Goal: Task Accomplishment & Management: Manage account settings

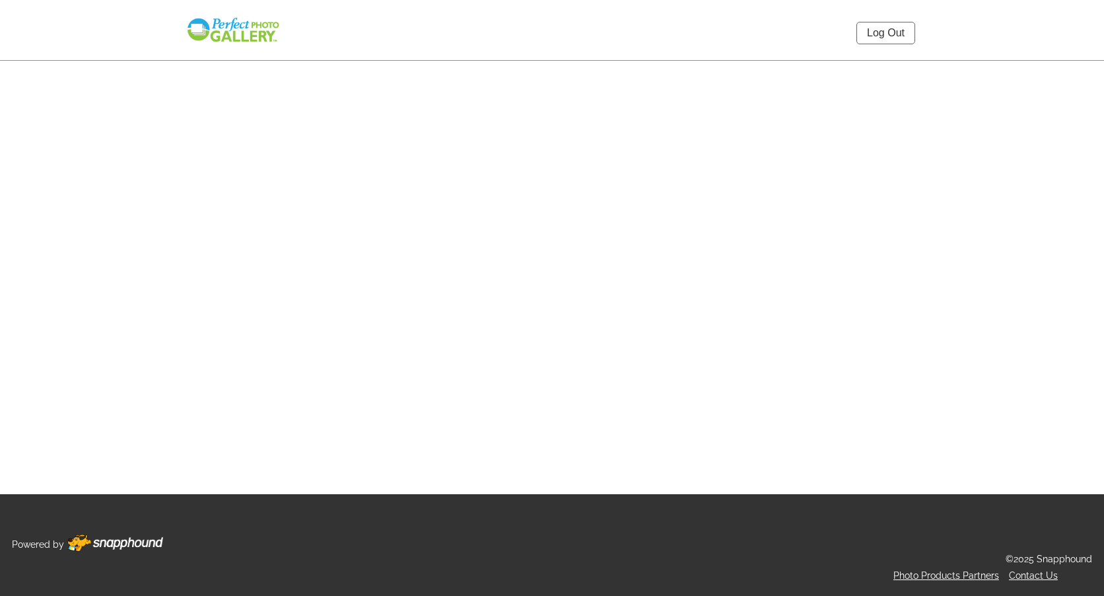
select select "onlyShowInGallery"
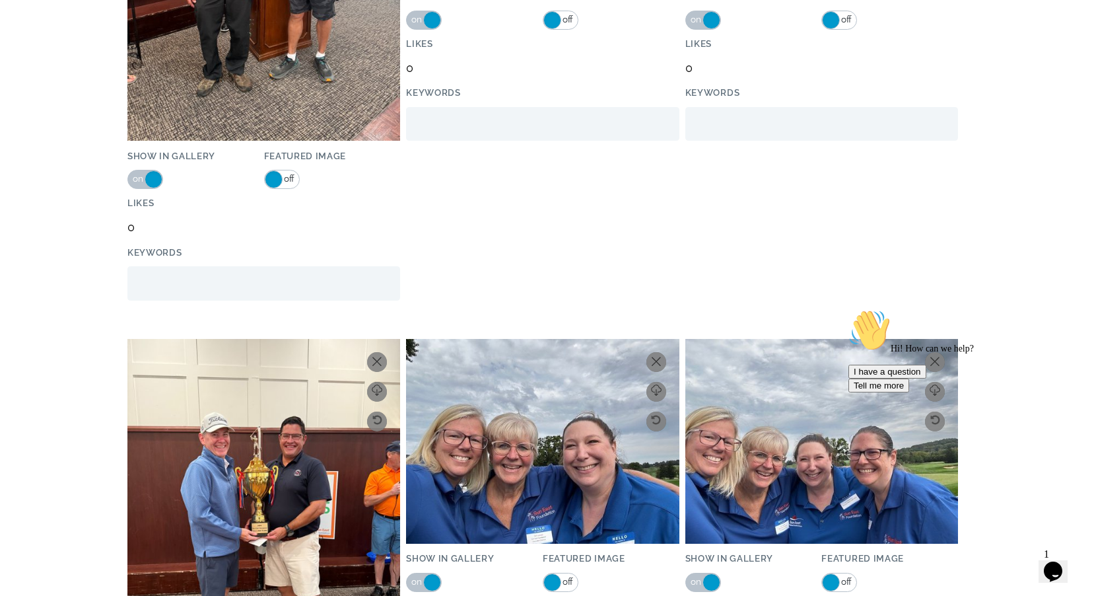
scroll to position [528, 0]
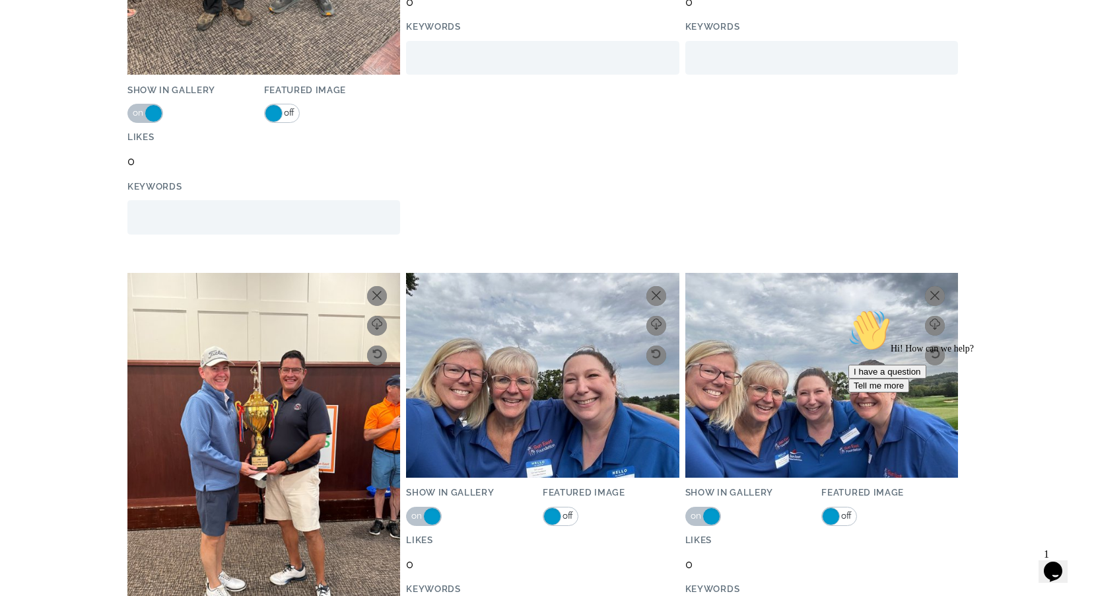
click at [274, 114] on span at bounding box center [274, 113] width 18 height 18
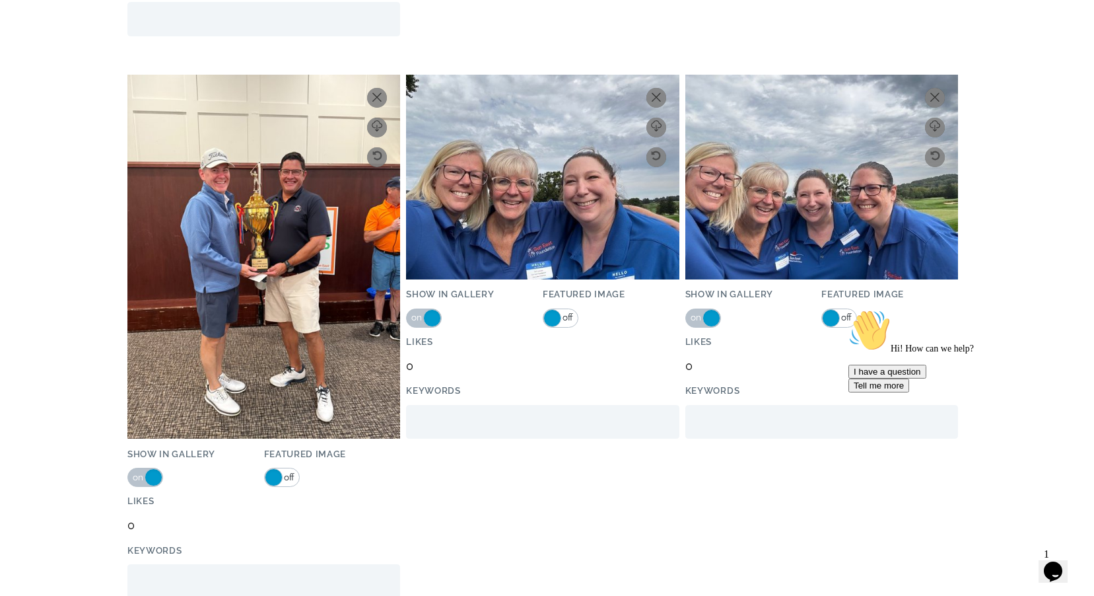
scroll to position [859, 0]
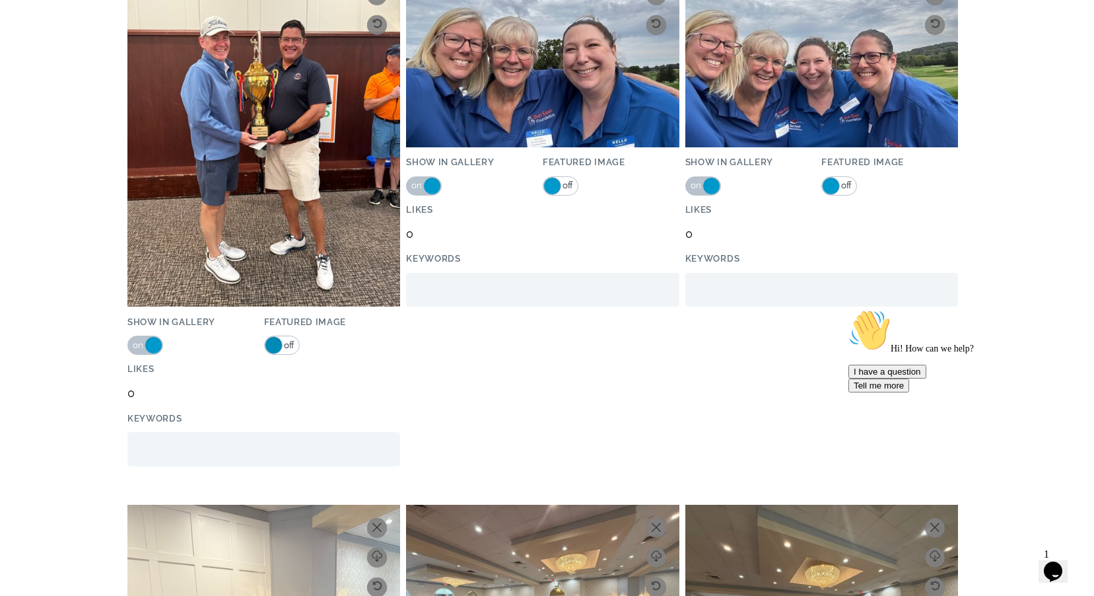
click at [271, 348] on span at bounding box center [274, 345] width 18 height 18
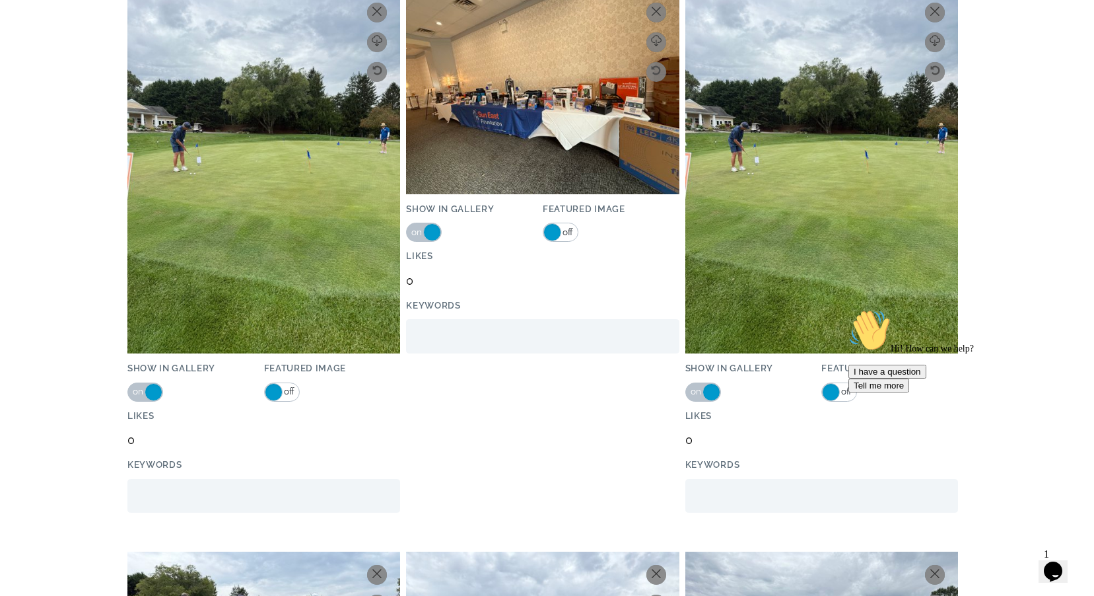
scroll to position [2245, 0]
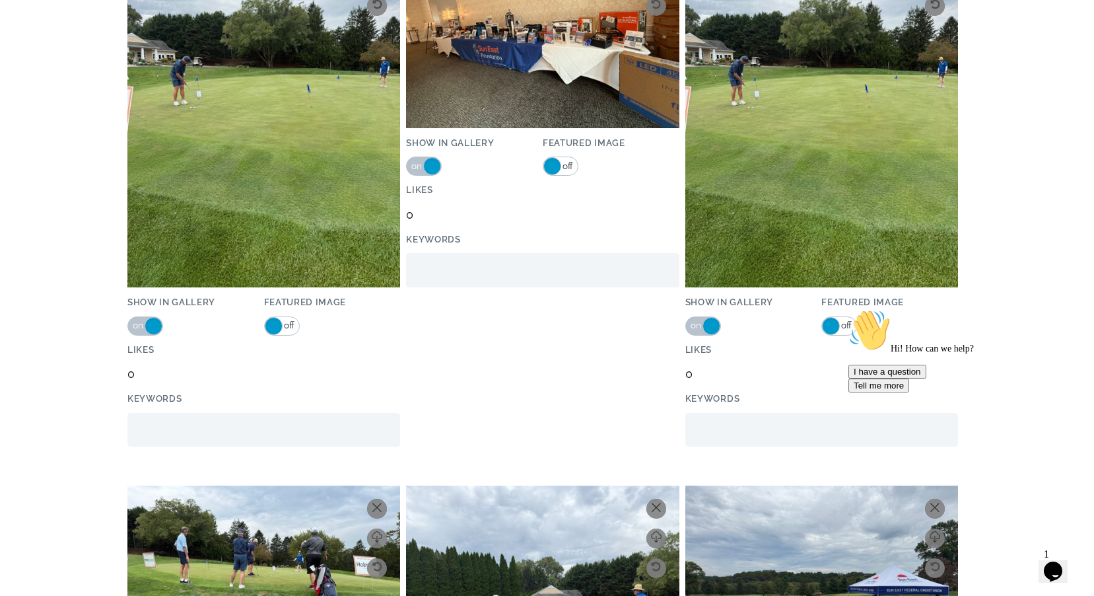
click at [827, 327] on span at bounding box center [831, 326] width 18 height 18
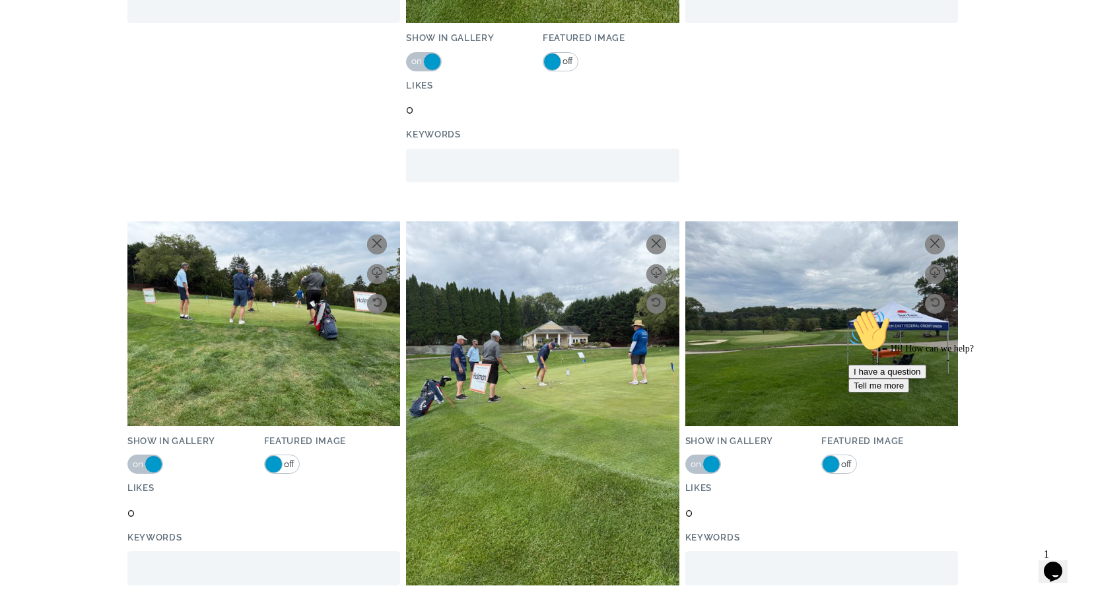
scroll to position [2708, 0]
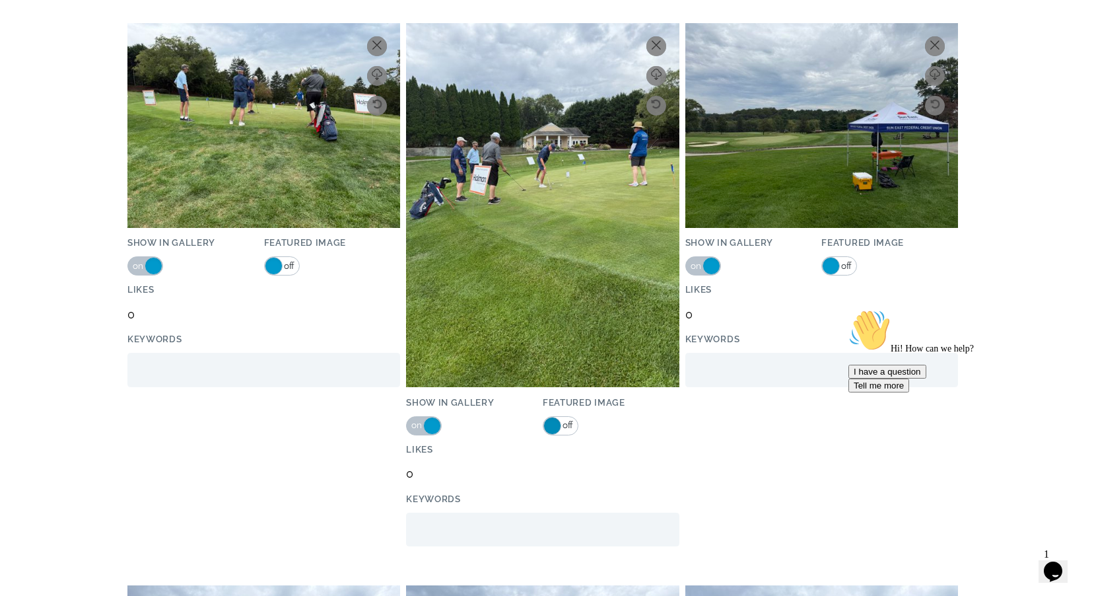
click at [555, 425] on span at bounding box center [553, 426] width 18 height 18
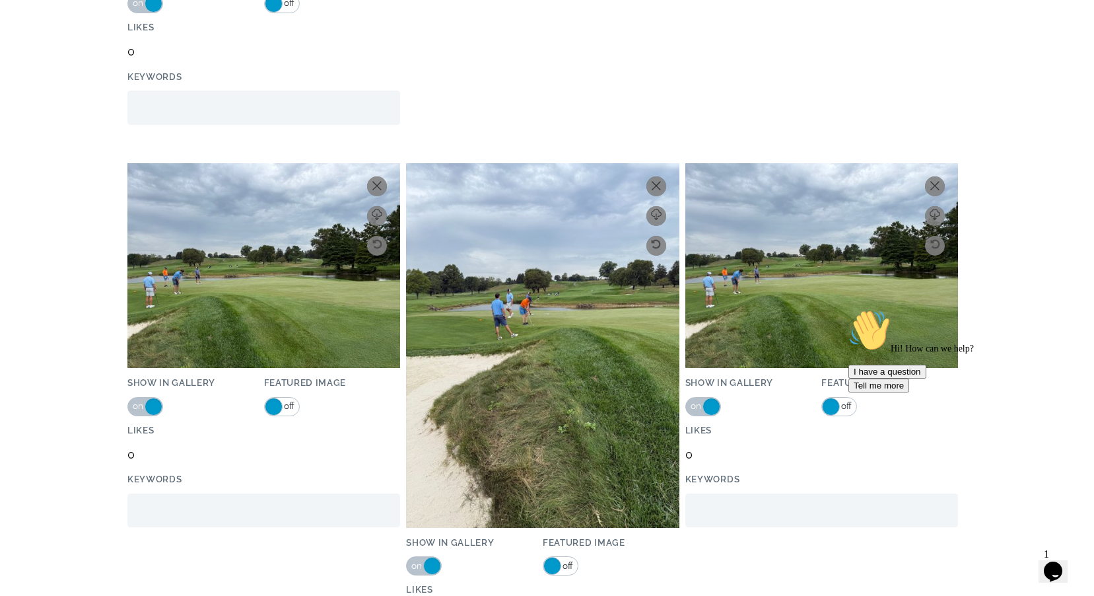
scroll to position [4320, 0]
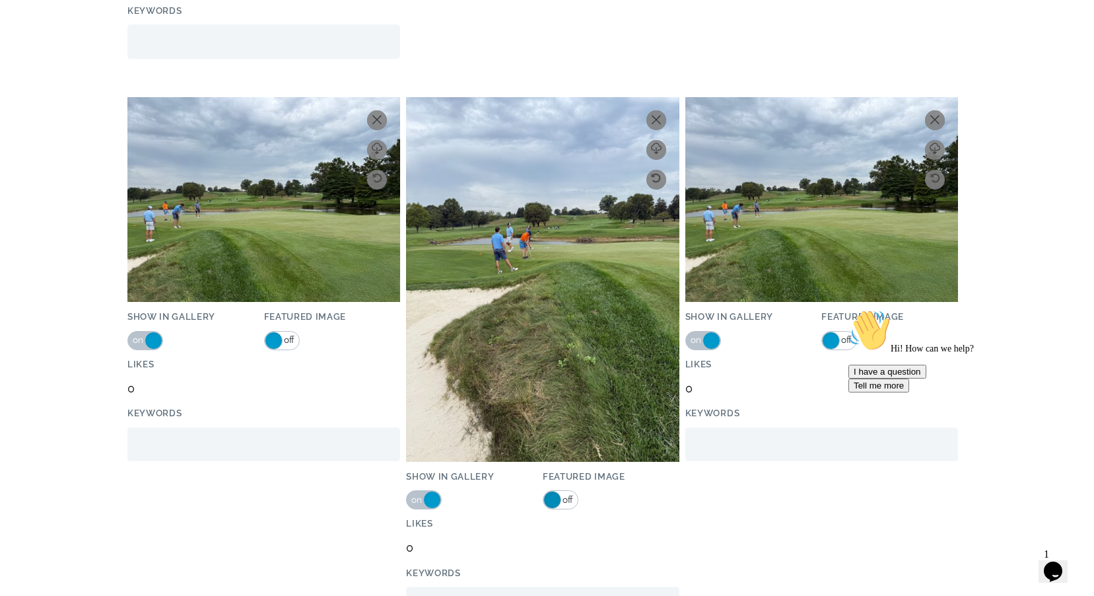
click at [555, 498] on span at bounding box center [553, 500] width 18 height 18
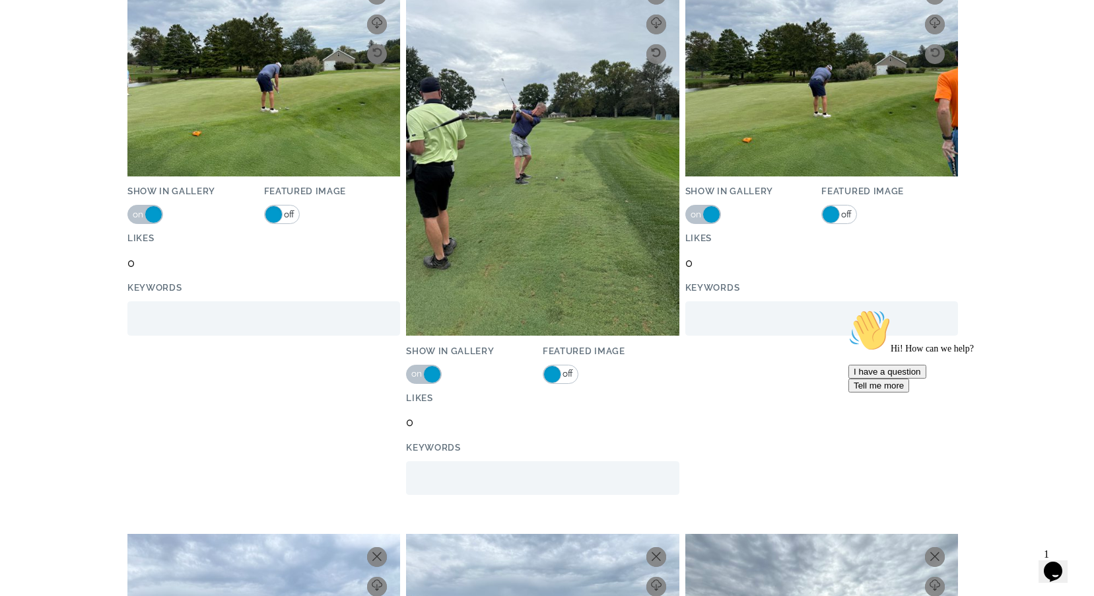
scroll to position [4914, 0]
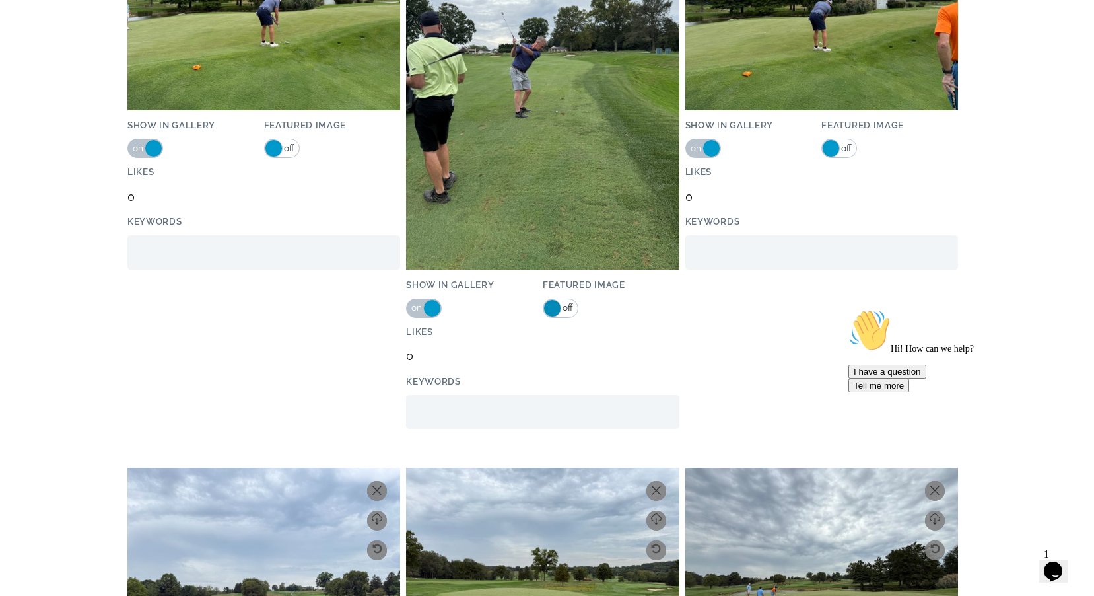
click at [555, 314] on span at bounding box center [553, 308] width 18 height 18
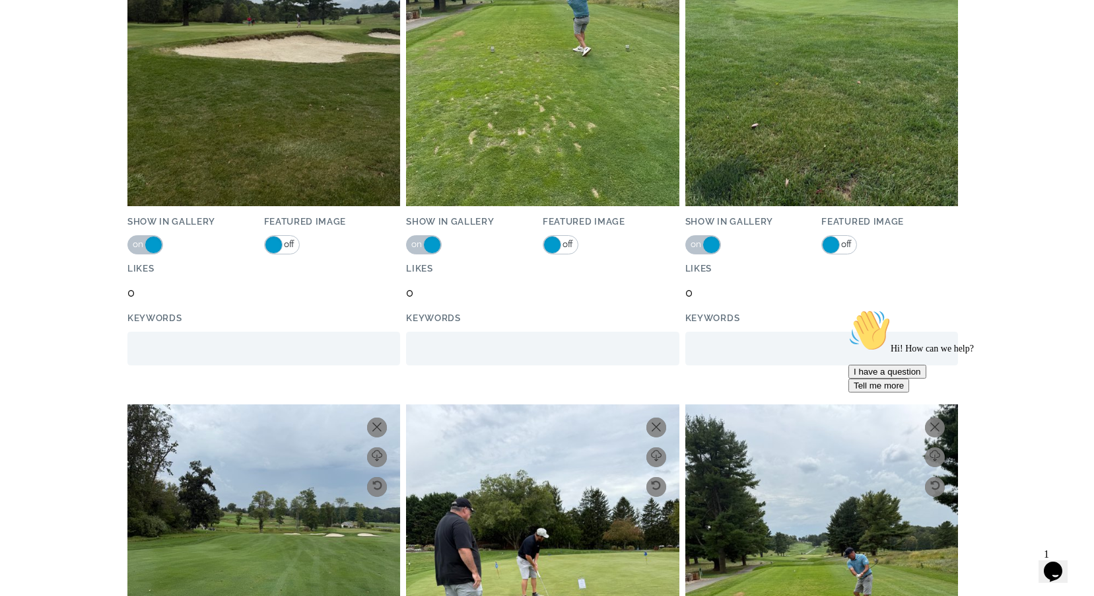
scroll to position [7331, 0]
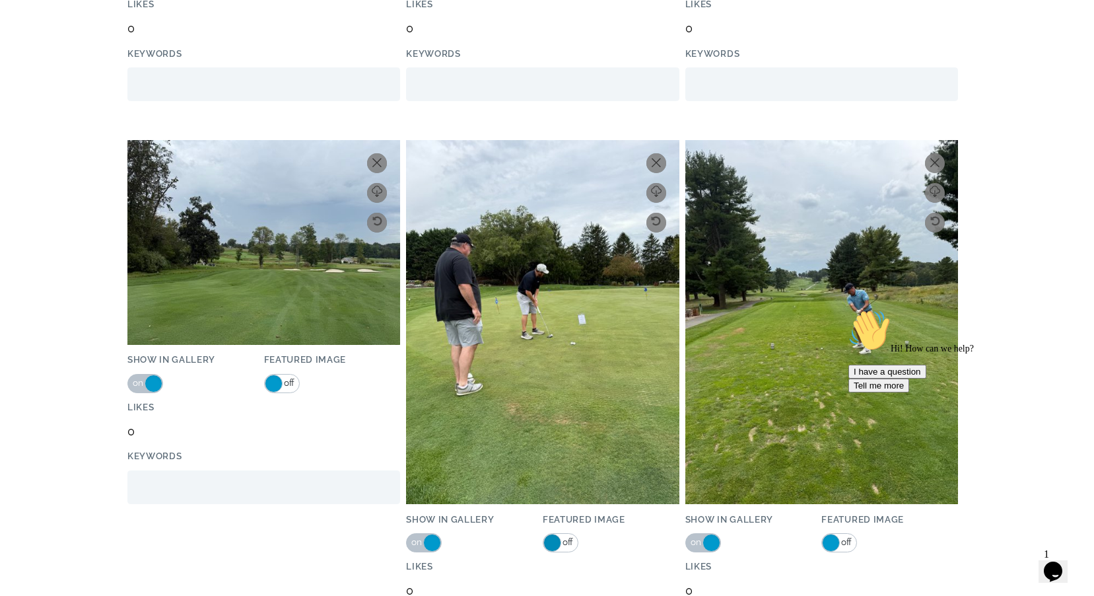
click at [554, 538] on span at bounding box center [553, 543] width 18 height 18
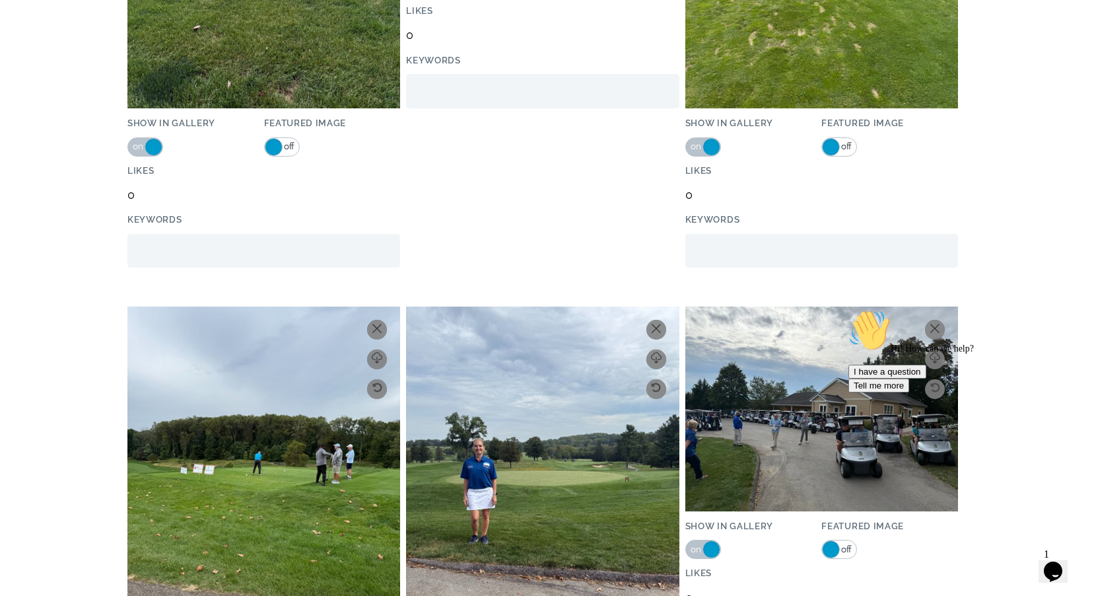
scroll to position [8084, 0]
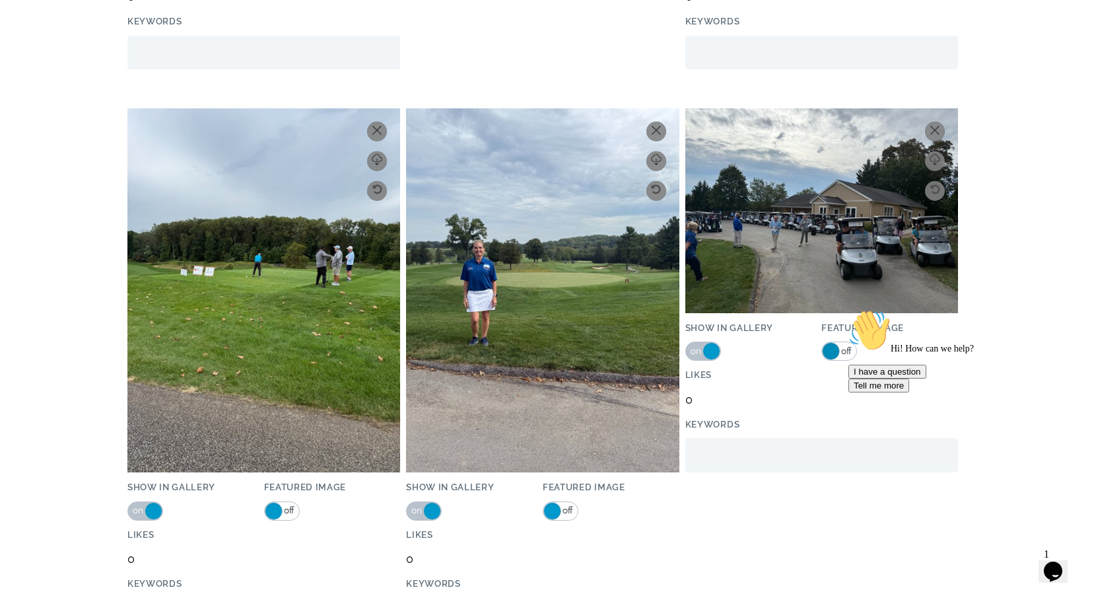
click at [828, 351] on span at bounding box center [831, 351] width 18 height 18
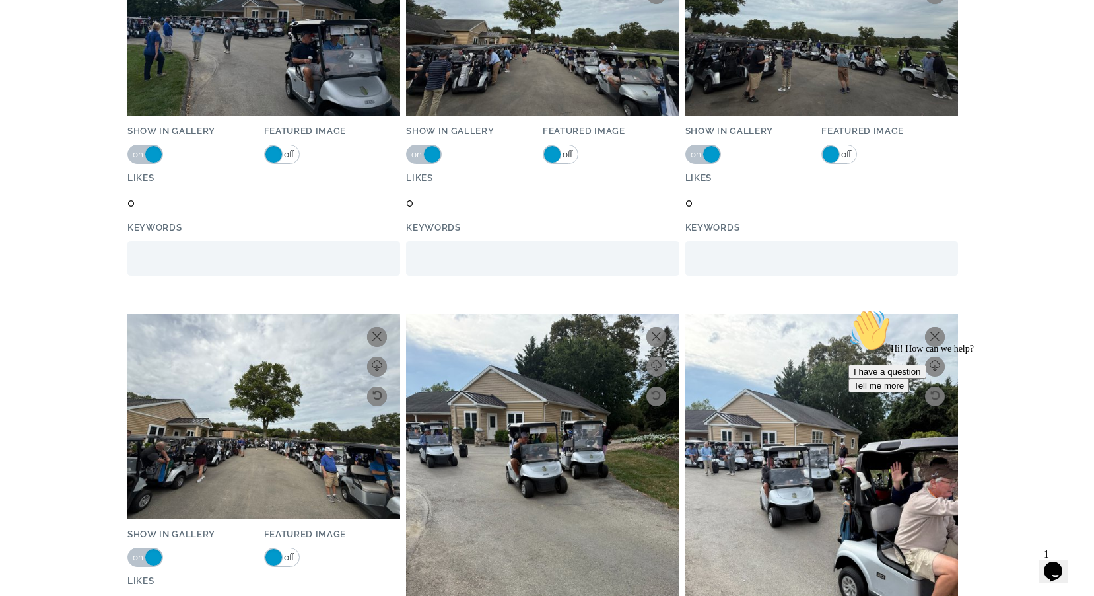
scroll to position [9603, 0]
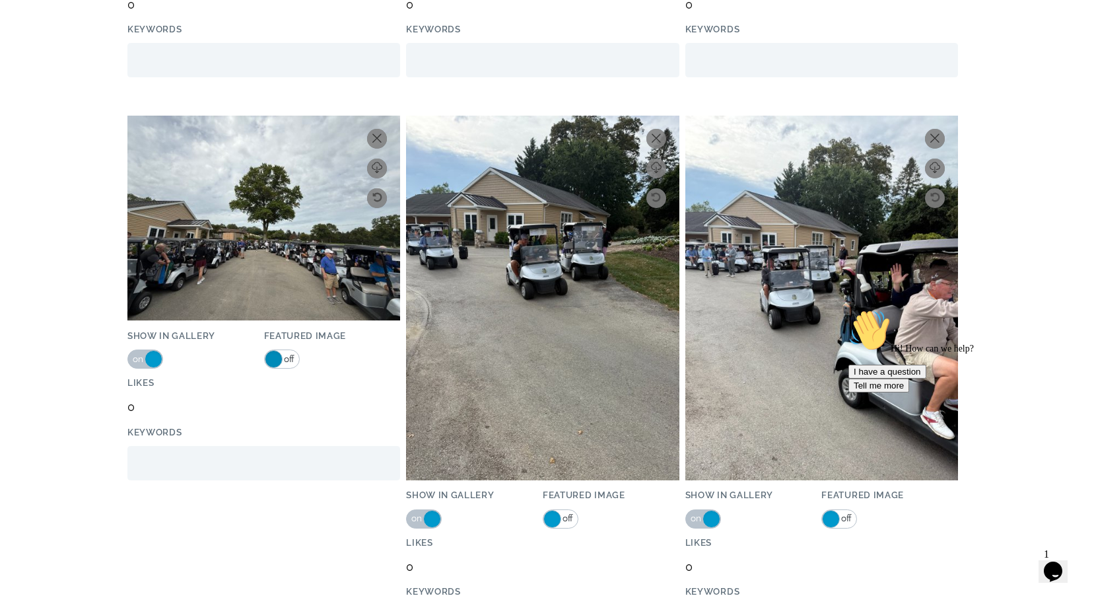
click at [270, 362] on span at bounding box center [274, 359] width 18 height 18
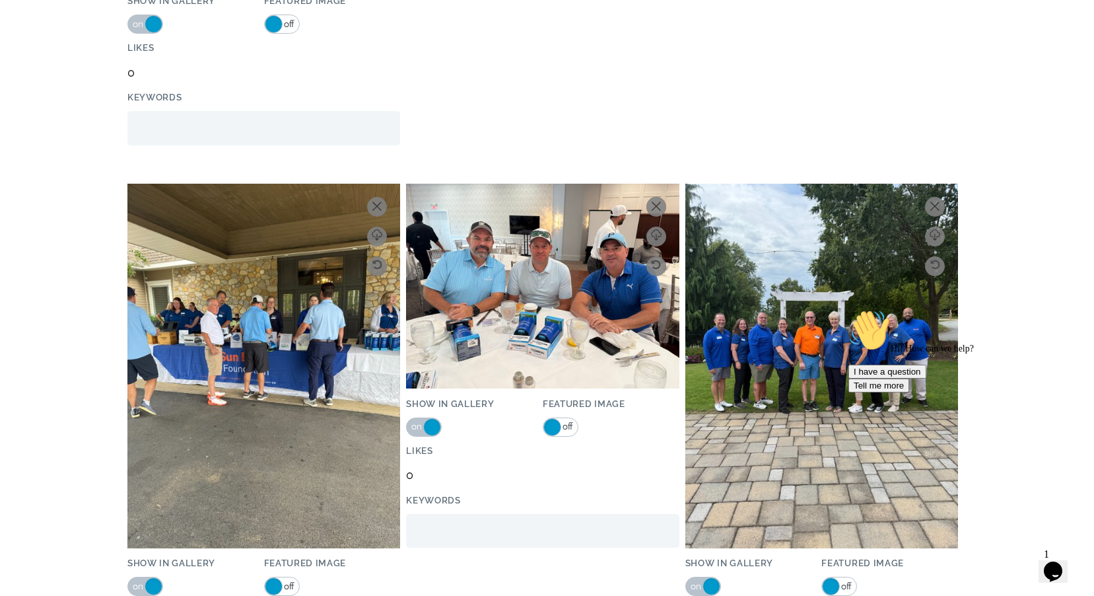
scroll to position [10566, 0]
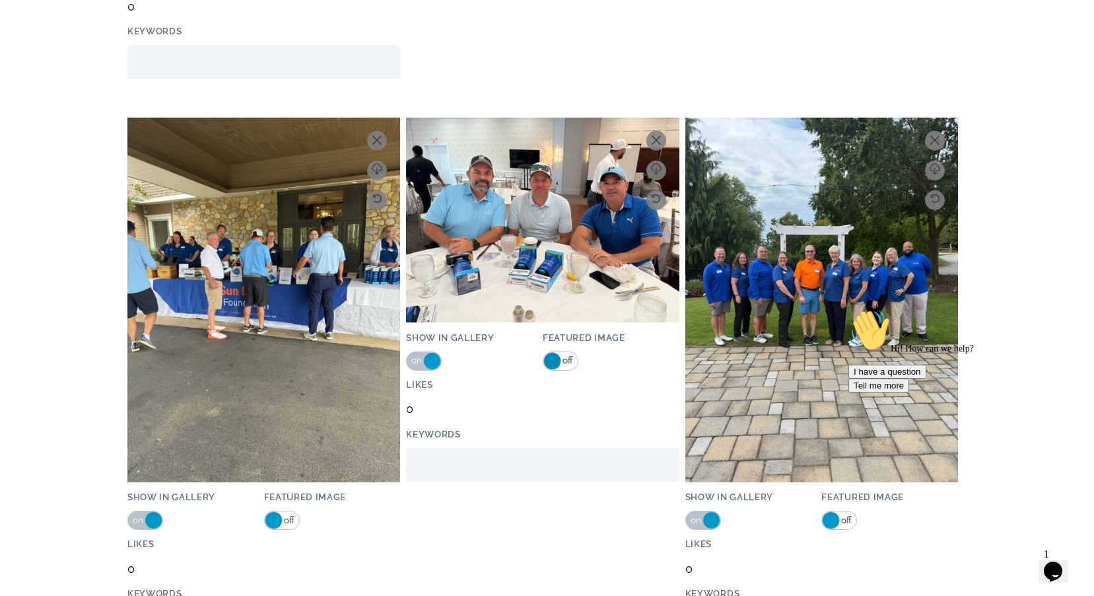
click at [549, 365] on span at bounding box center [553, 361] width 18 height 18
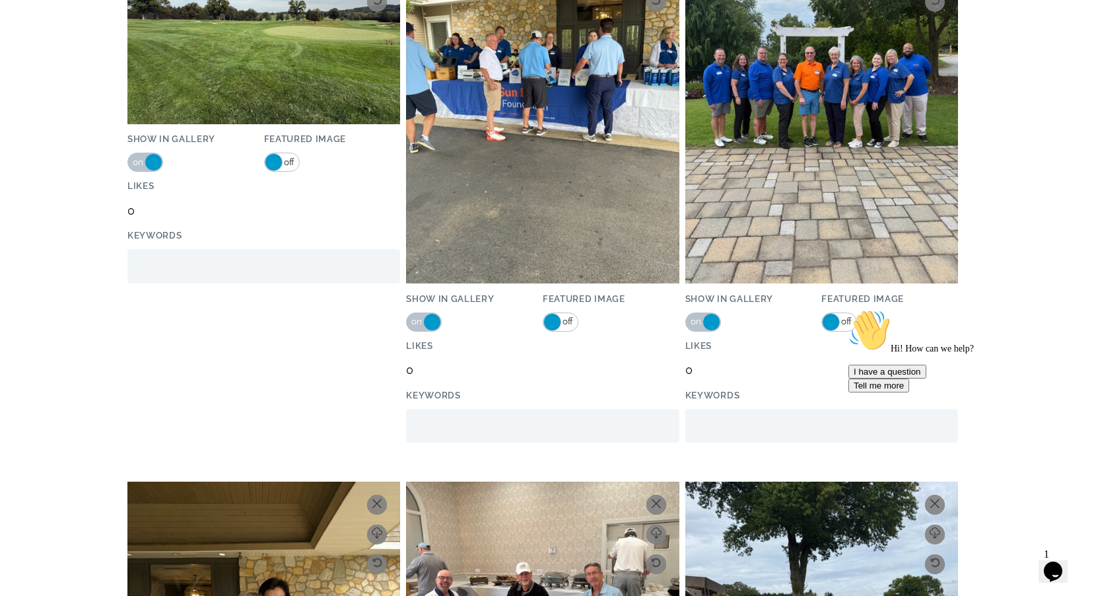
scroll to position [10726, 0]
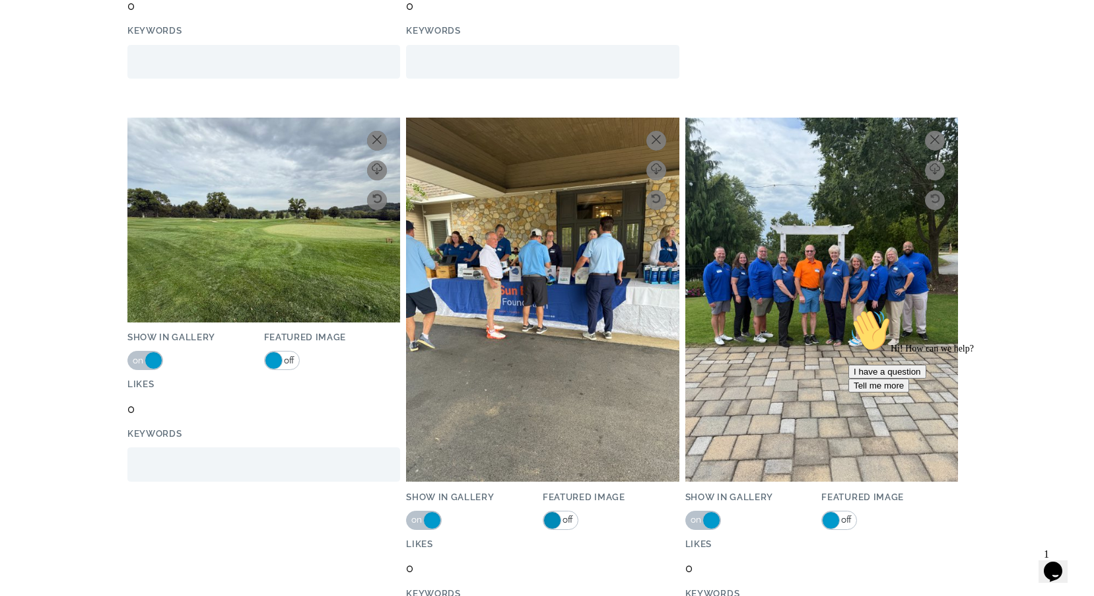
click at [560, 517] on span at bounding box center [553, 520] width 18 height 18
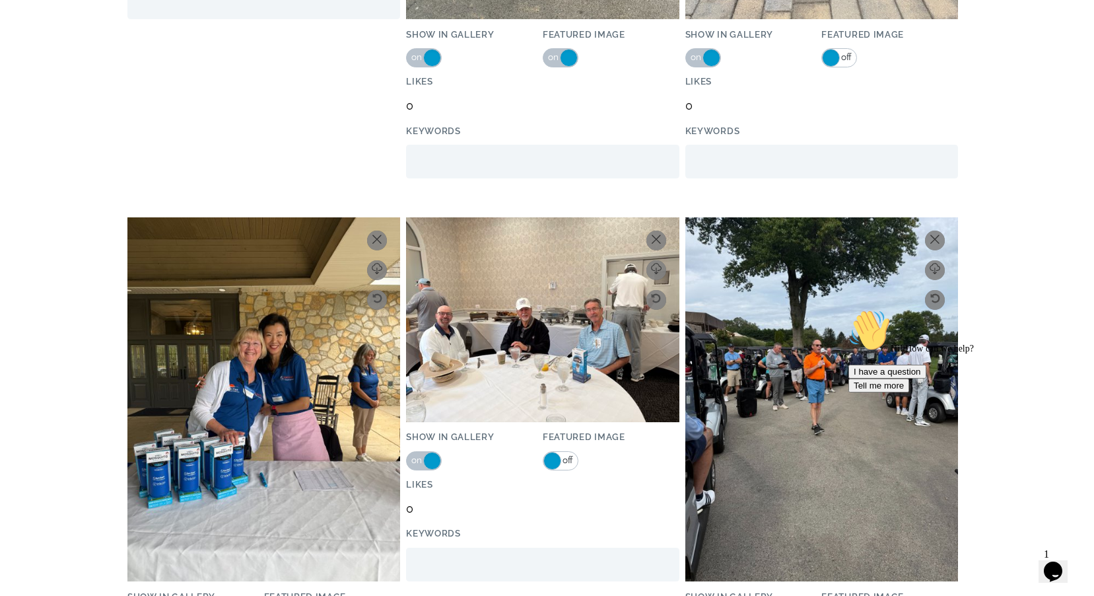
scroll to position [11254, 0]
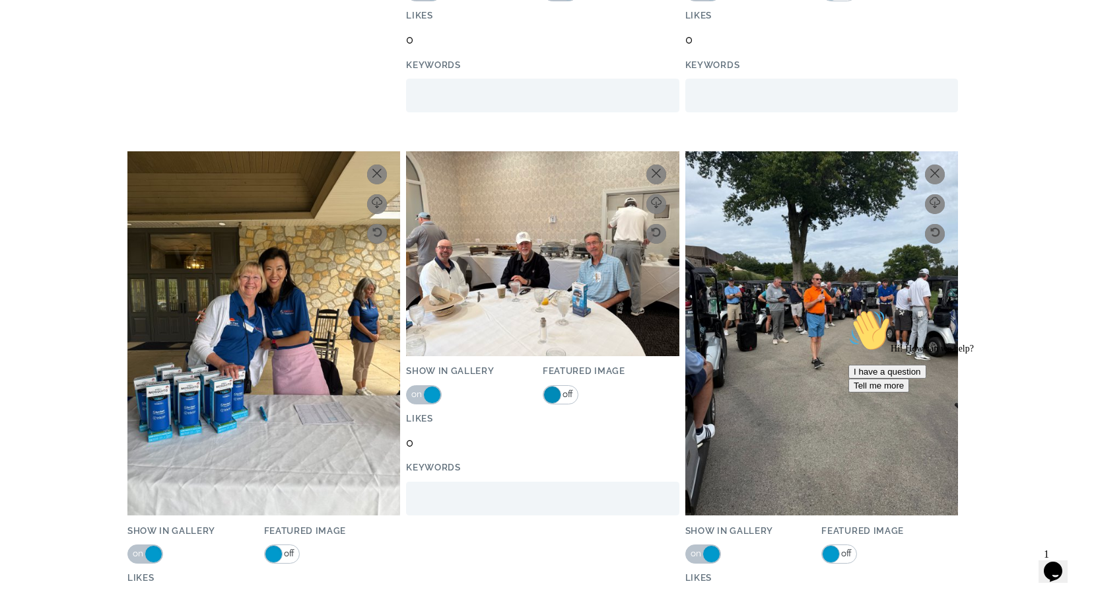
click at [548, 394] on span at bounding box center [553, 395] width 18 height 18
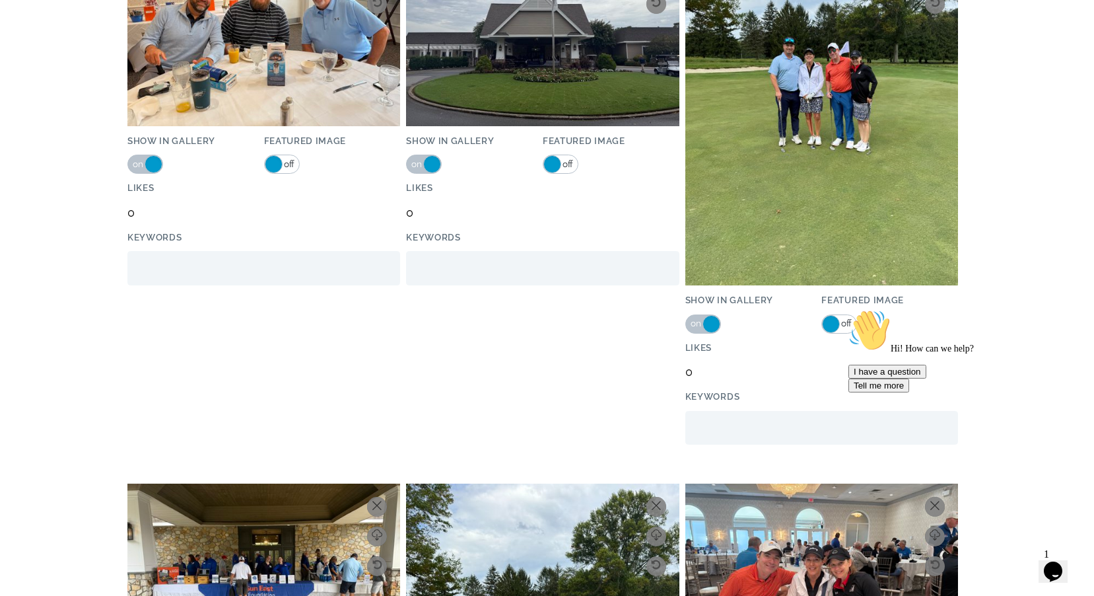
scroll to position [11821, 0]
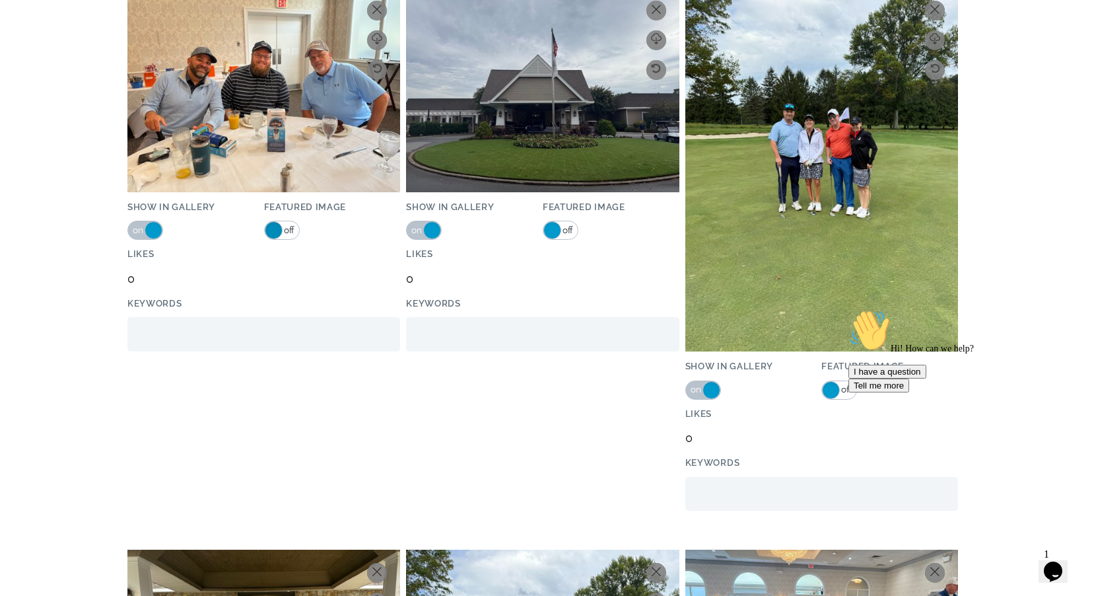
click at [273, 227] on span at bounding box center [274, 230] width 18 height 18
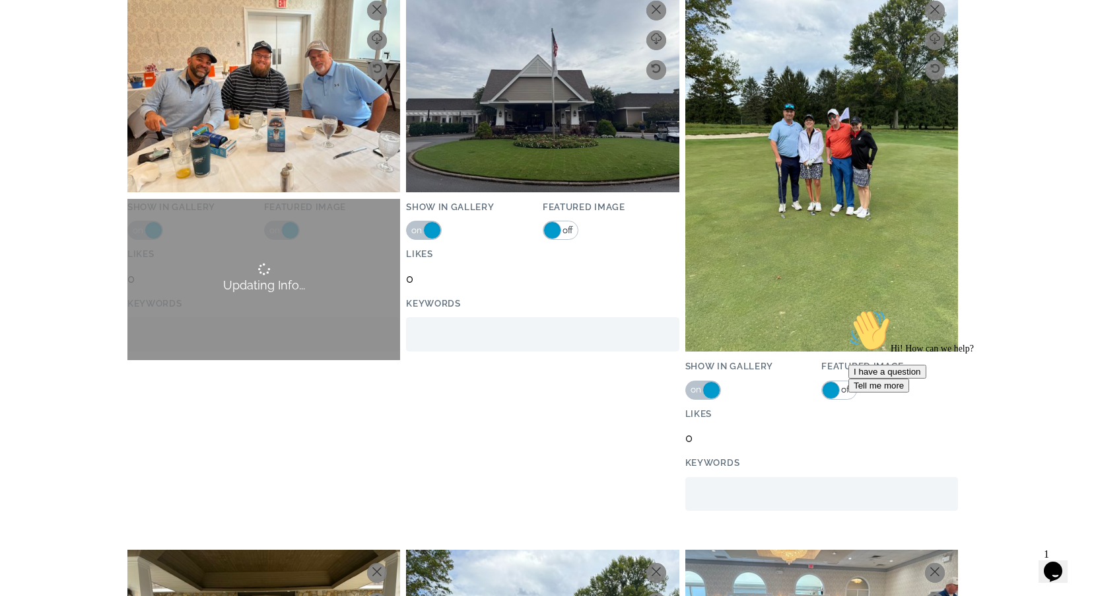
scroll to position [11980, 0]
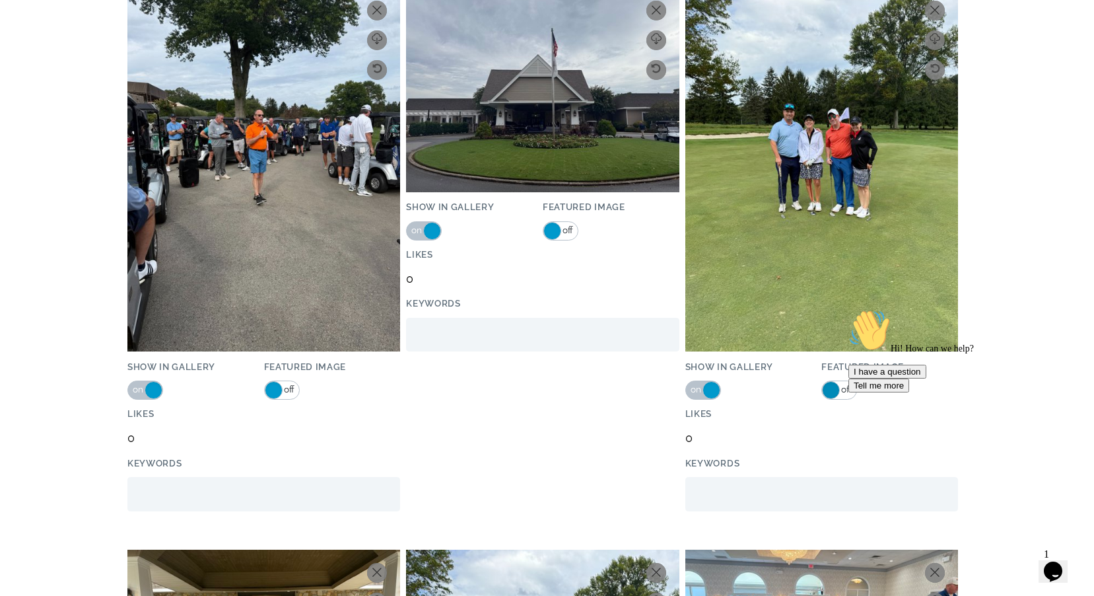
click at [828, 389] on span at bounding box center [831, 390] width 18 height 18
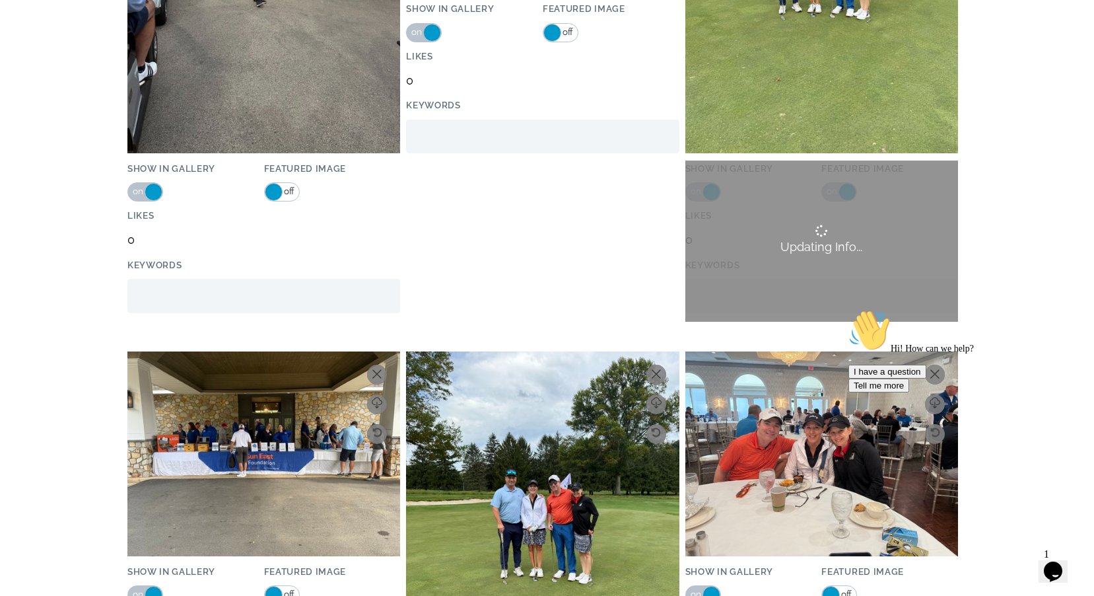
scroll to position [12376, 0]
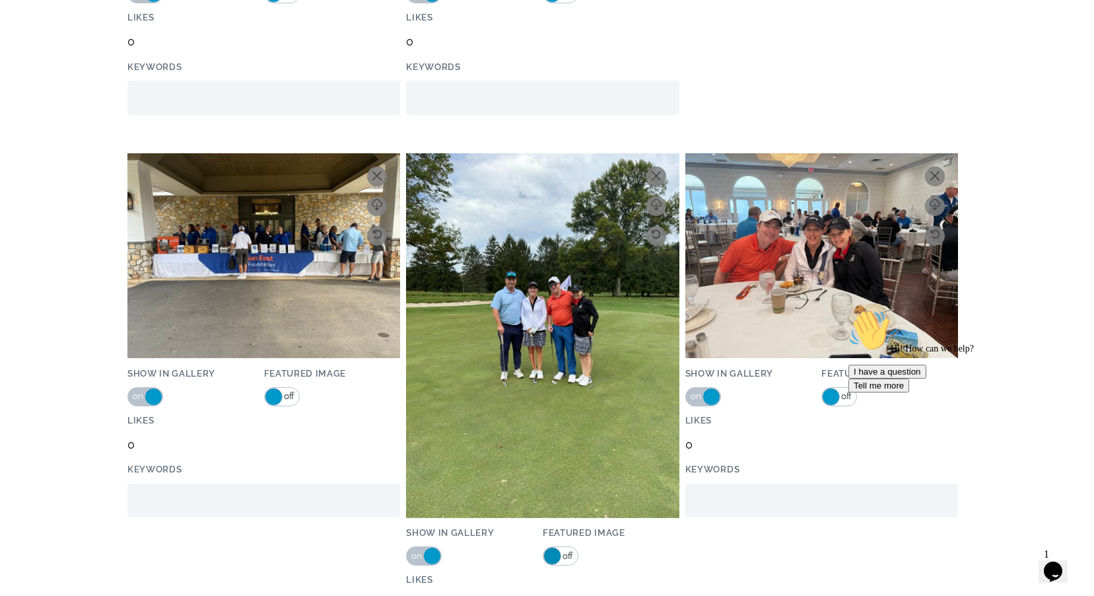
click at [548, 557] on span at bounding box center [553, 556] width 18 height 18
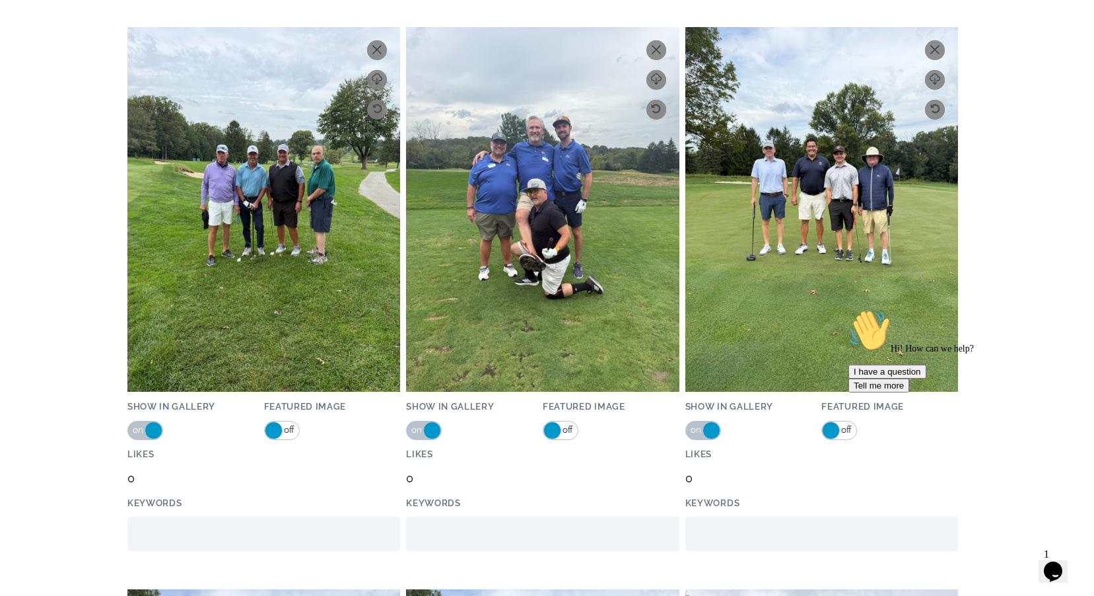
scroll to position [12811, 0]
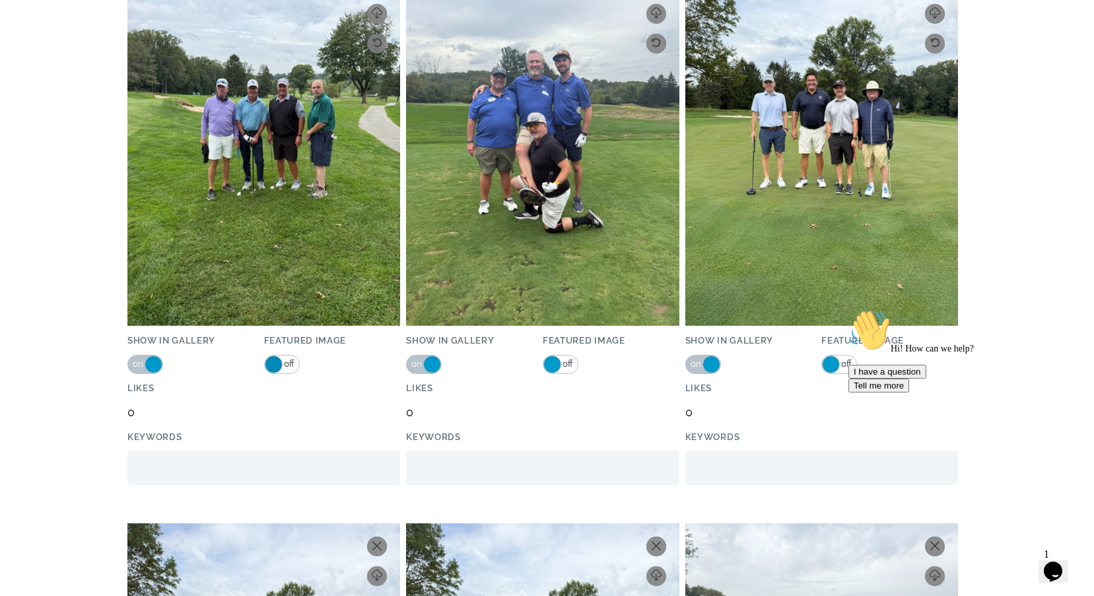
click at [269, 366] on span at bounding box center [274, 364] width 18 height 18
click at [827, 366] on span at bounding box center [831, 364] width 18 height 18
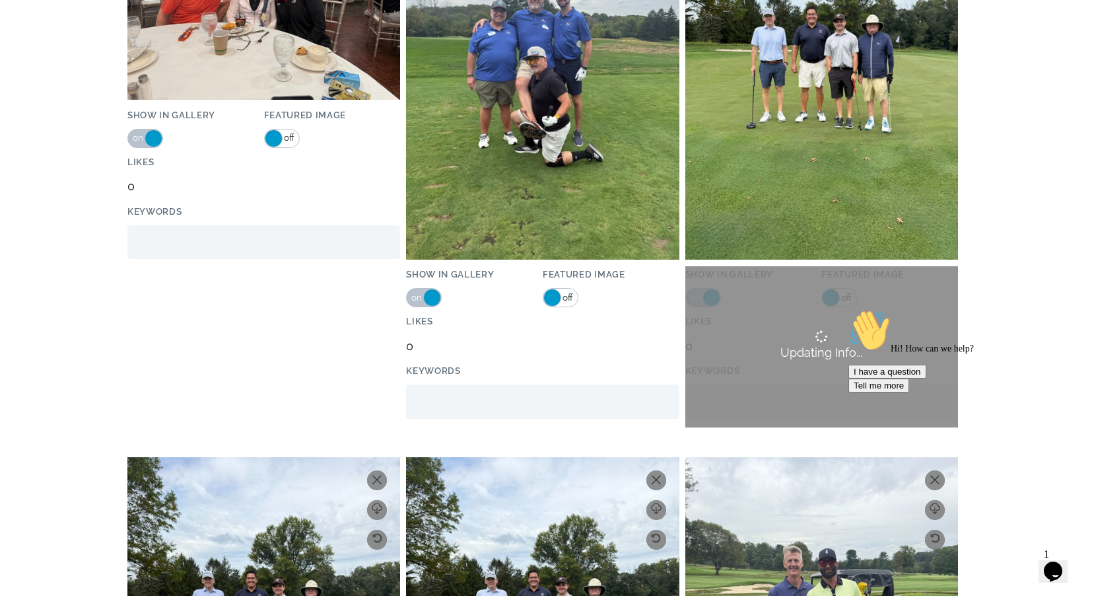
scroll to position [13262, 0]
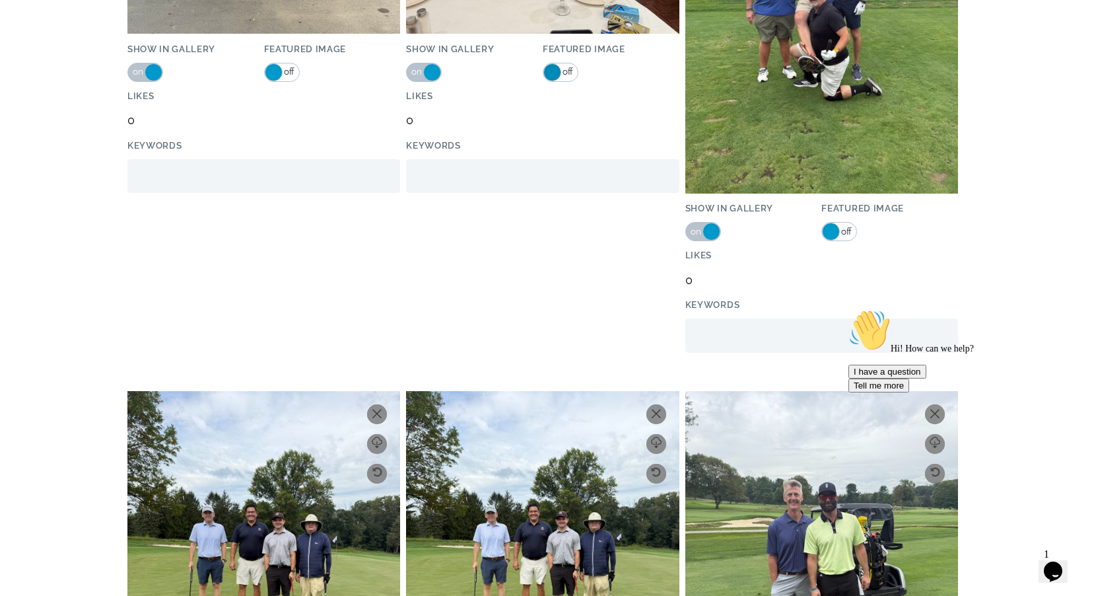
click at [551, 77] on span at bounding box center [553, 72] width 18 height 18
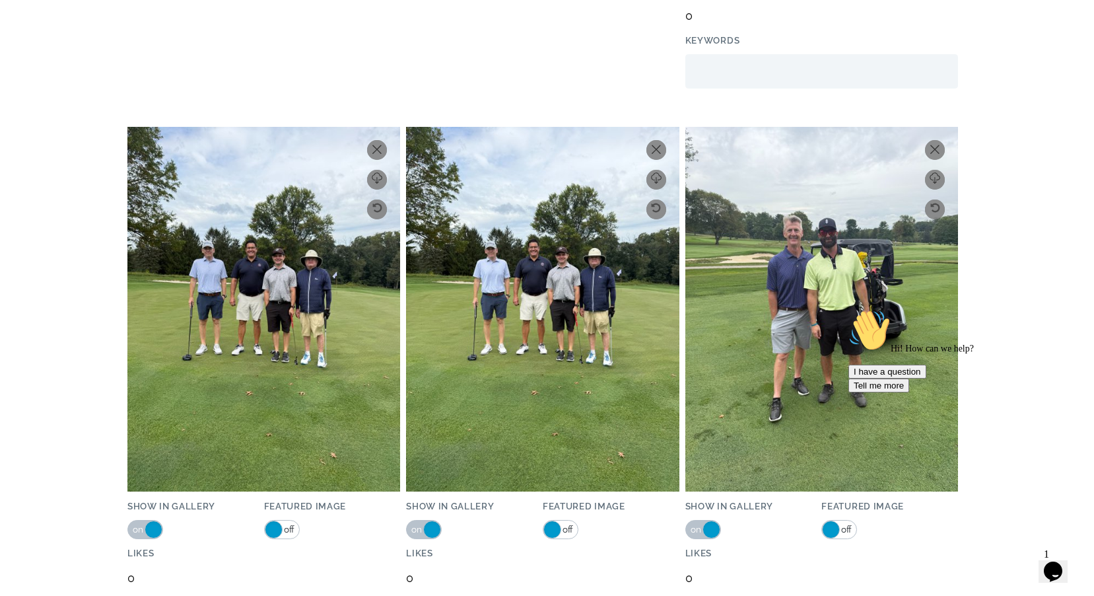
scroll to position [13367, 0]
click at [554, 526] on span at bounding box center [553, 530] width 18 height 18
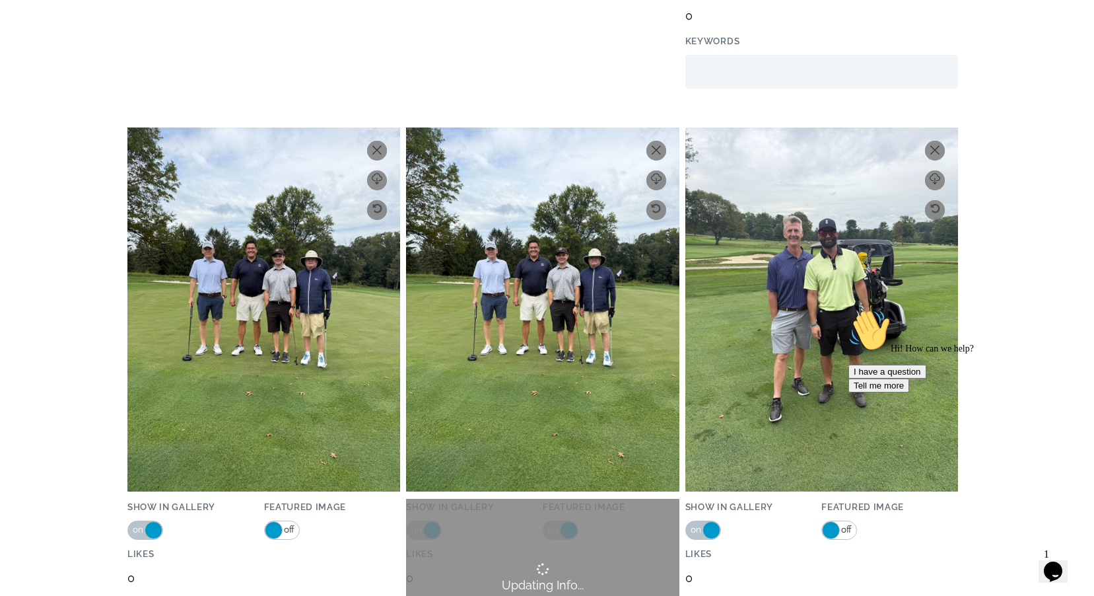
scroll to position [13527, 0]
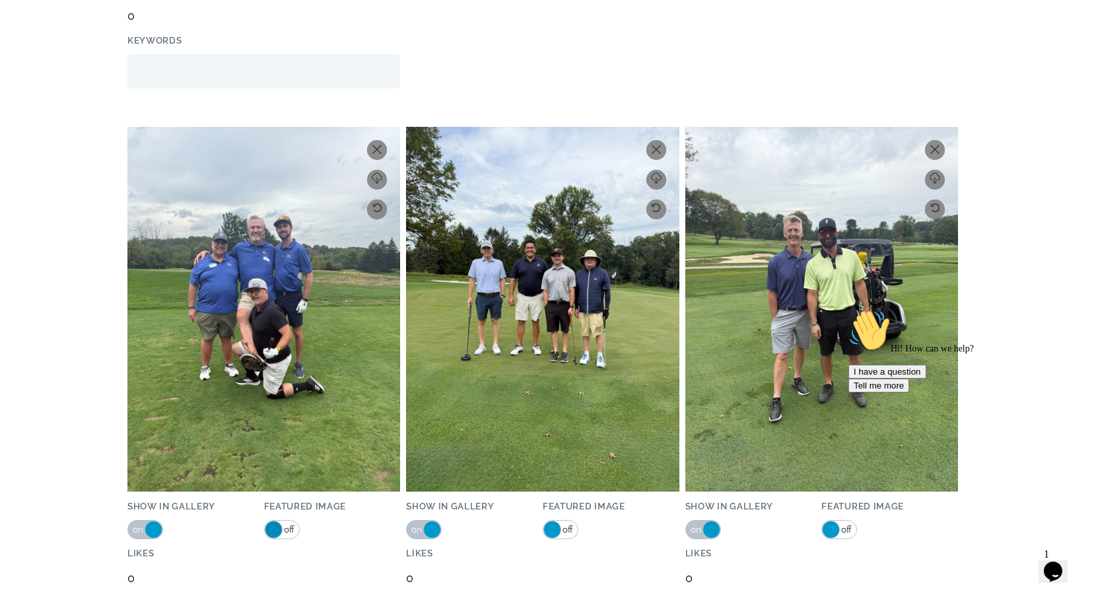
click at [272, 536] on span at bounding box center [274, 529] width 18 height 18
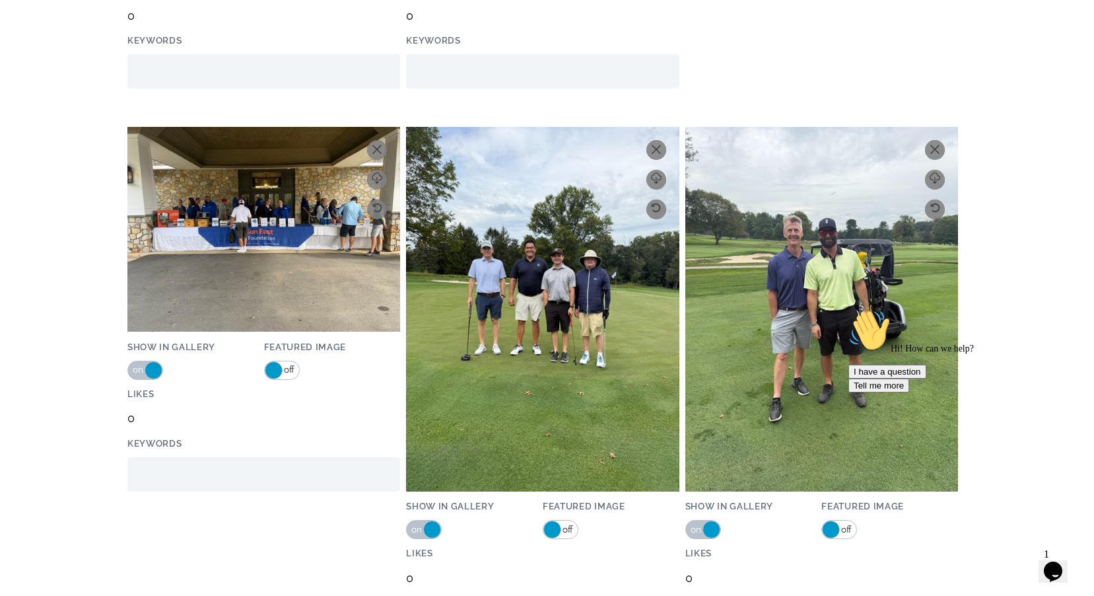
scroll to position [14089, 0]
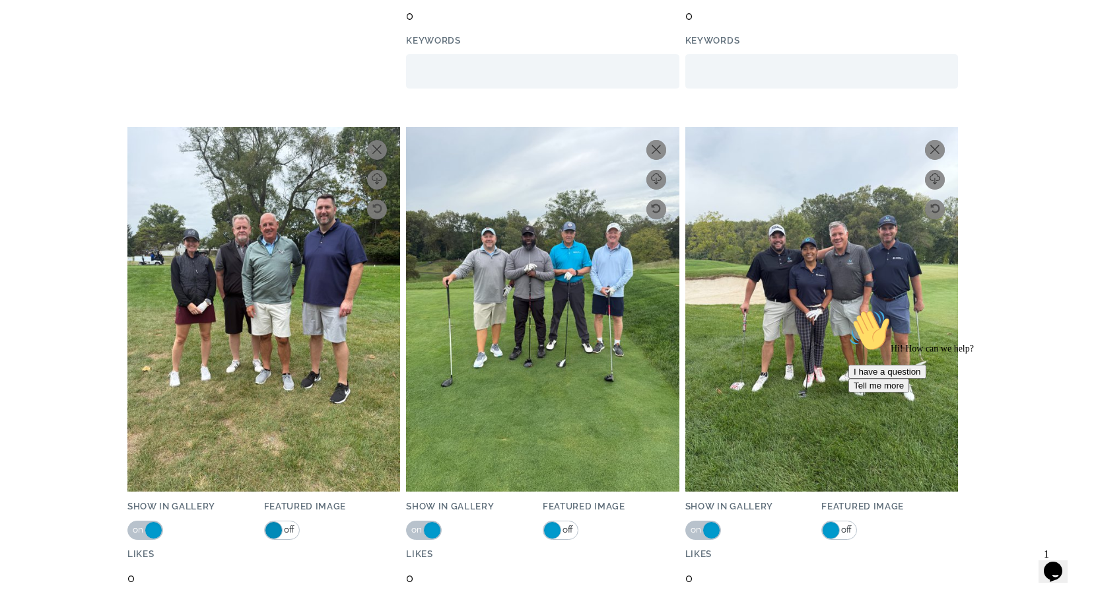
click at [275, 530] on span at bounding box center [274, 530] width 18 height 18
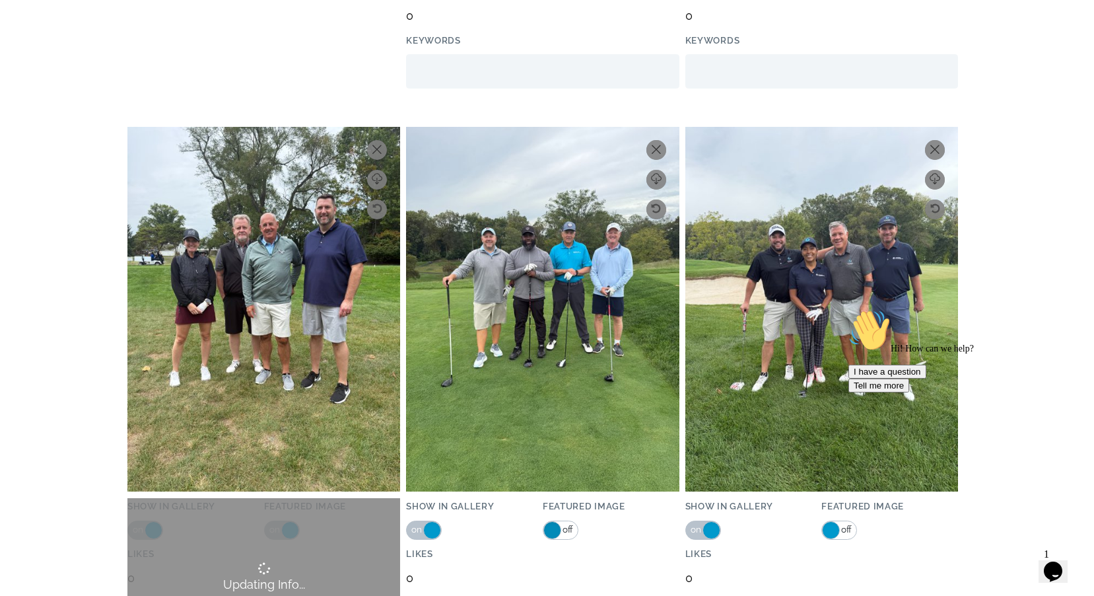
scroll to position [13929, 0]
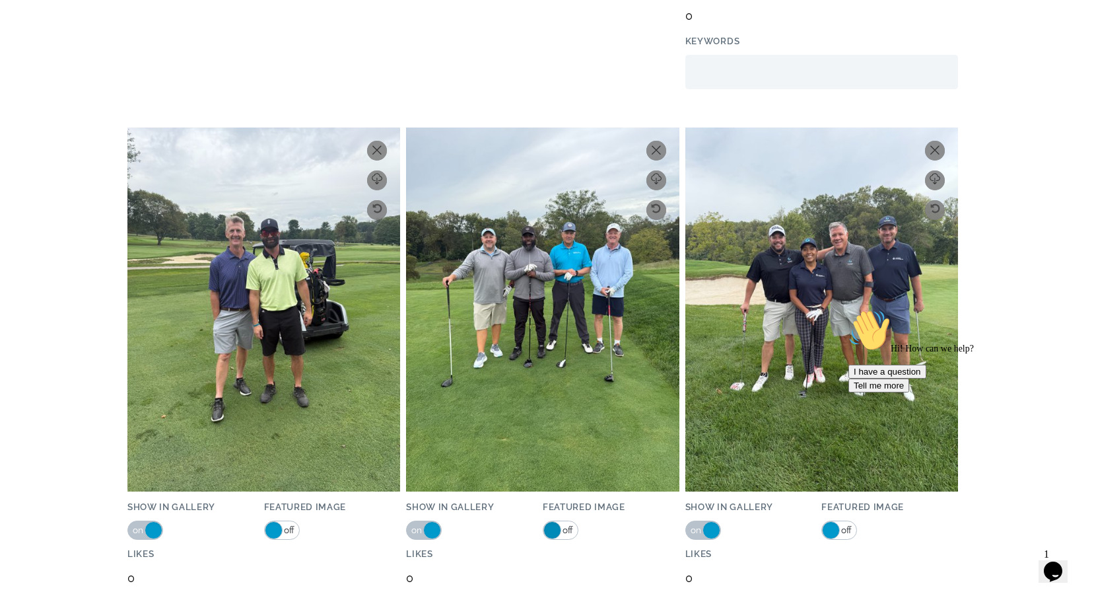
click at [557, 528] on span at bounding box center [553, 530] width 18 height 18
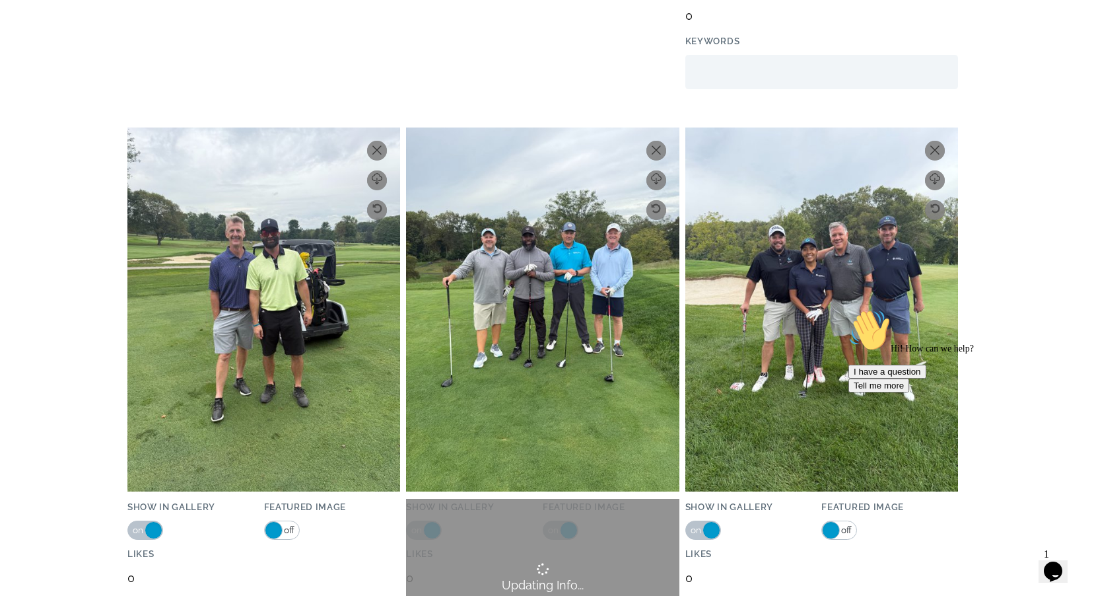
scroll to position [14089, 0]
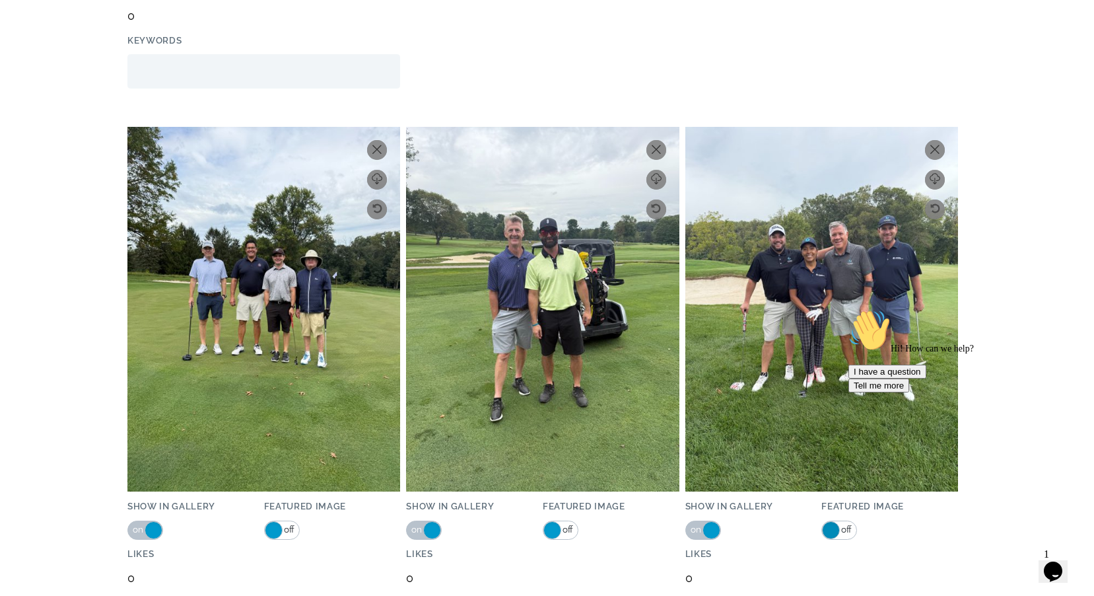
click at [833, 529] on span at bounding box center [831, 530] width 18 height 18
click at [555, 531] on span at bounding box center [553, 530] width 18 height 18
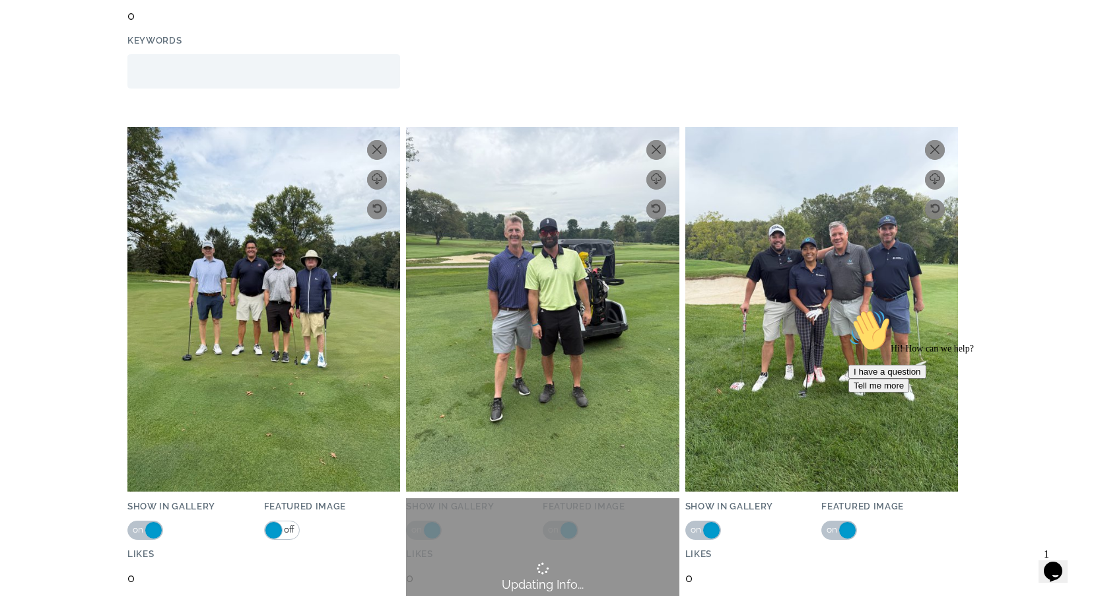
scroll to position [14651, 0]
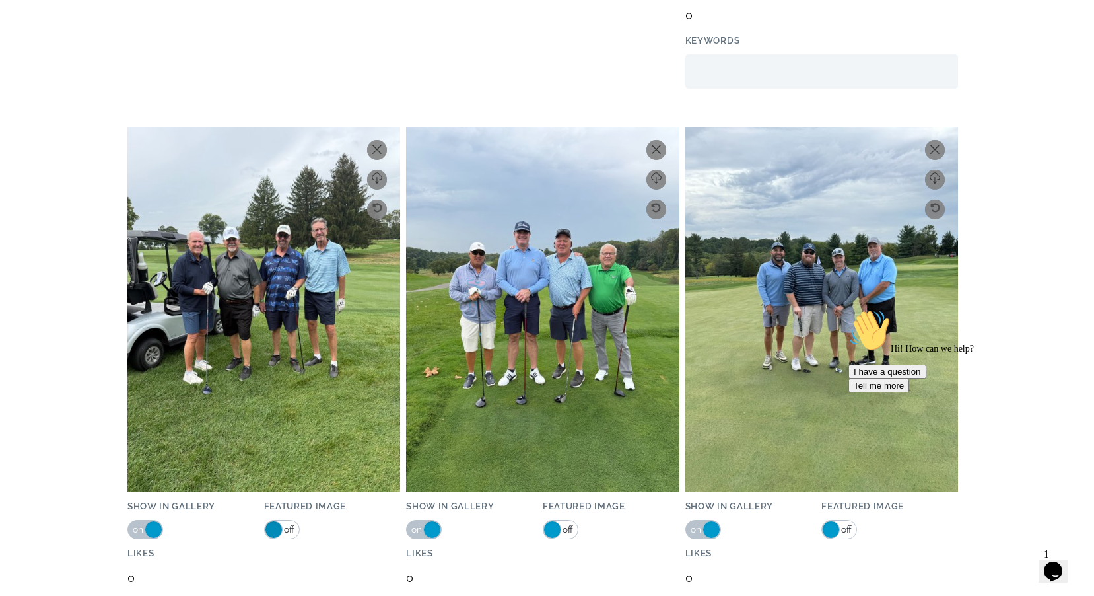
click at [270, 534] on span at bounding box center [274, 529] width 18 height 18
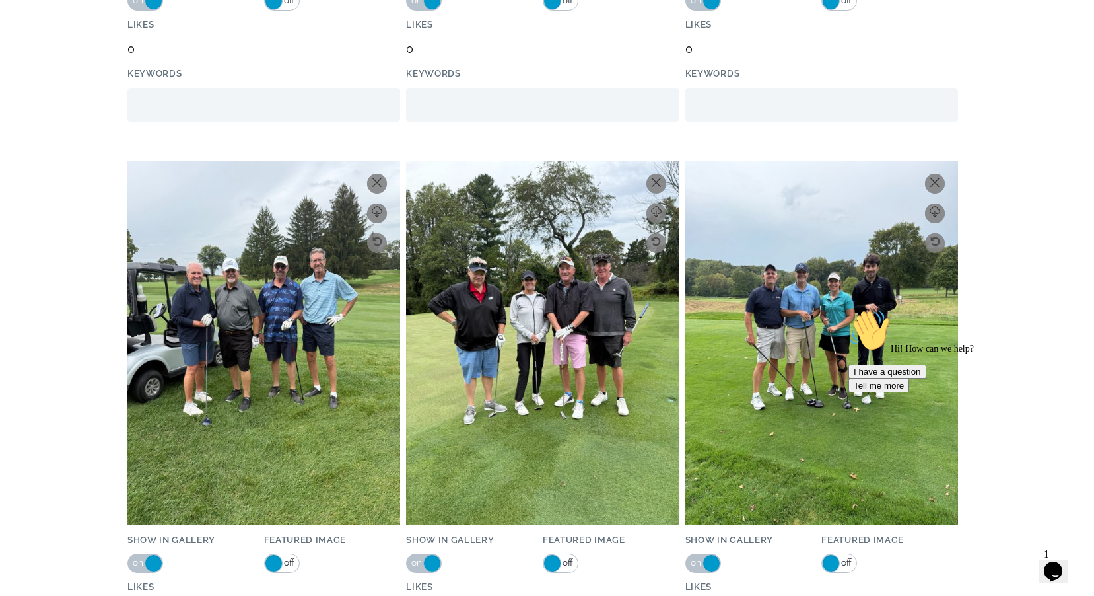
scroll to position [15246, 0]
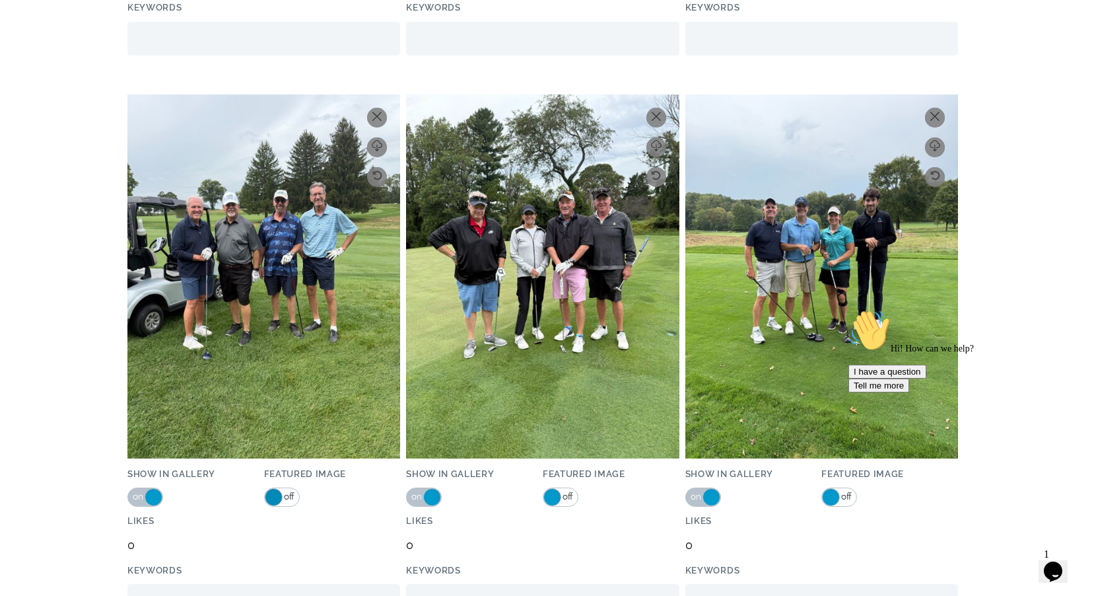
click at [280, 497] on span at bounding box center [274, 497] width 18 height 18
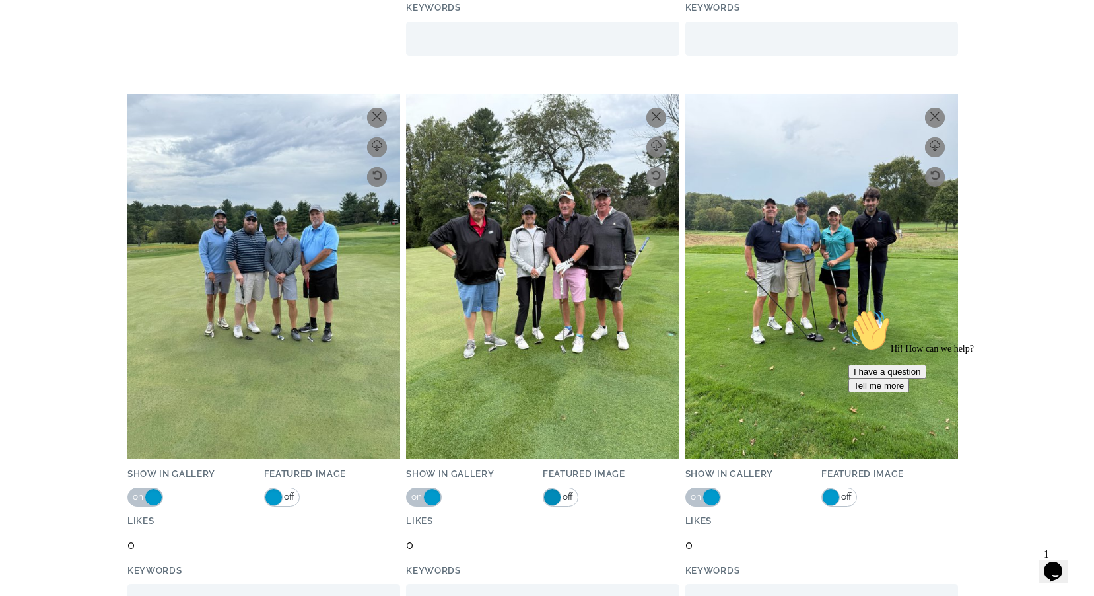
click at [547, 497] on span at bounding box center [553, 497] width 18 height 18
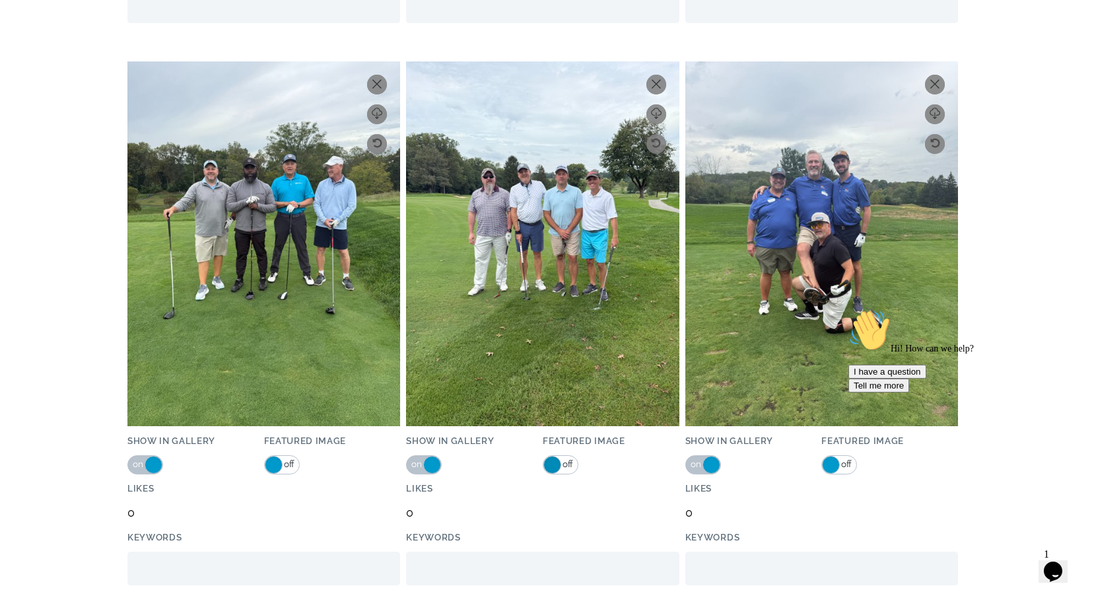
scroll to position [15840, 0]
click at [549, 464] on span at bounding box center [553, 465] width 18 height 18
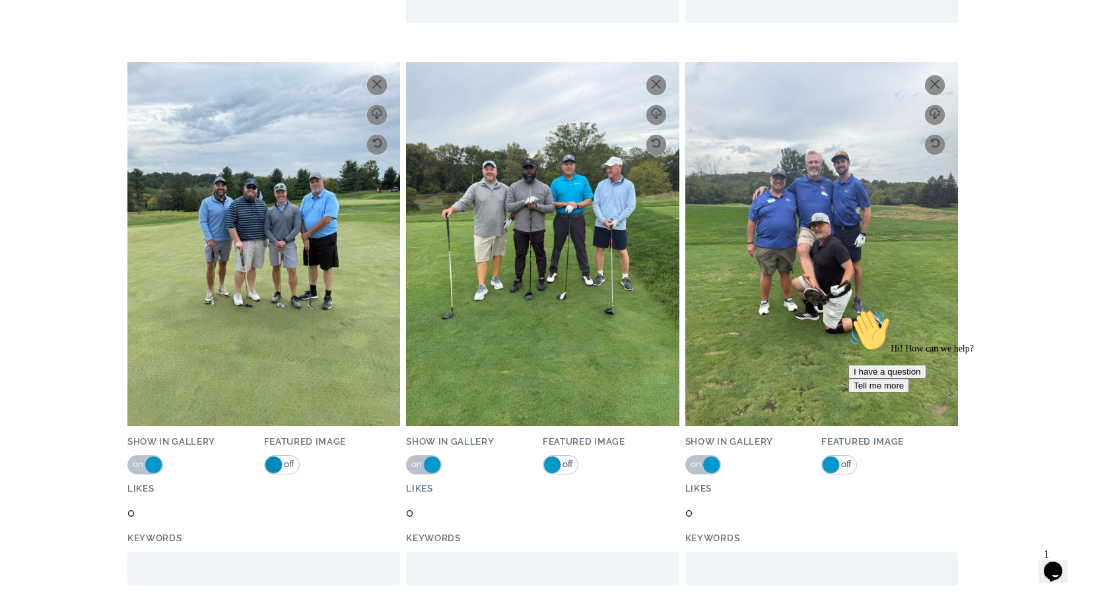
click at [273, 462] on span at bounding box center [274, 465] width 18 height 18
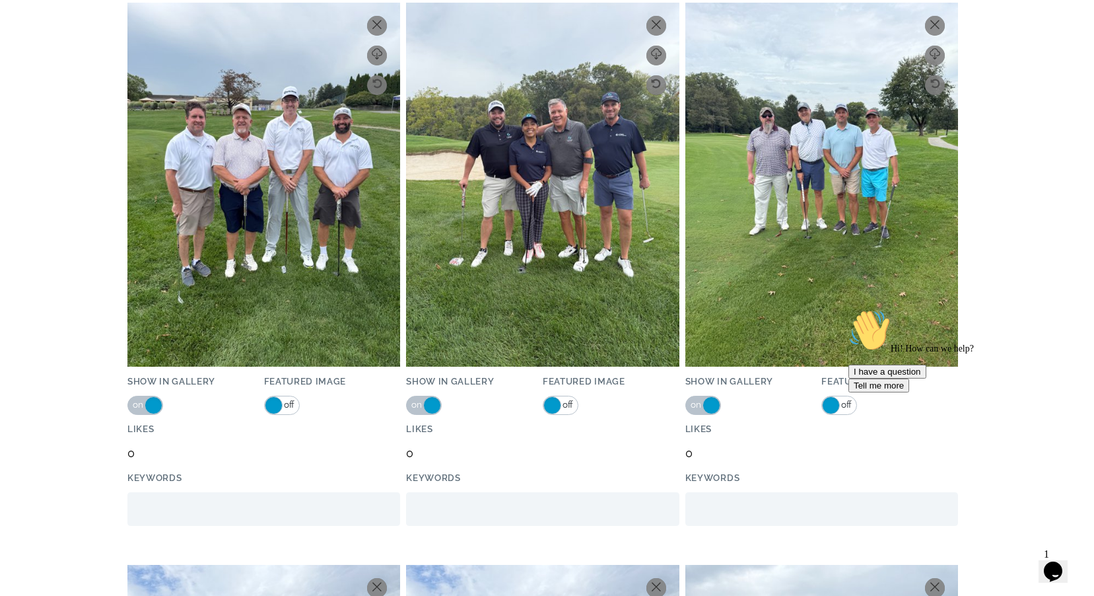
scroll to position [16143, 0]
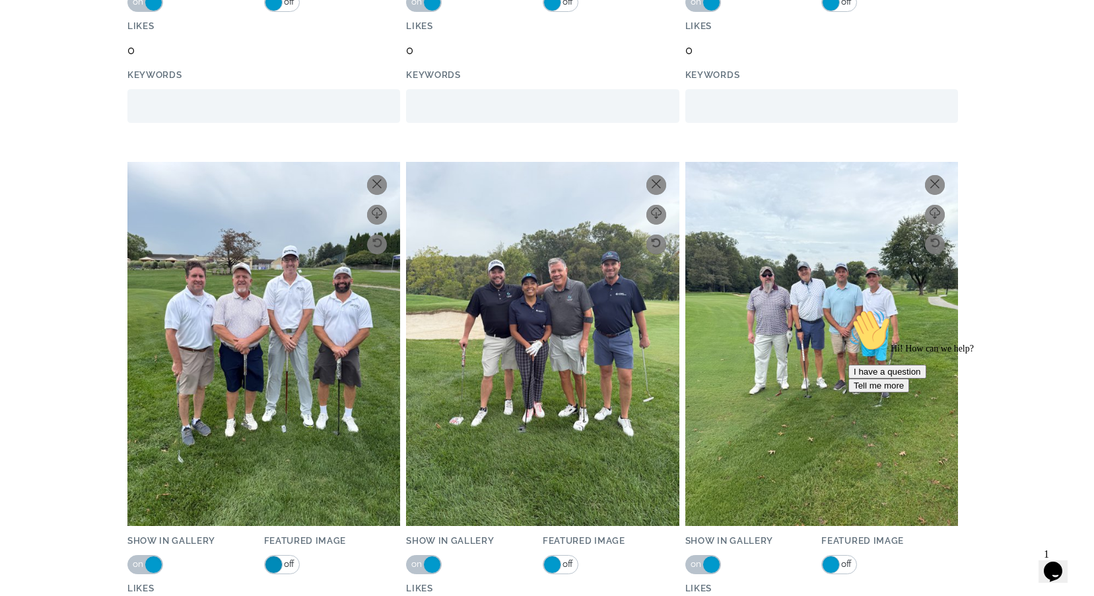
click at [278, 563] on span at bounding box center [274, 564] width 18 height 18
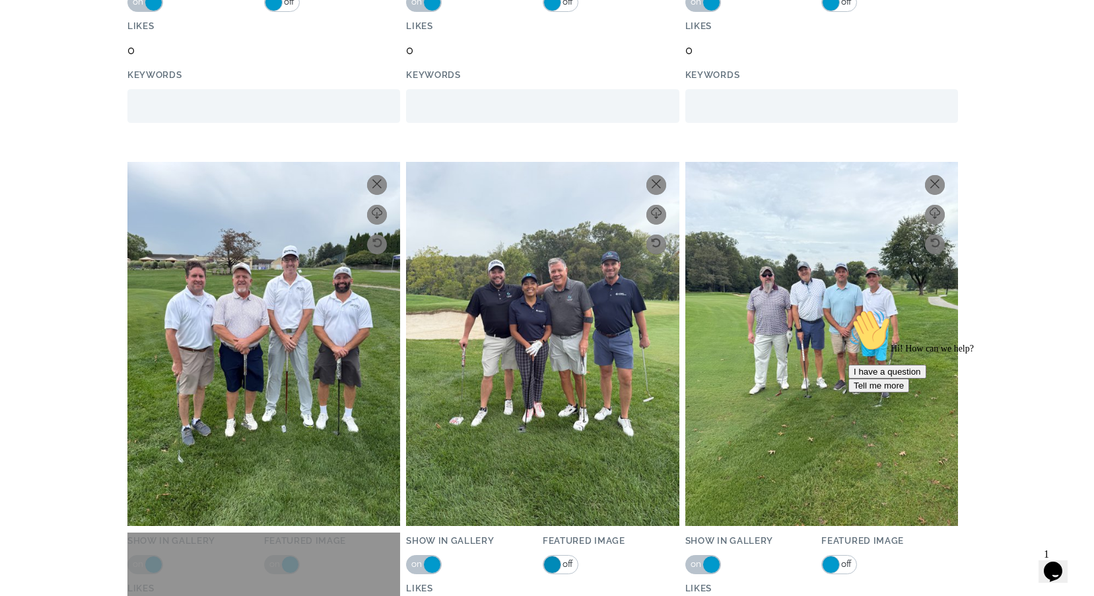
click at [550, 563] on span at bounding box center [553, 564] width 18 height 18
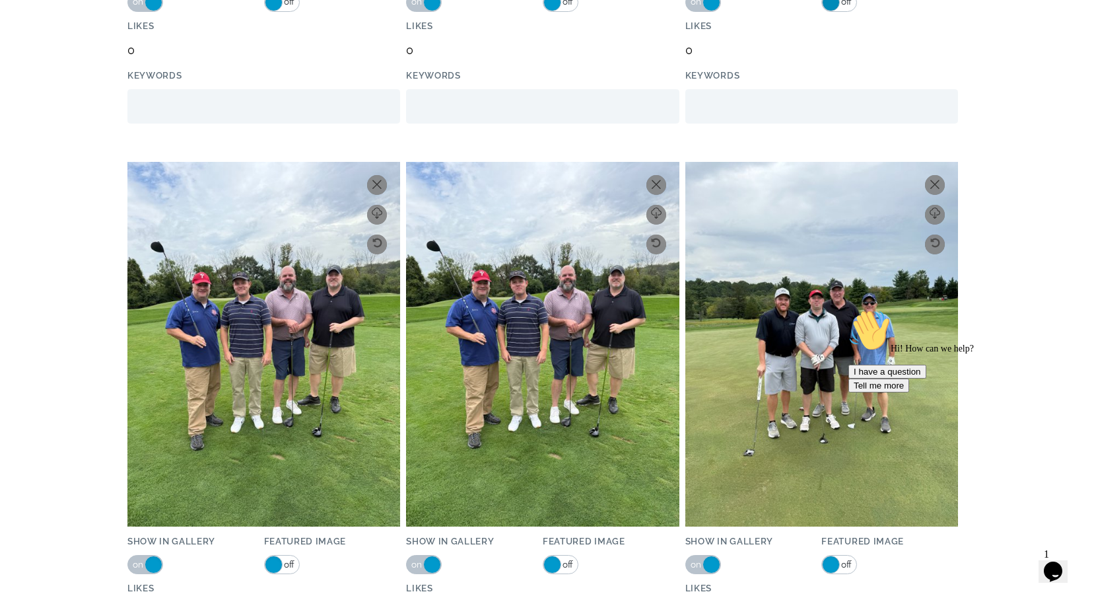
click at [829, 563] on span at bounding box center [831, 564] width 18 height 18
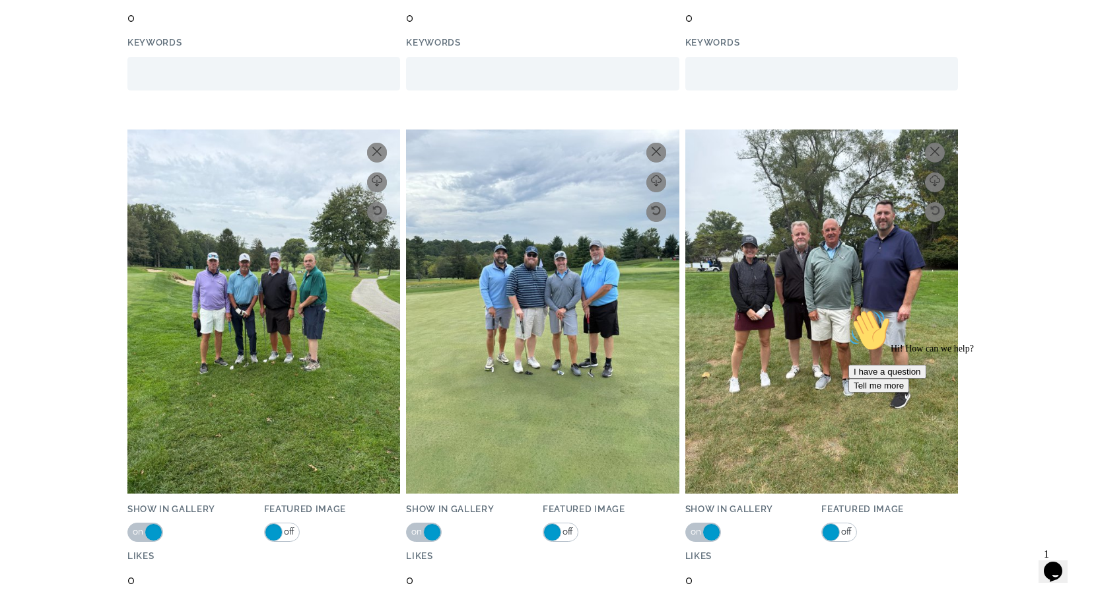
scroll to position [17432, 0]
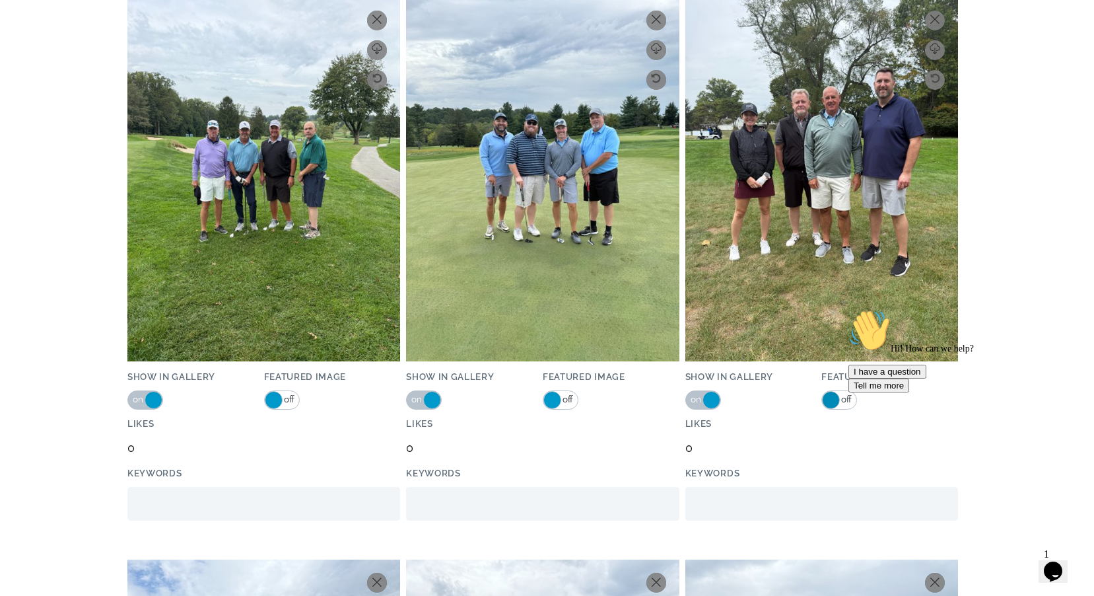
click at [831, 399] on span at bounding box center [831, 400] width 18 height 18
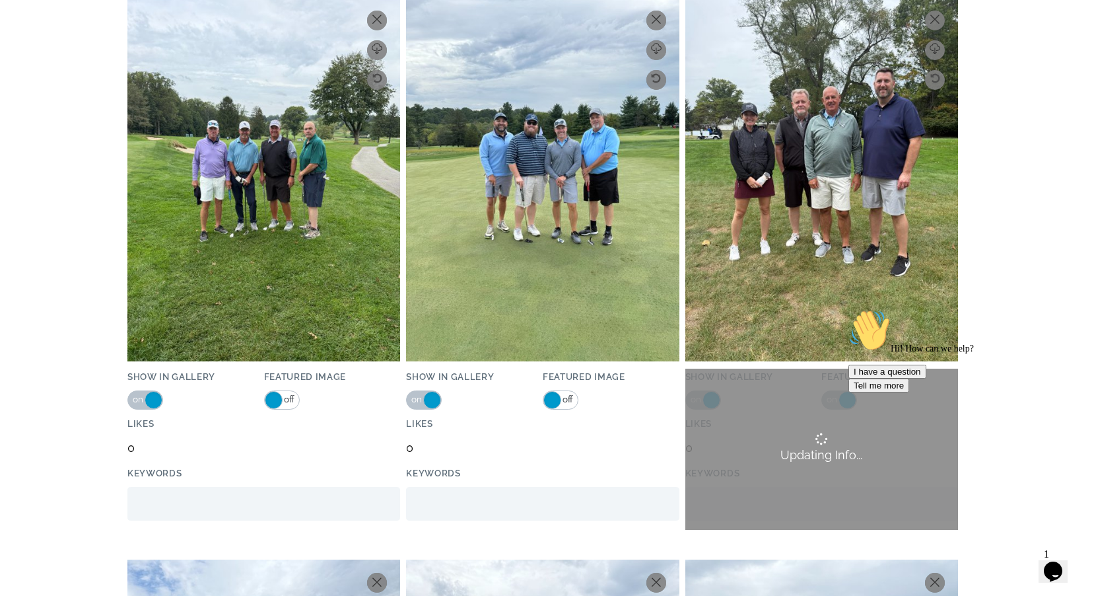
scroll to position [17591, 0]
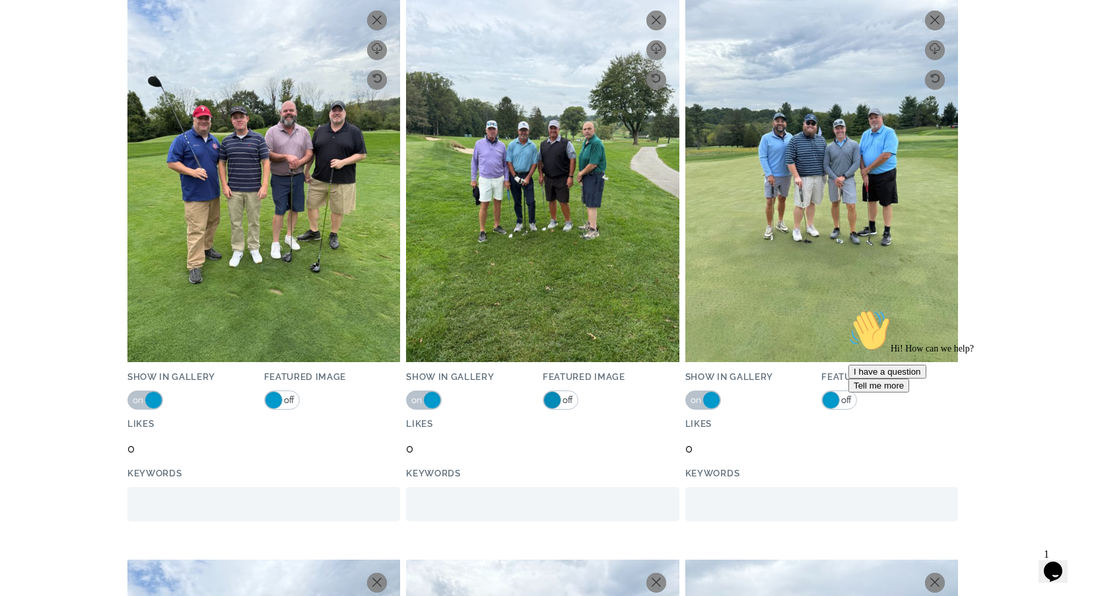
click at [547, 399] on span at bounding box center [553, 400] width 18 height 18
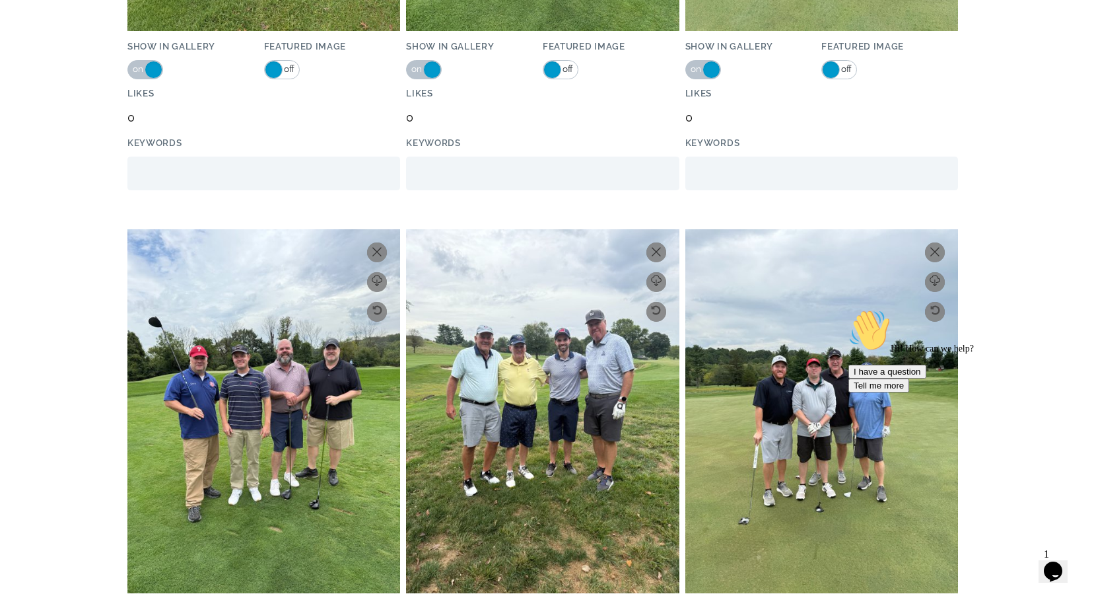
scroll to position [17960, 0]
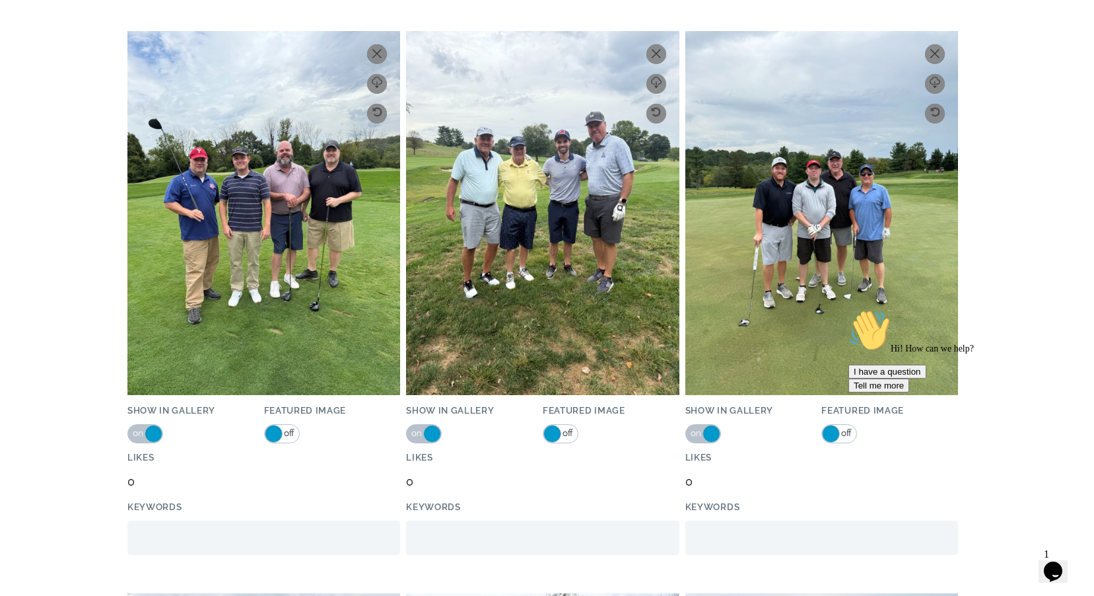
drag, startPoint x: 273, startPoint y: 433, endPoint x: 329, endPoint y: 433, distance: 56.1
click at [272, 433] on span at bounding box center [274, 434] width 18 height 18
click at [546, 435] on span at bounding box center [553, 434] width 18 height 18
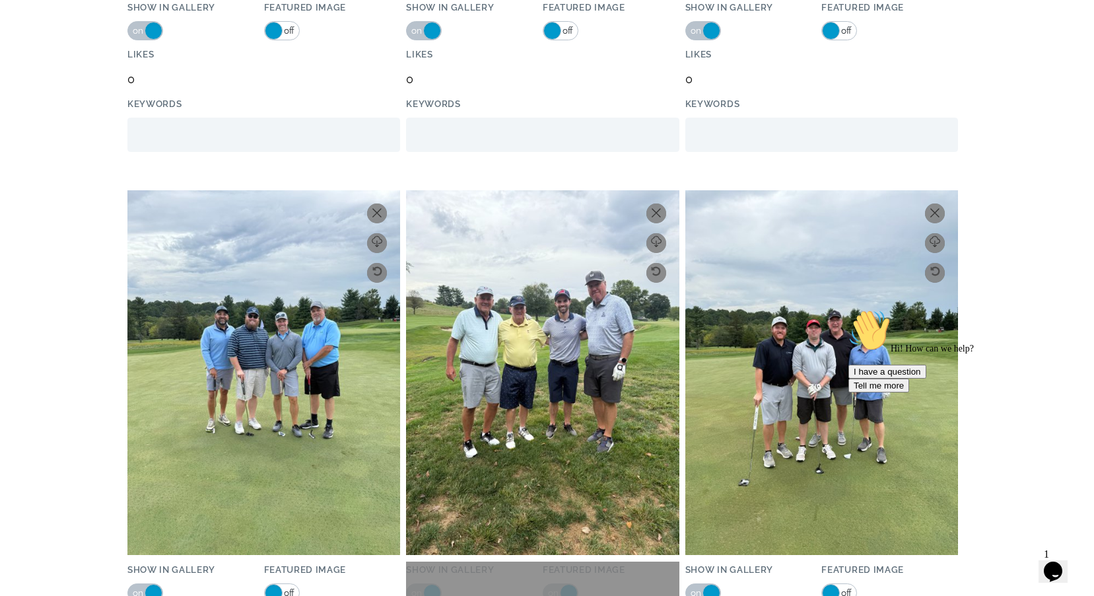
scroll to position [18119, 0]
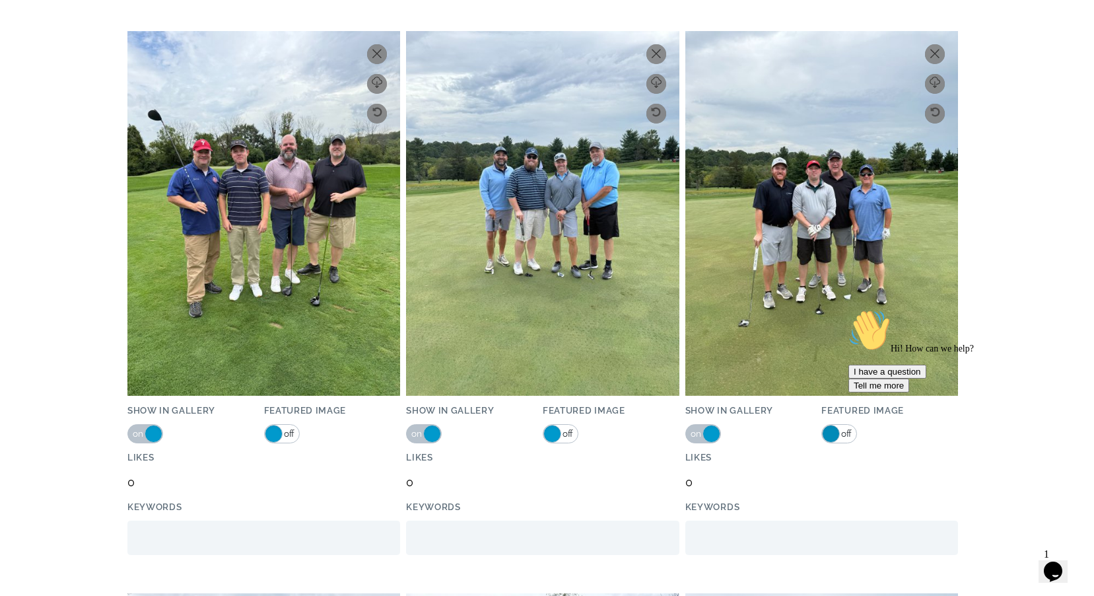
click at [831, 428] on span at bounding box center [831, 434] width 18 height 18
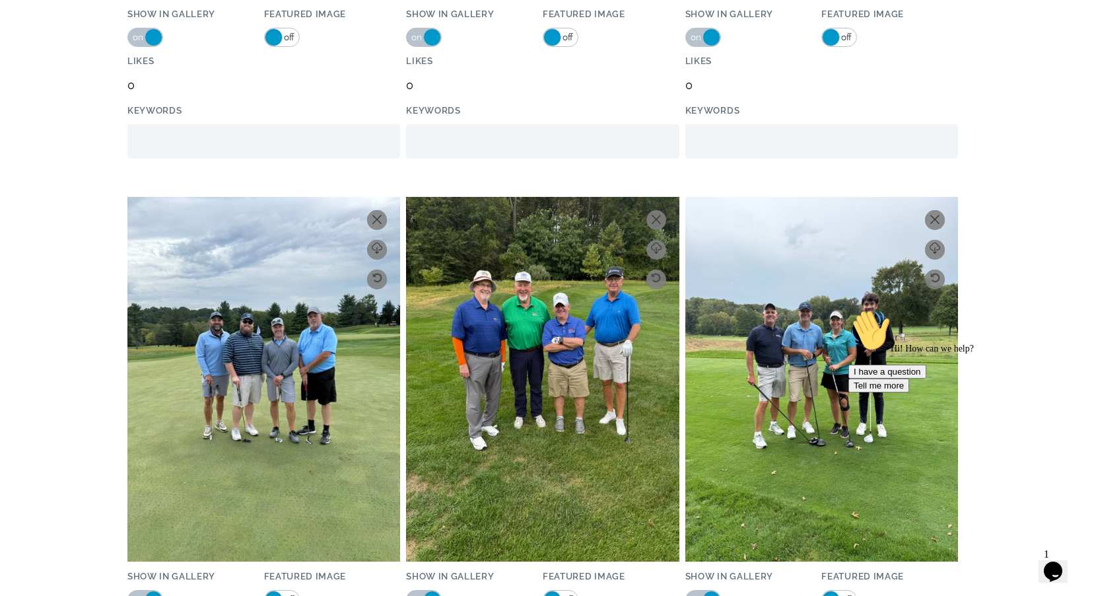
scroll to position [19050, 0]
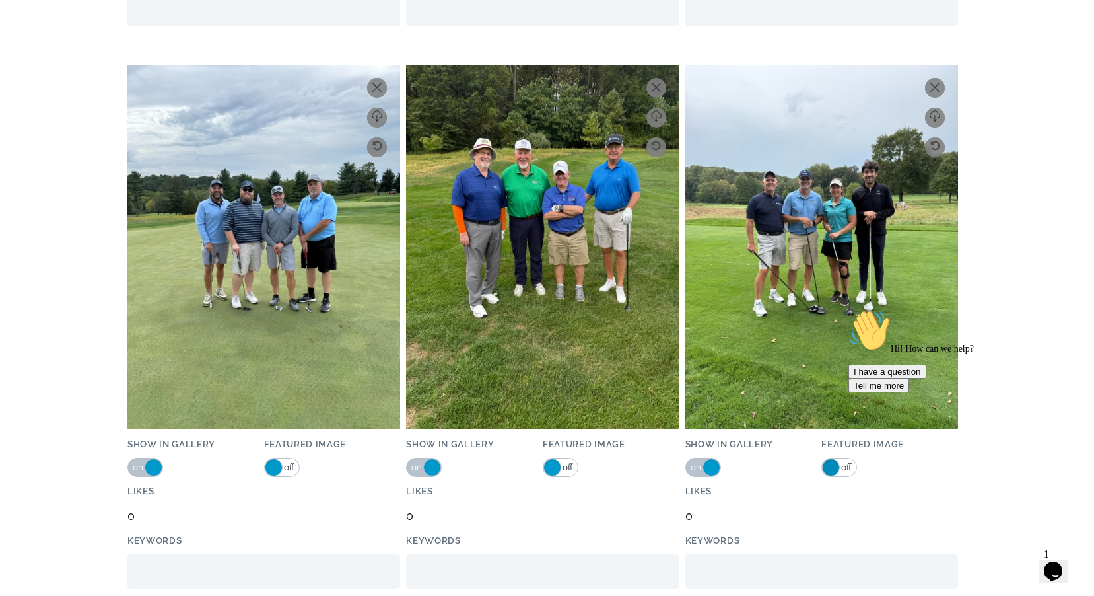
click at [833, 463] on span at bounding box center [831, 467] width 18 height 18
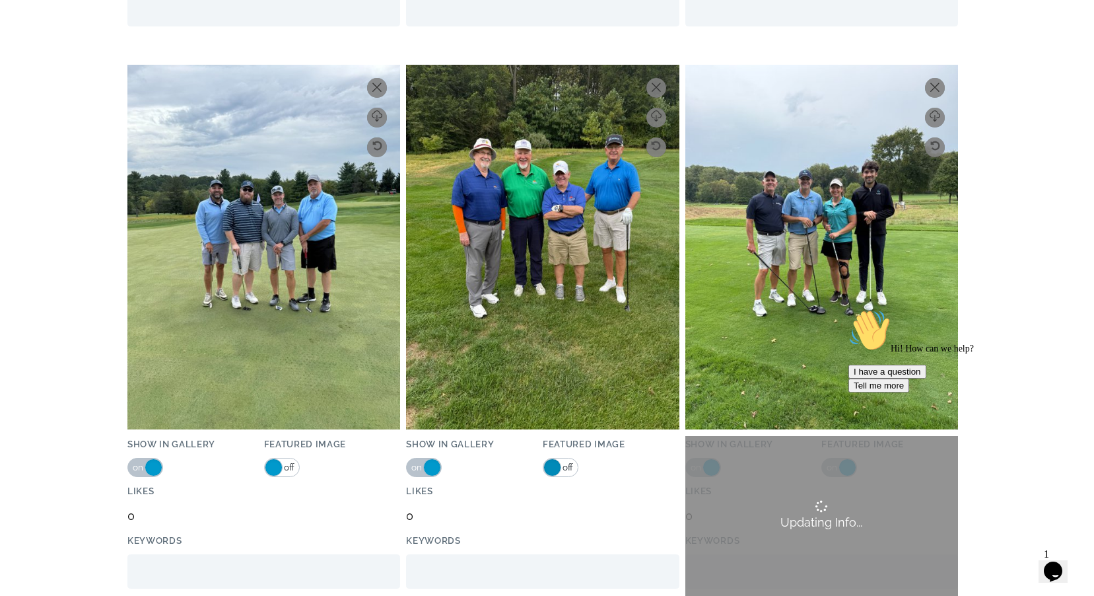
click at [556, 465] on span at bounding box center [553, 467] width 18 height 18
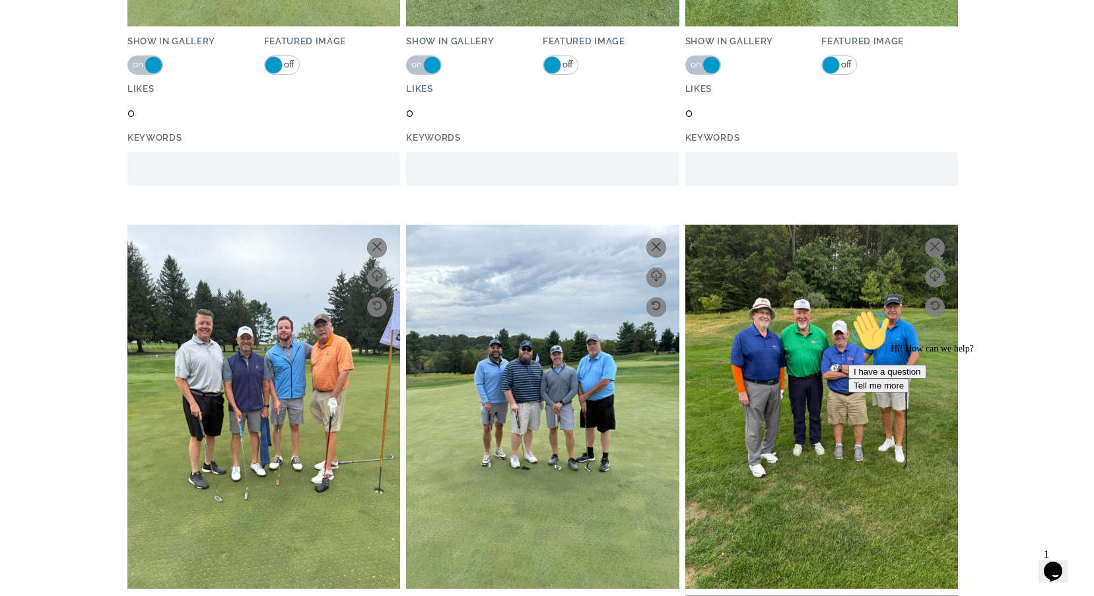
scroll to position [19210, 0]
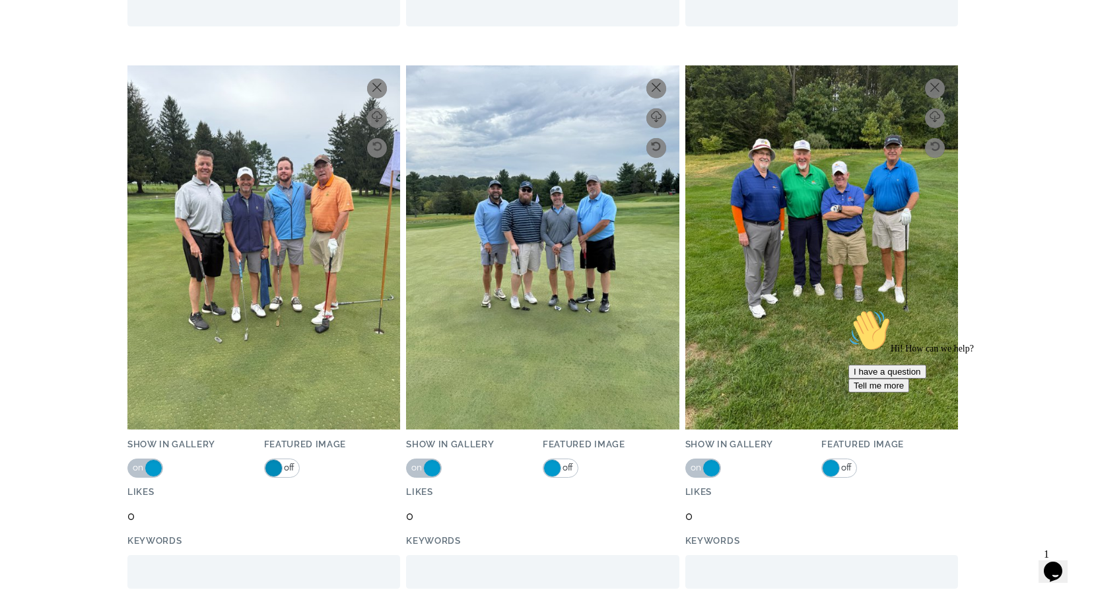
click at [274, 464] on span at bounding box center [274, 468] width 18 height 18
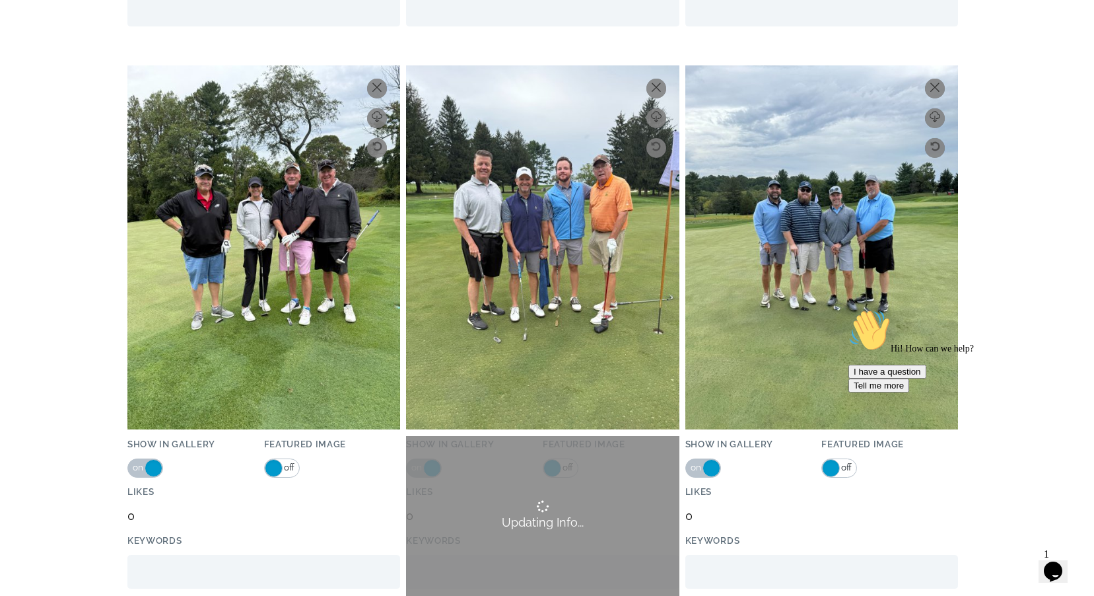
scroll to position [19612, 0]
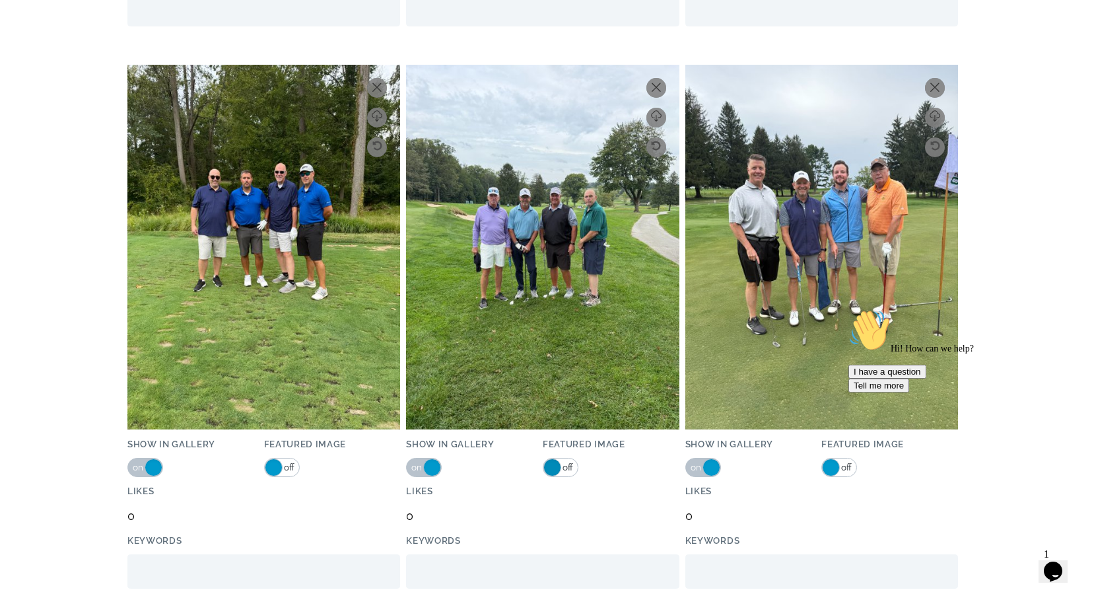
click at [553, 466] on span at bounding box center [553, 467] width 18 height 18
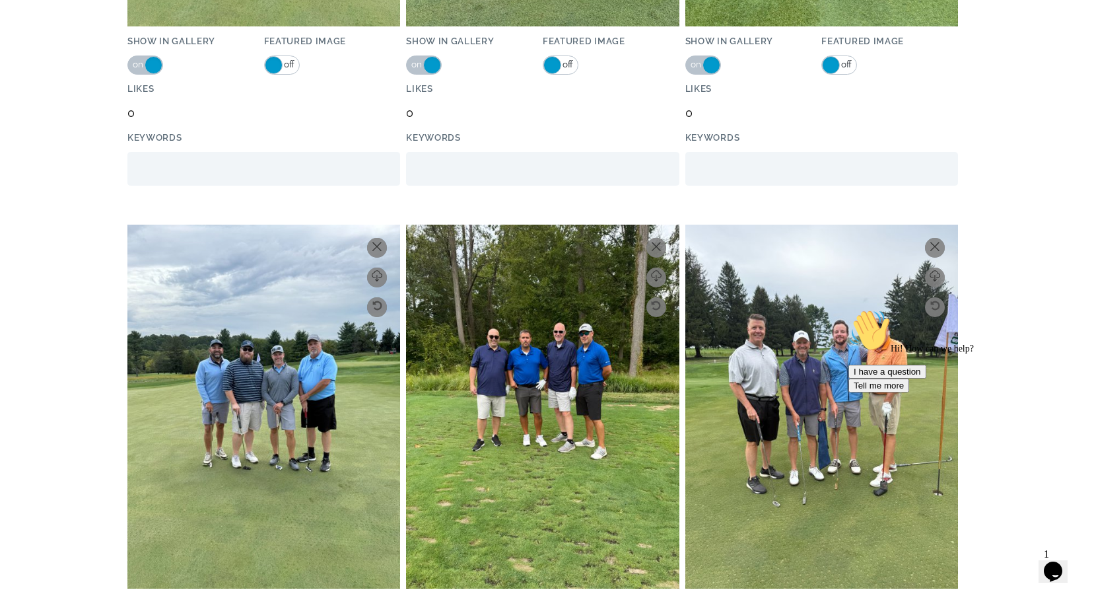
scroll to position [19772, 0]
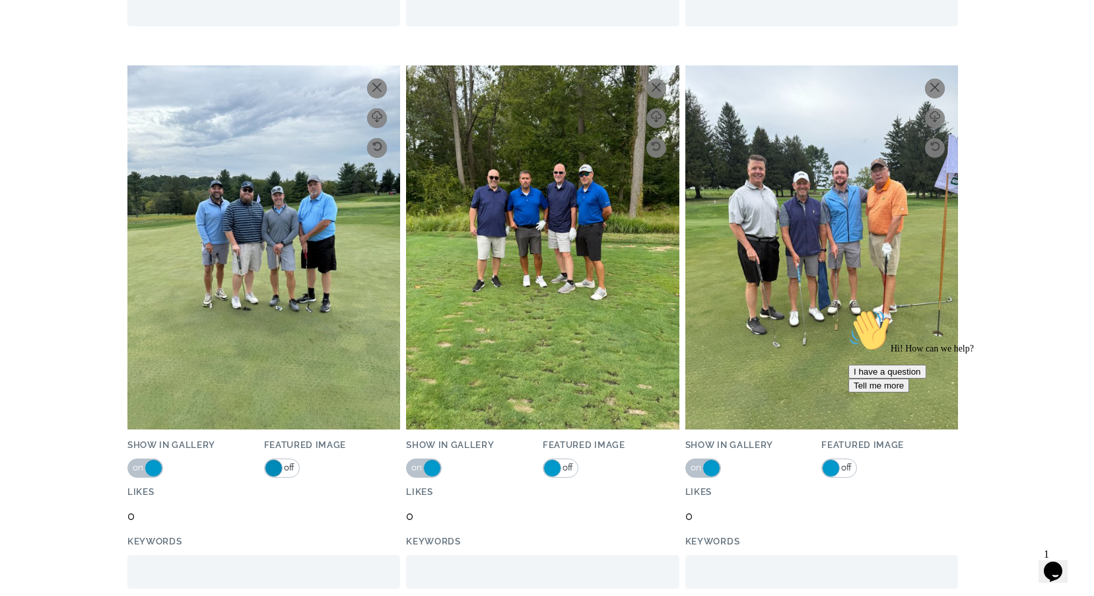
click at [271, 466] on span at bounding box center [274, 468] width 18 height 18
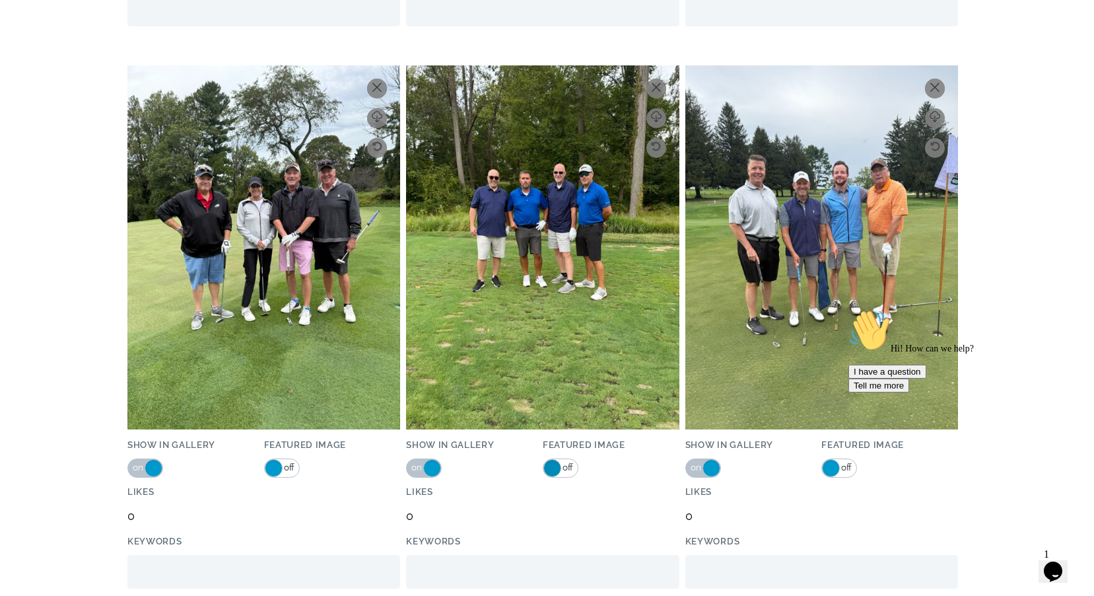
click at [553, 470] on span at bounding box center [553, 468] width 18 height 18
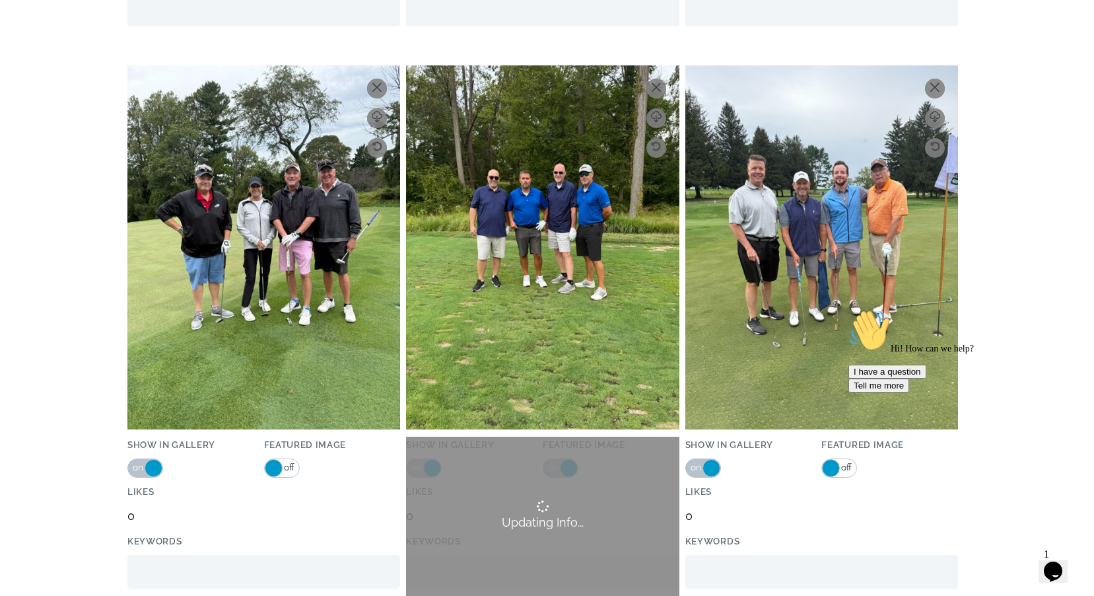
scroll to position [20174, 0]
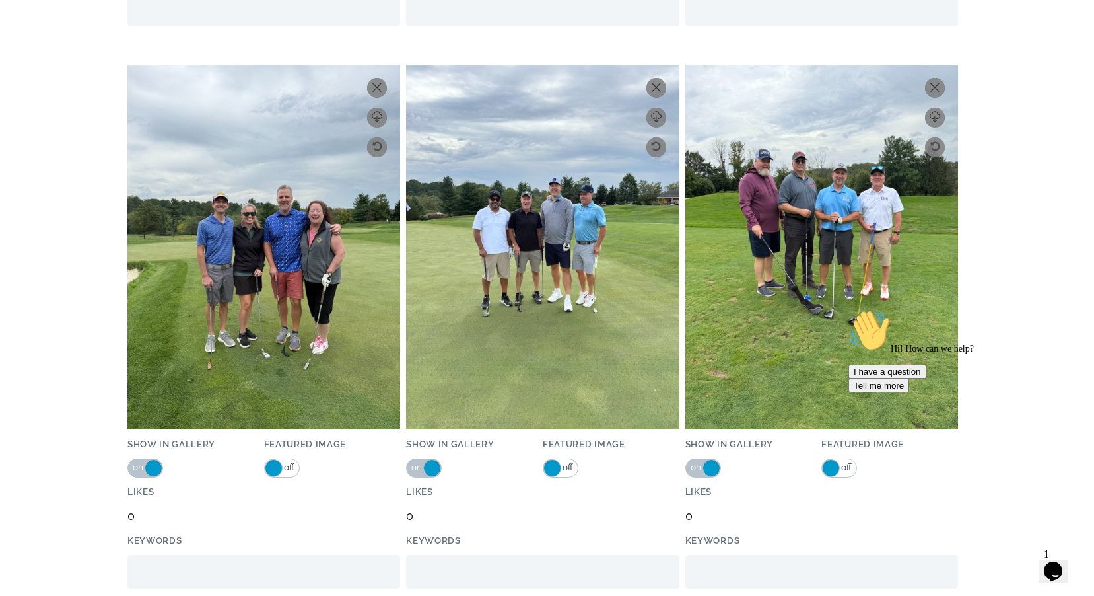
click at [830, 472] on span at bounding box center [831, 468] width 18 height 18
click at [555, 468] on span at bounding box center [553, 468] width 18 height 18
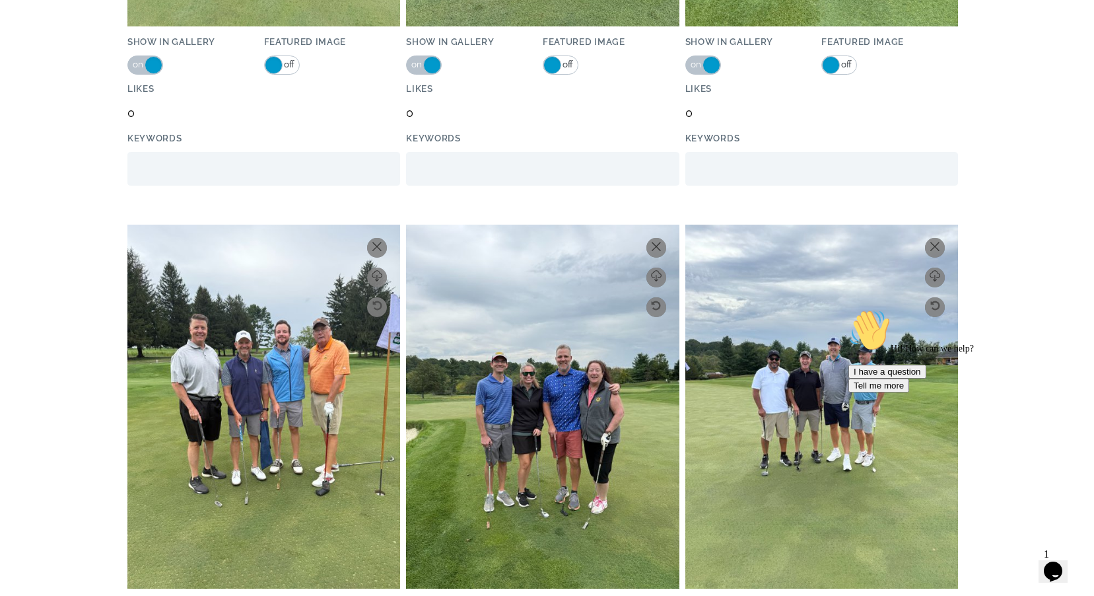
scroll to position [20334, 0]
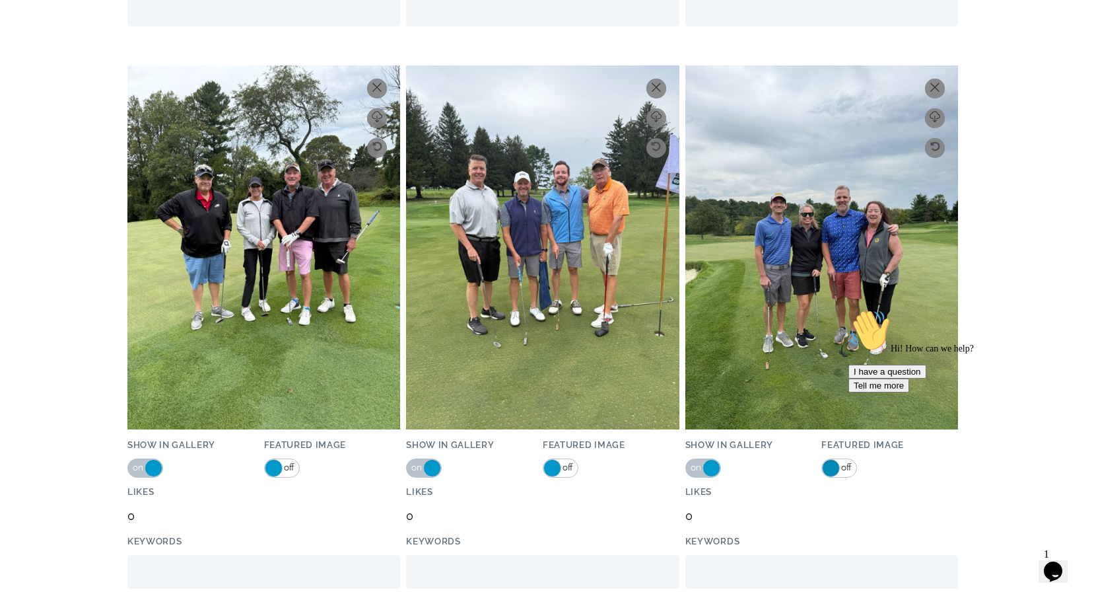
click at [837, 466] on span at bounding box center [831, 468] width 18 height 18
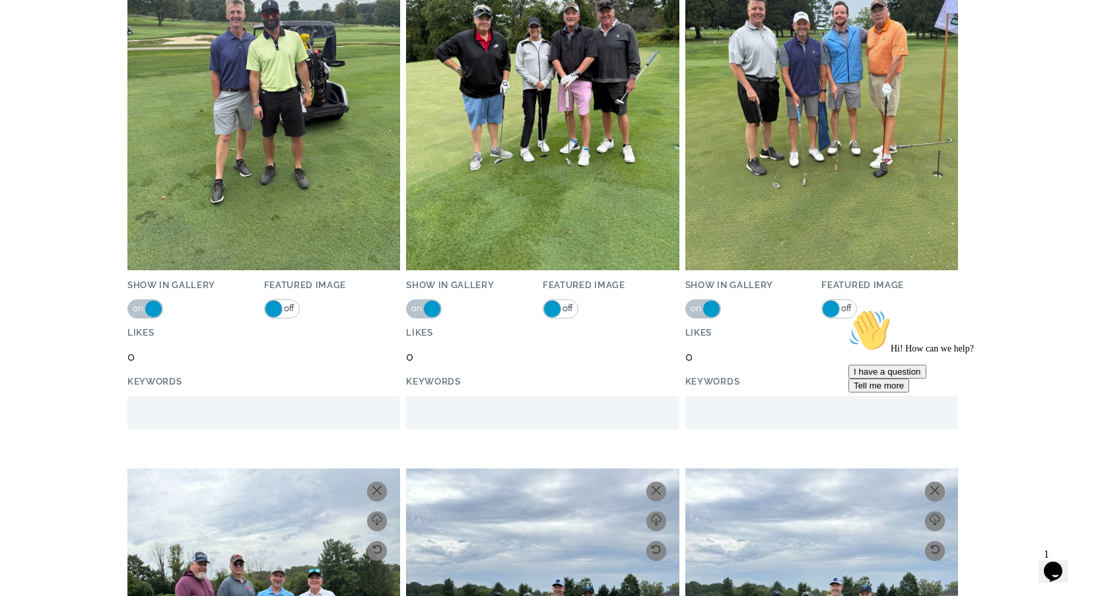
scroll to position [20736, 0]
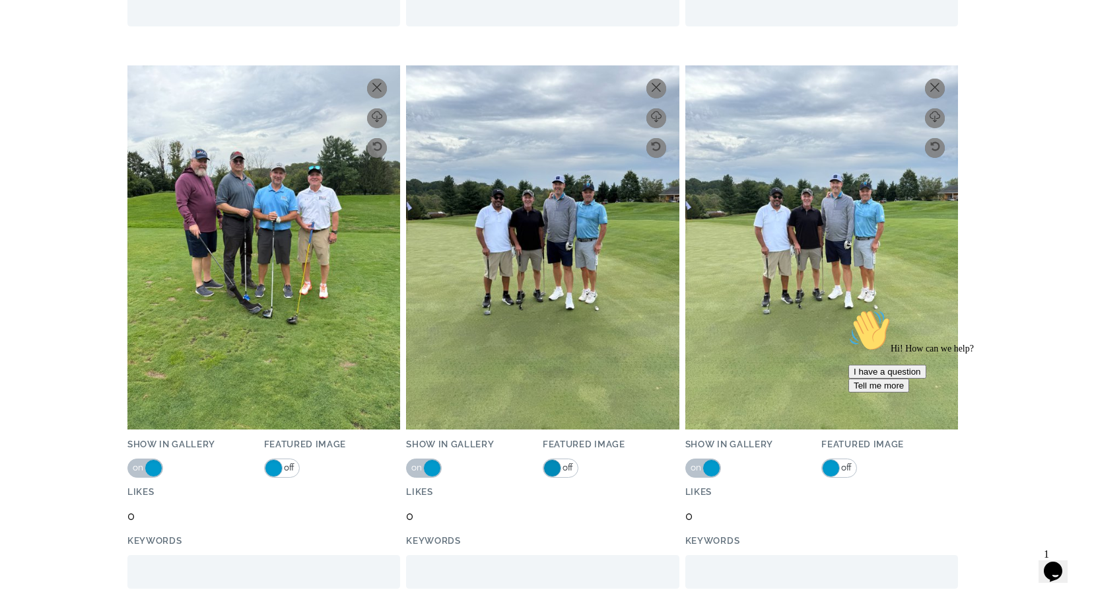
click at [553, 470] on span at bounding box center [553, 468] width 18 height 18
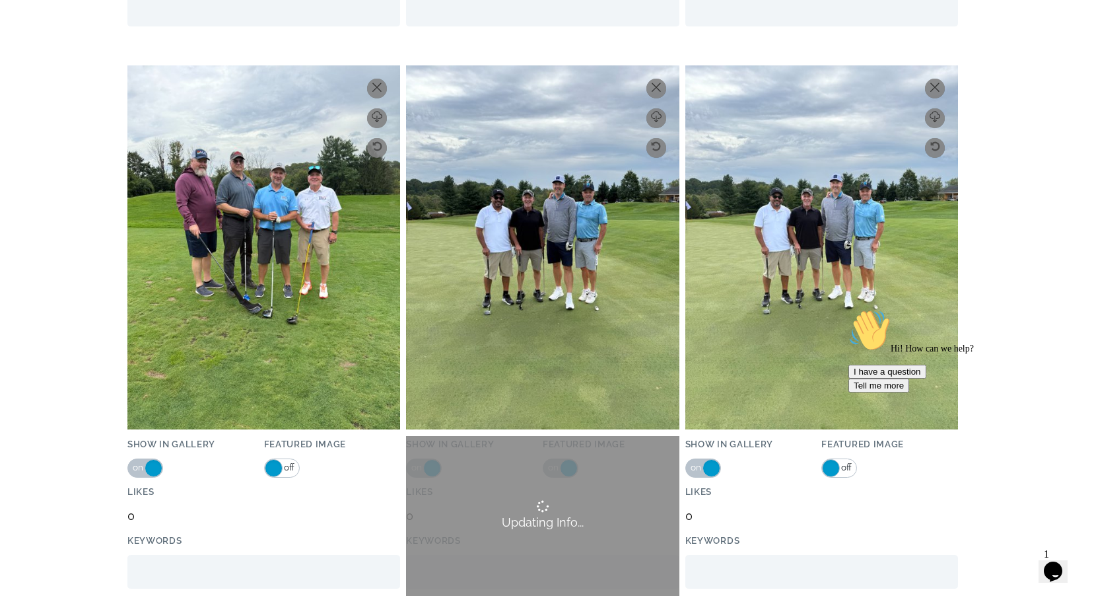
scroll to position [20896, 0]
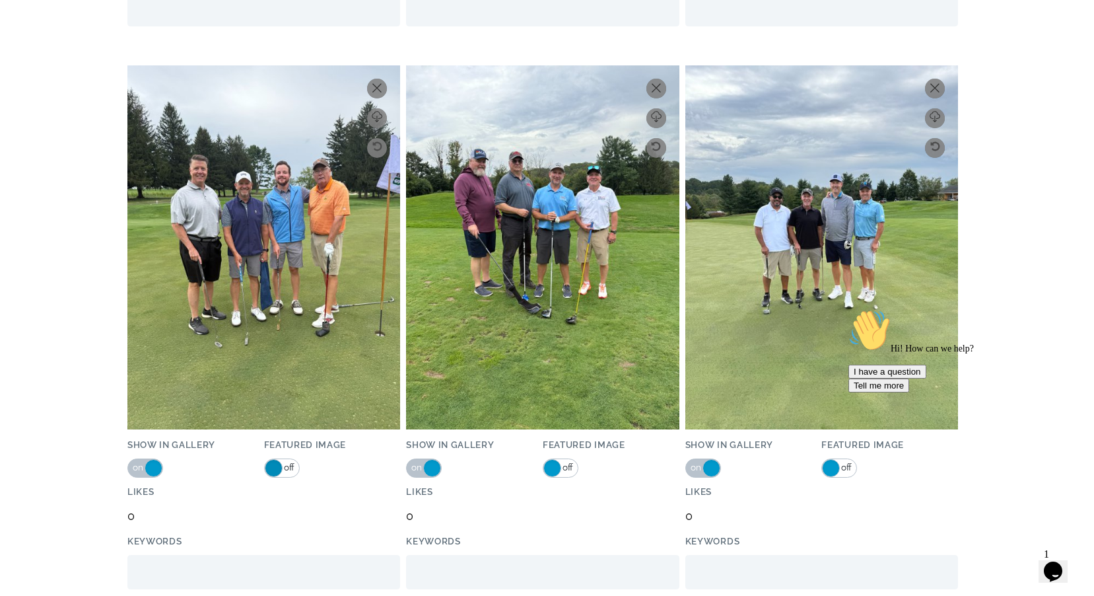
click at [267, 470] on span at bounding box center [274, 468] width 18 height 18
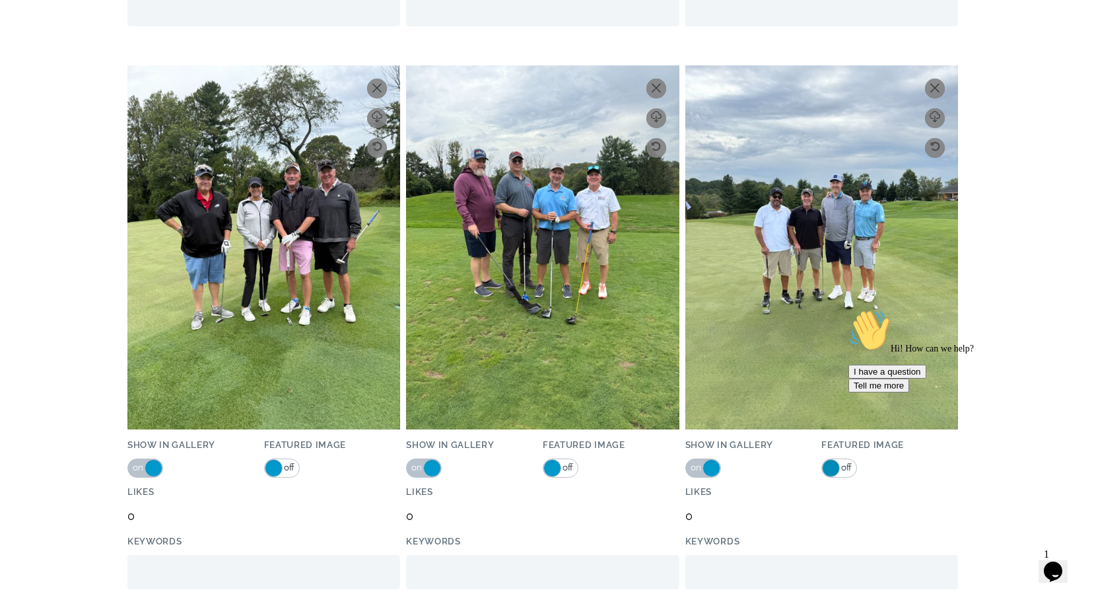
click at [826, 470] on span at bounding box center [831, 468] width 18 height 18
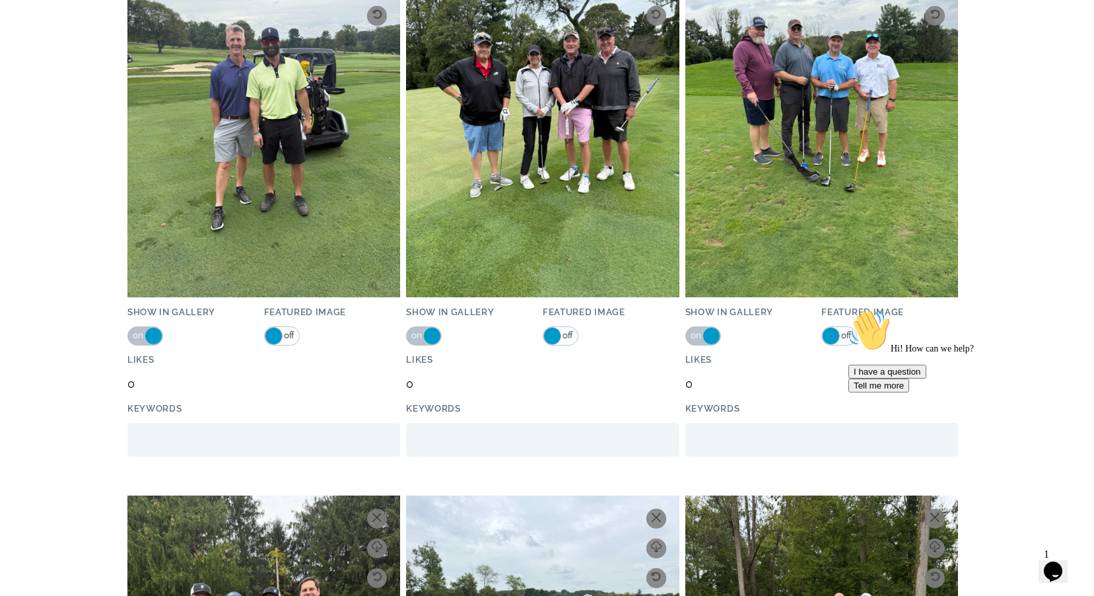
scroll to position [20802, 0]
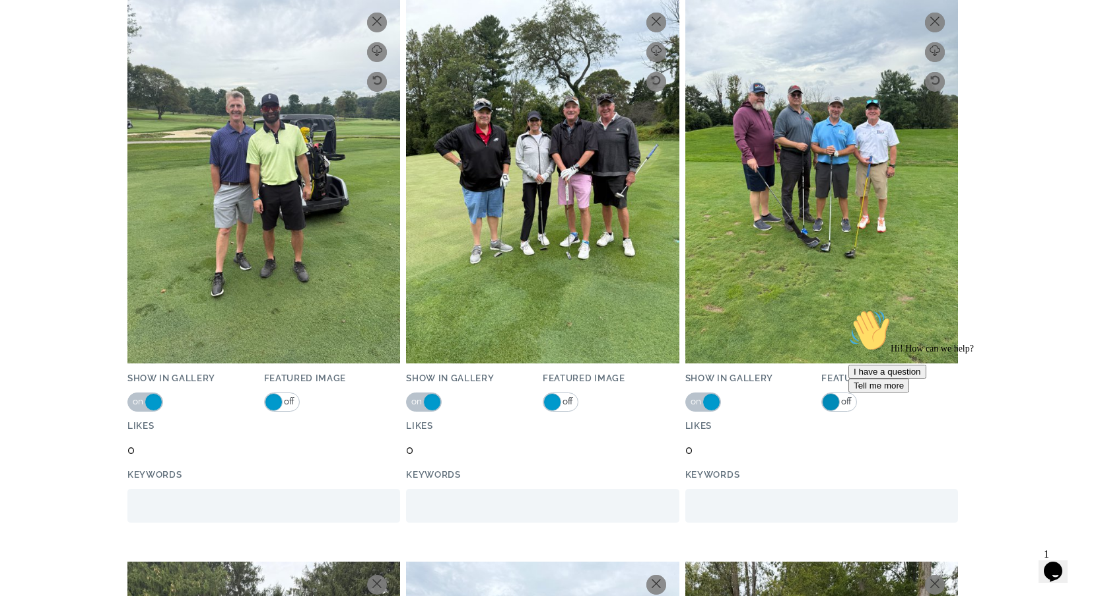
click at [832, 399] on span at bounding box center [831, 402] width 18 height 18
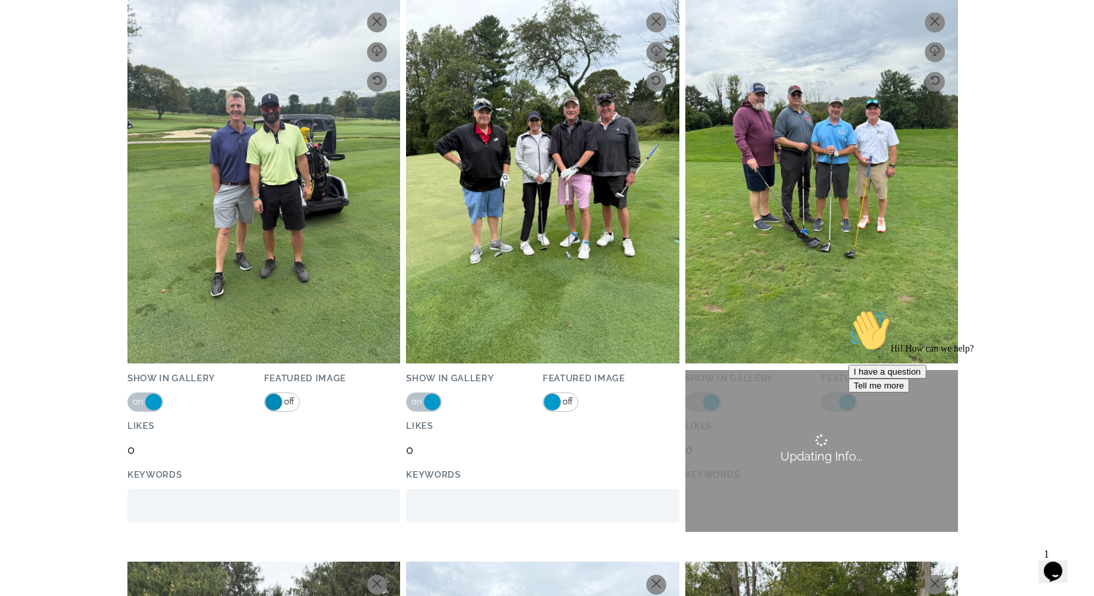
scroll to position [20962, 0]
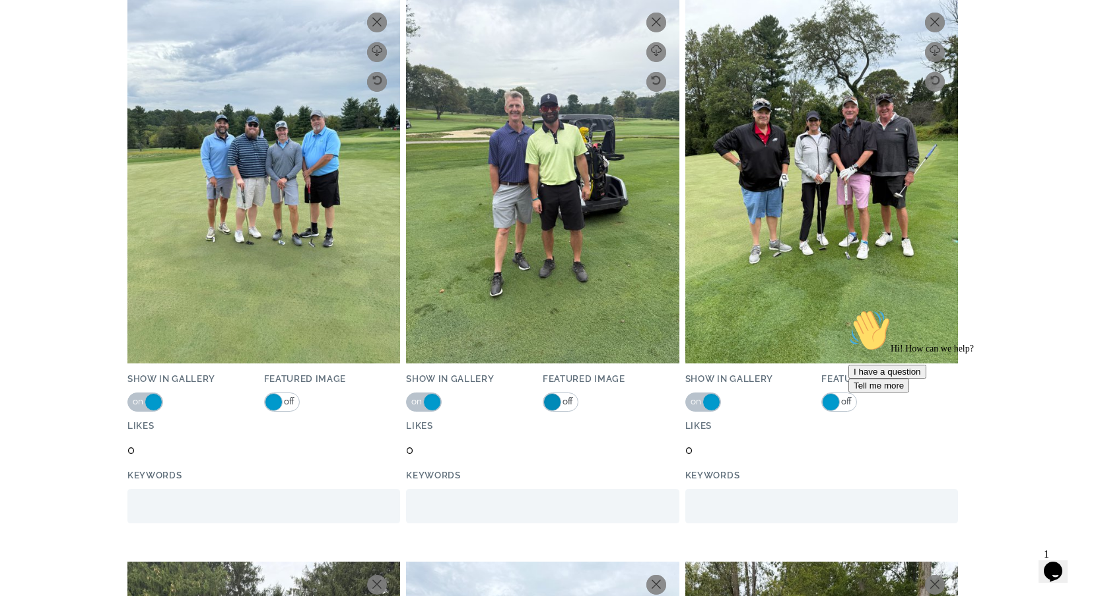
click at [551, 399] on span at bounding box center [553, 402] width 18 height 18
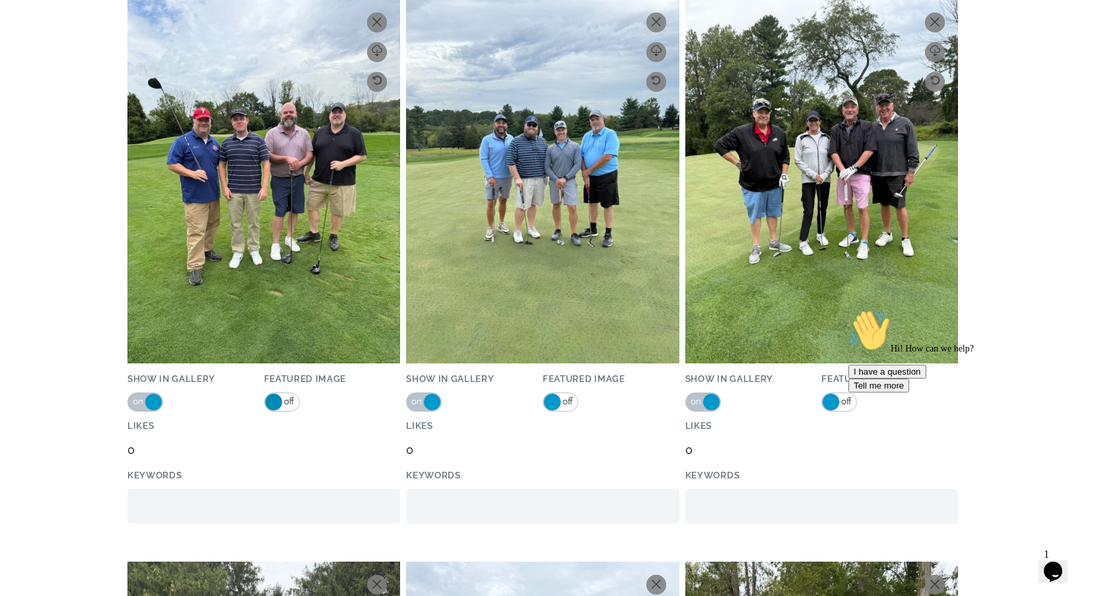
click at [268, 400] on span at bounding box center [274, 402] width 18 height 18
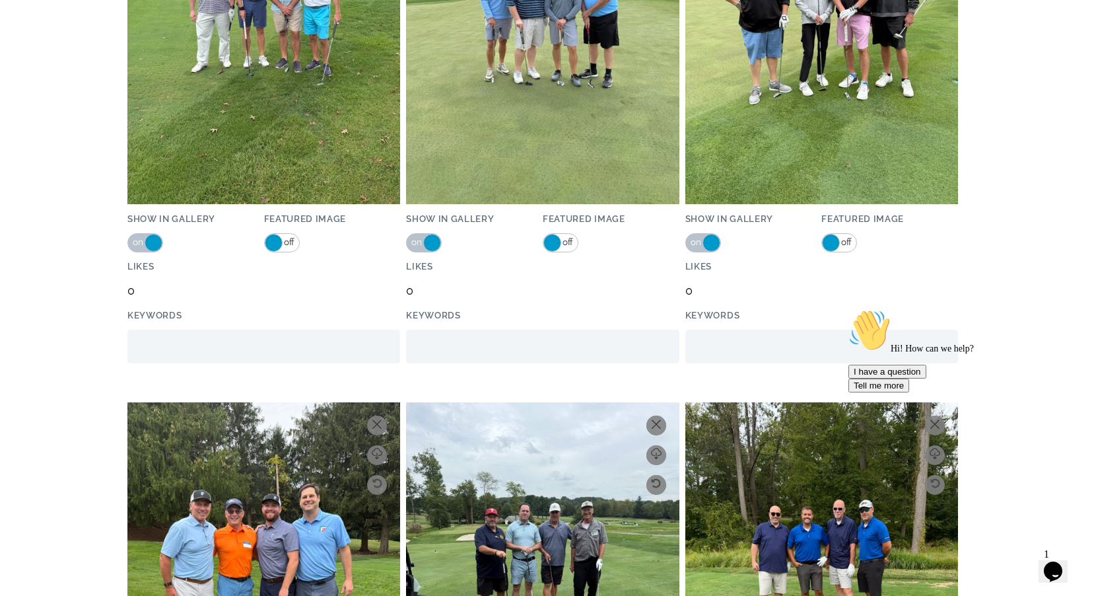
scroll to position [20802, 0]
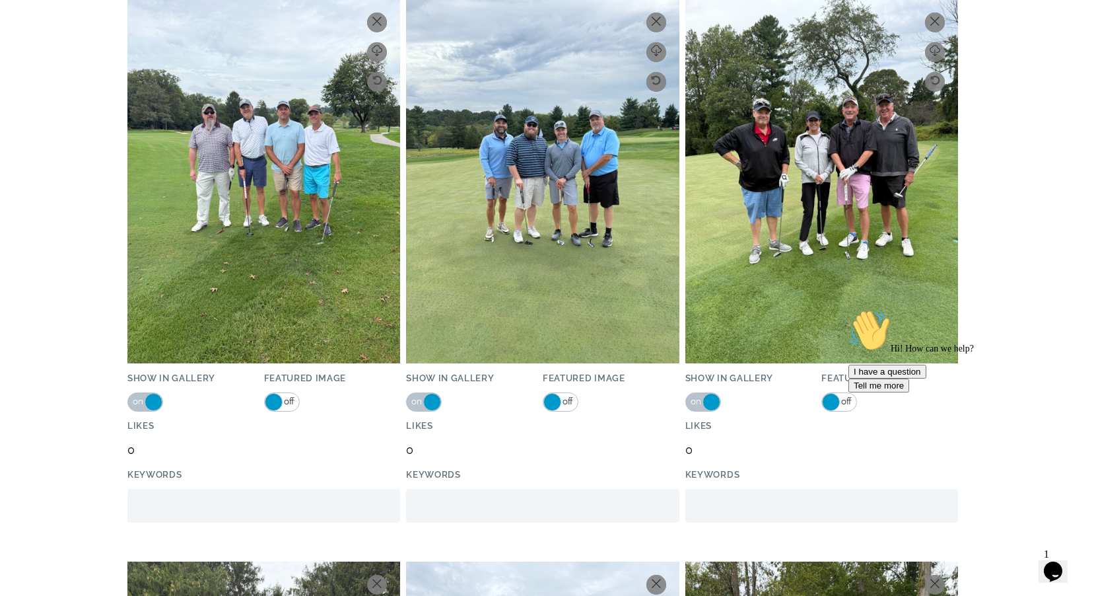
click at [271, 401] on span at bounding box center [274, 402] width 18 height 18
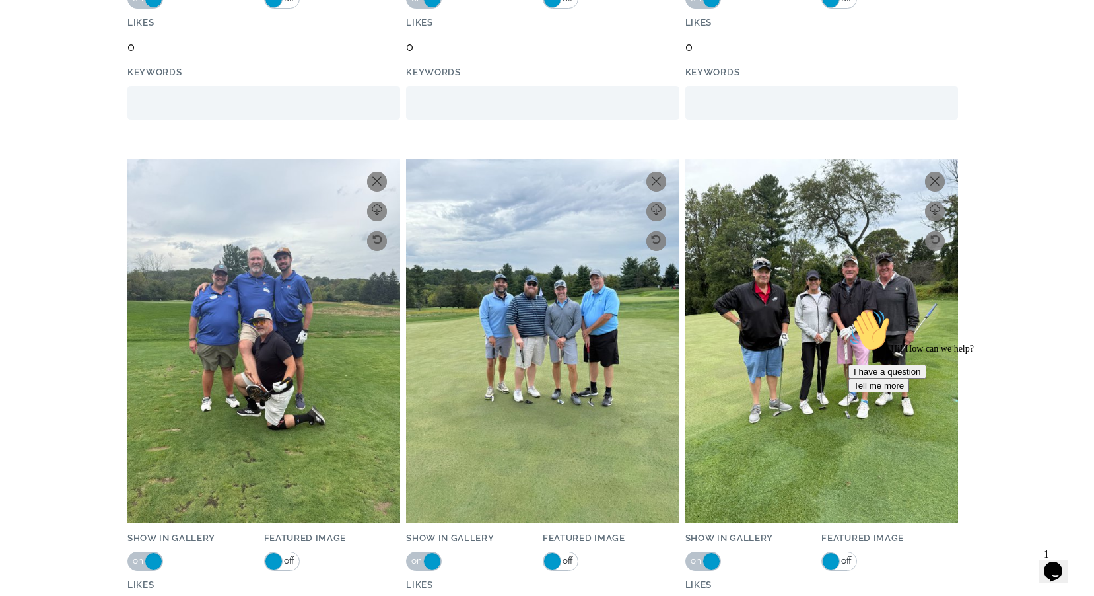
scroll to position [20962, 0]
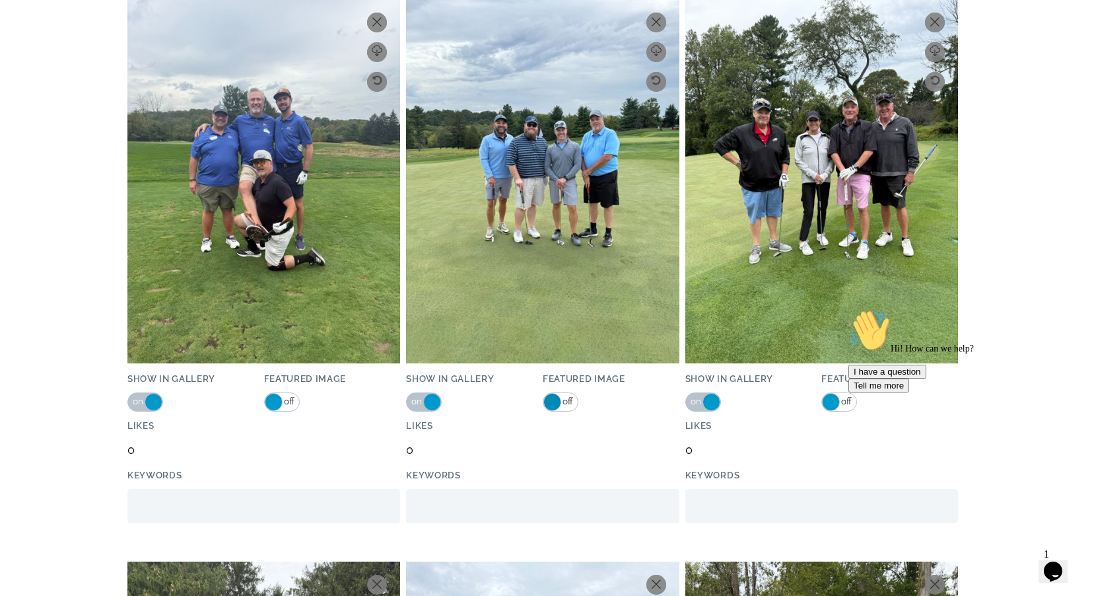
click at [555, 399] on span at bounding box center [553, 402] width 18 height 18
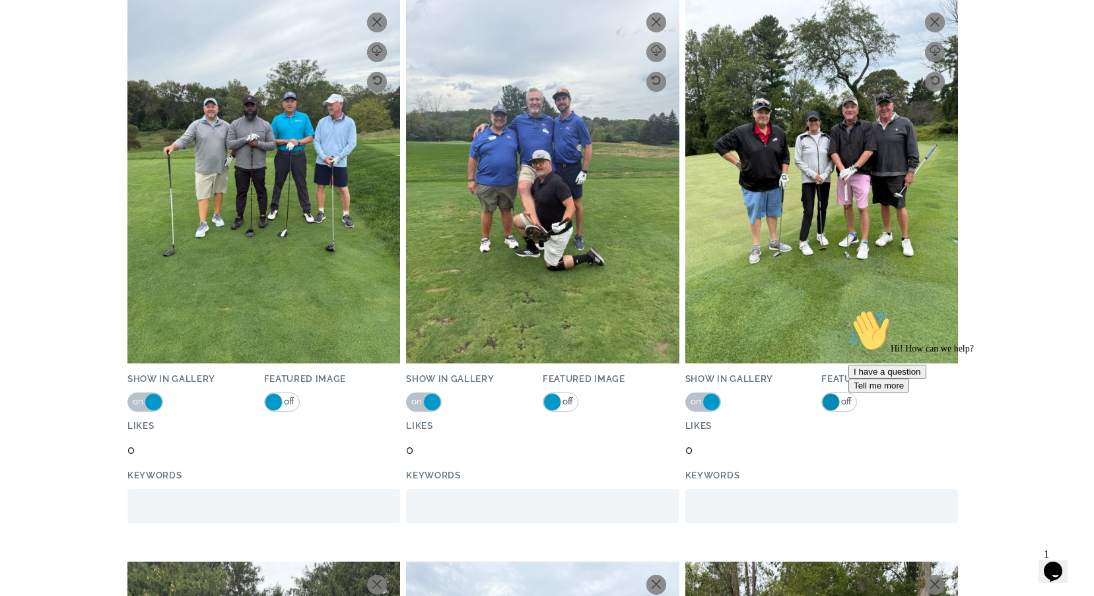
click at [831, 397] on span at bounding box center [831, 402] width 18 height 18
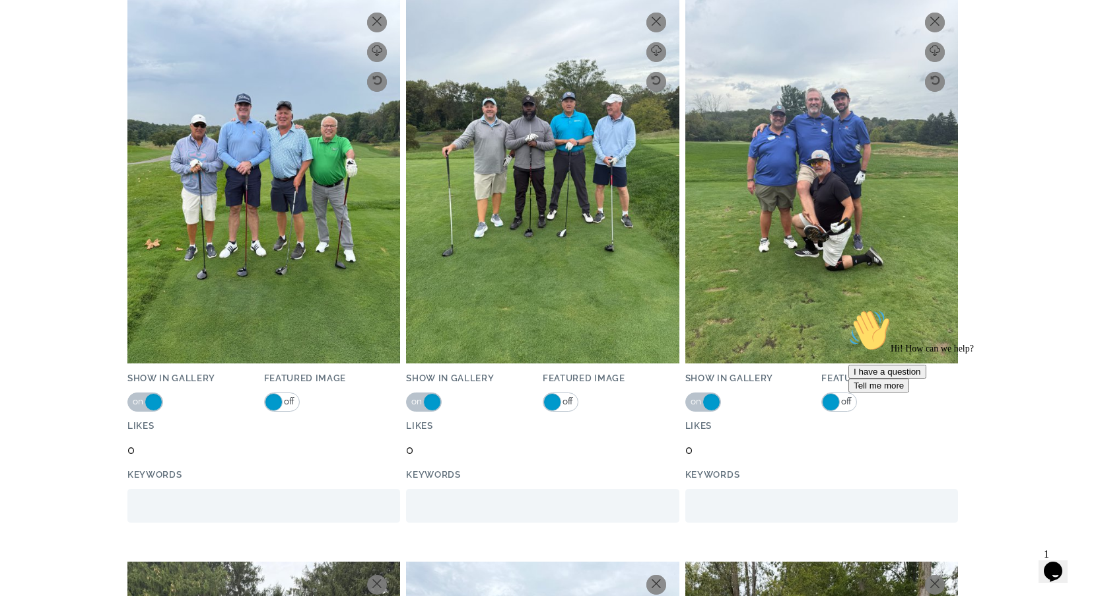
scroll to position [20935, 0]
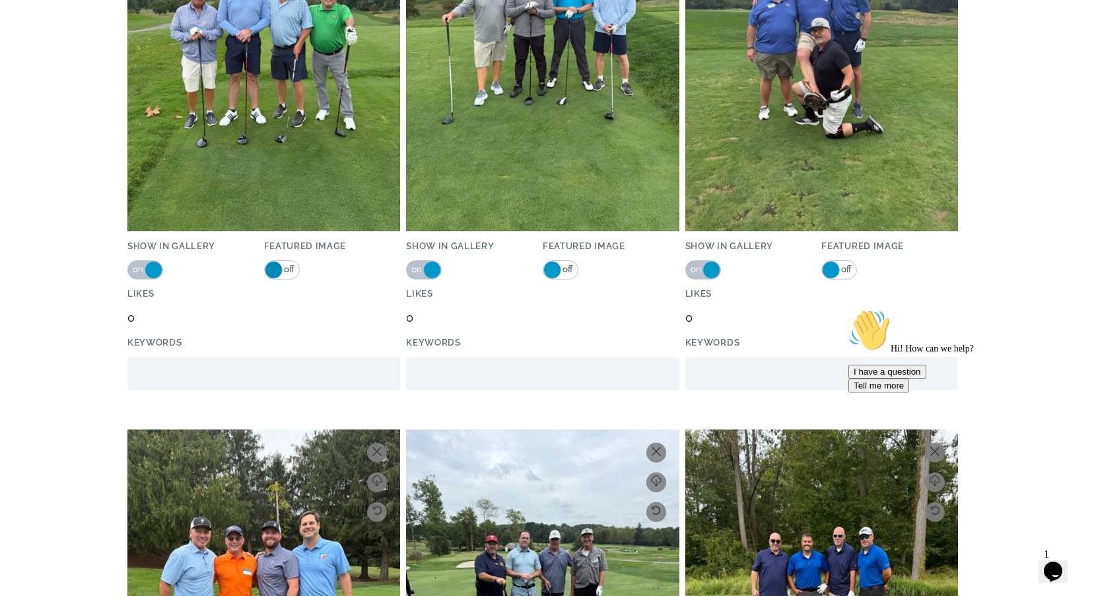
click at [271, 269] on span at bounding box center [274, 270] width 18 height 18
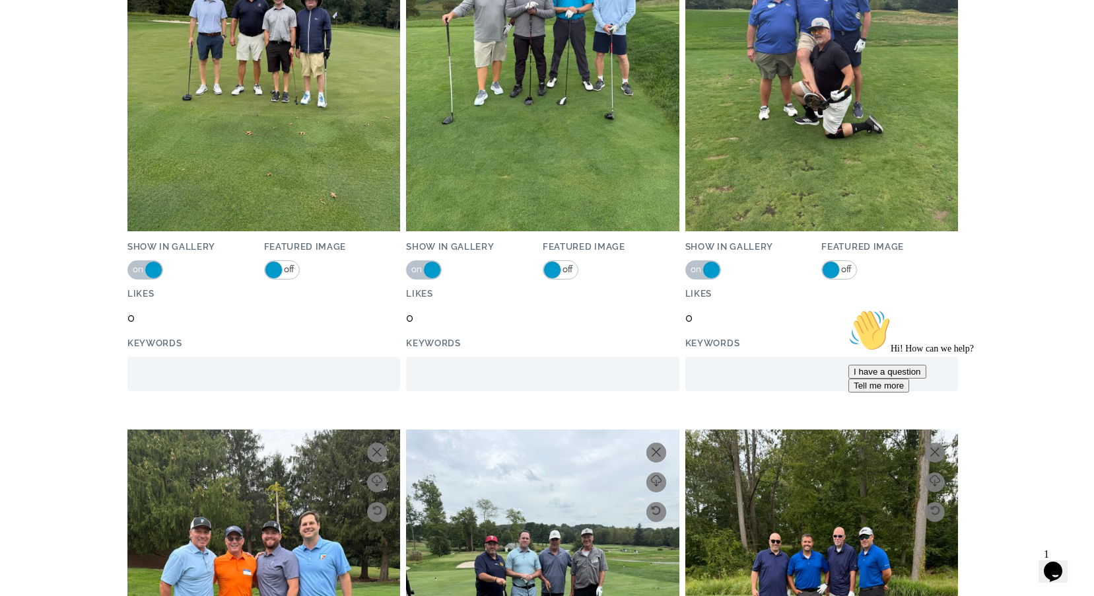
scroll to position [21028, 0]
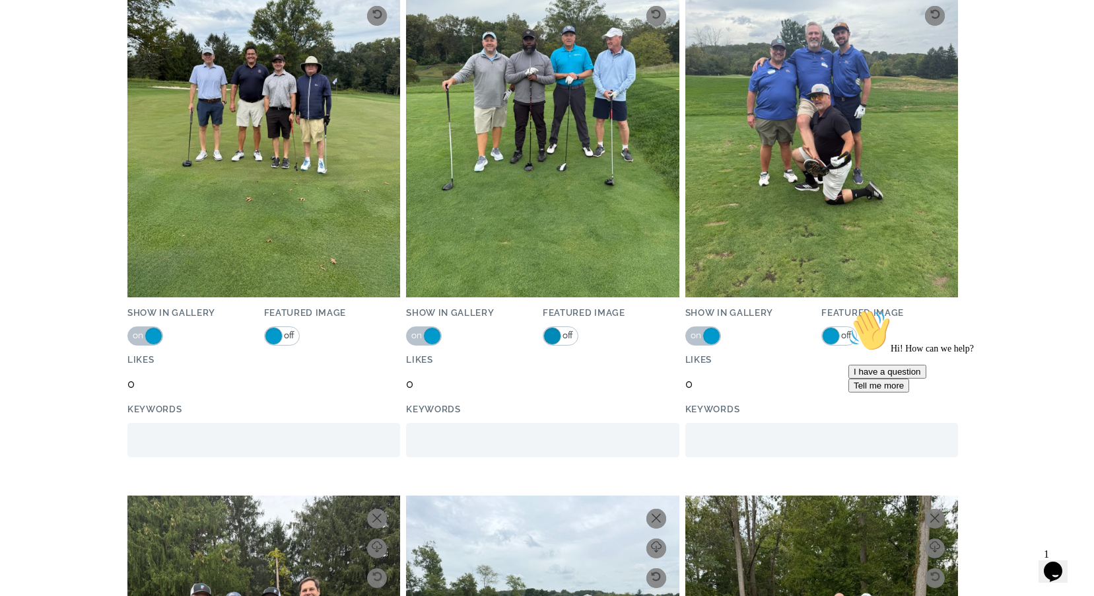
click at [554, 334] on span at bounding box center [553, 336] width 18 height 18
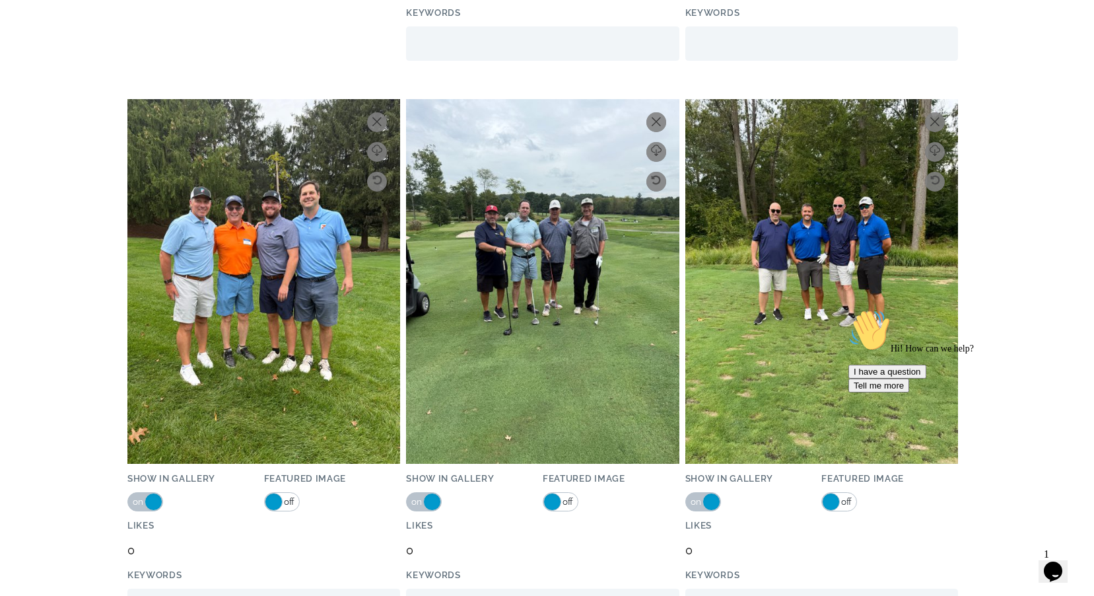
scroll to position [21556, 0]
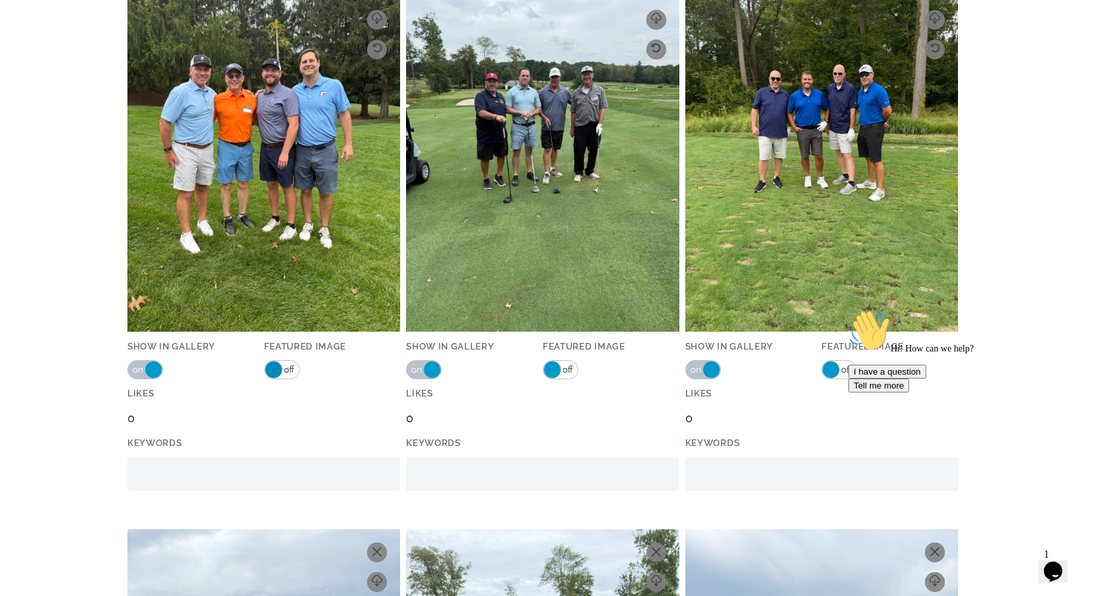
click at [272, 367] on span at bounding box center [274, 370] width 18 height 18
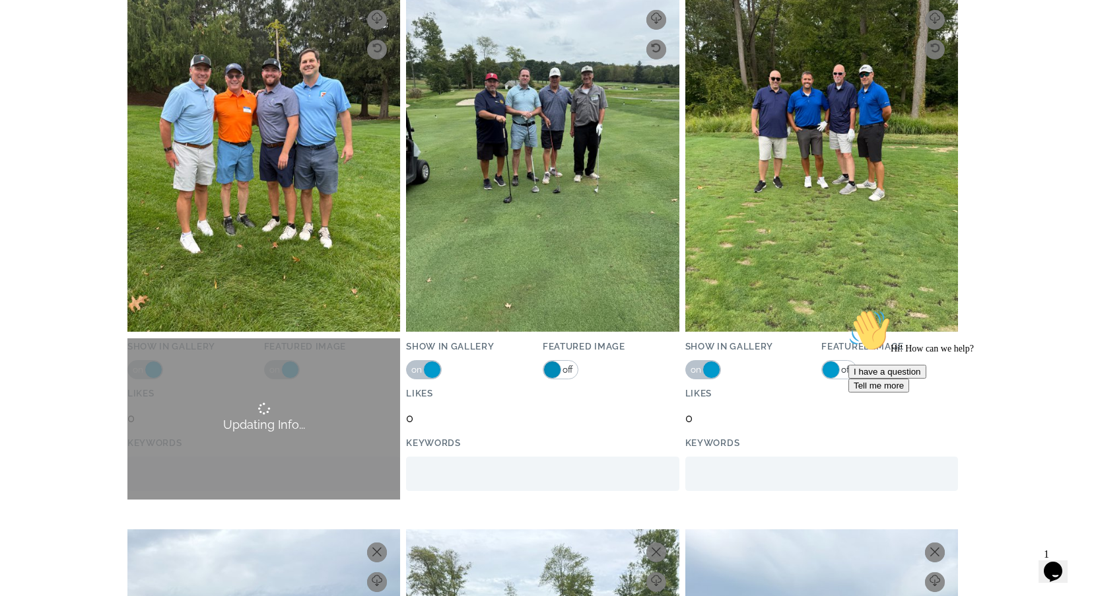
scroll to position [21397, 0]
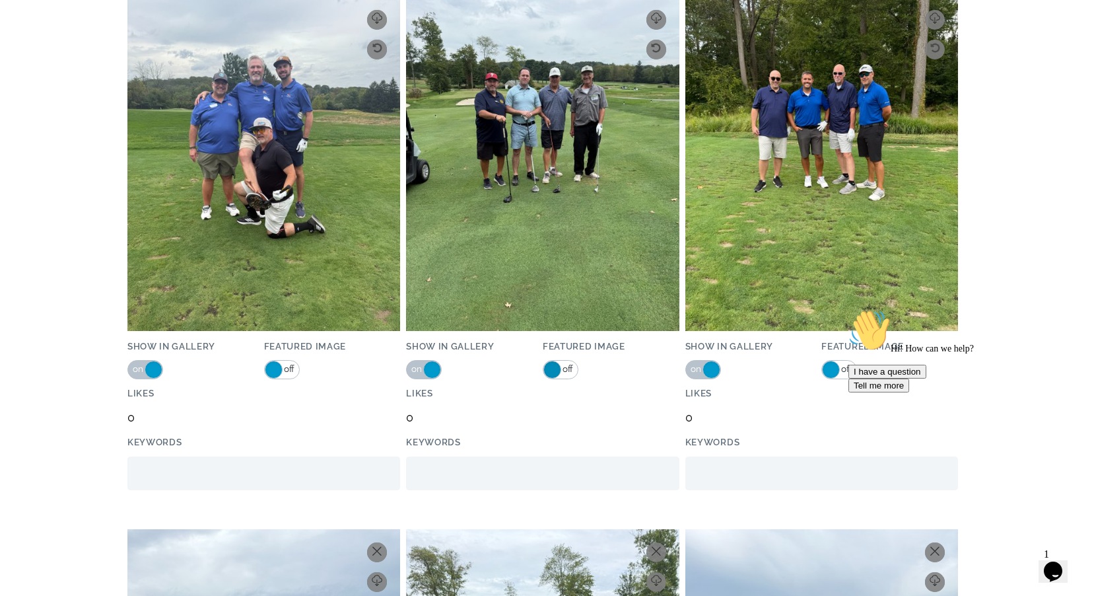
click at [553, 367] on span at bounding box center [553, 370] width 18 height 18
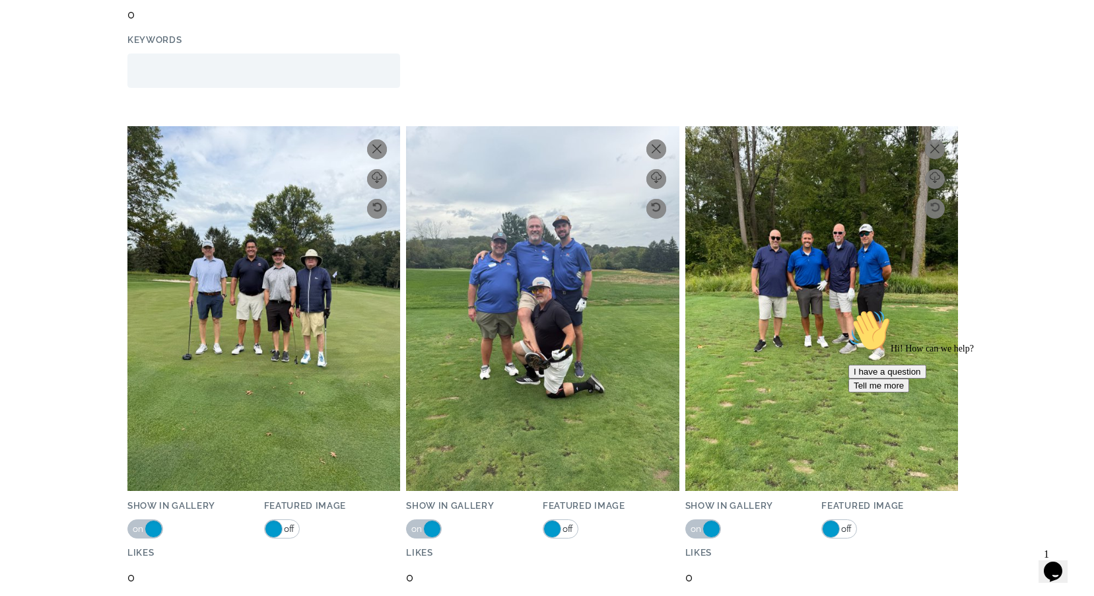
scroll to position [21556, 0]
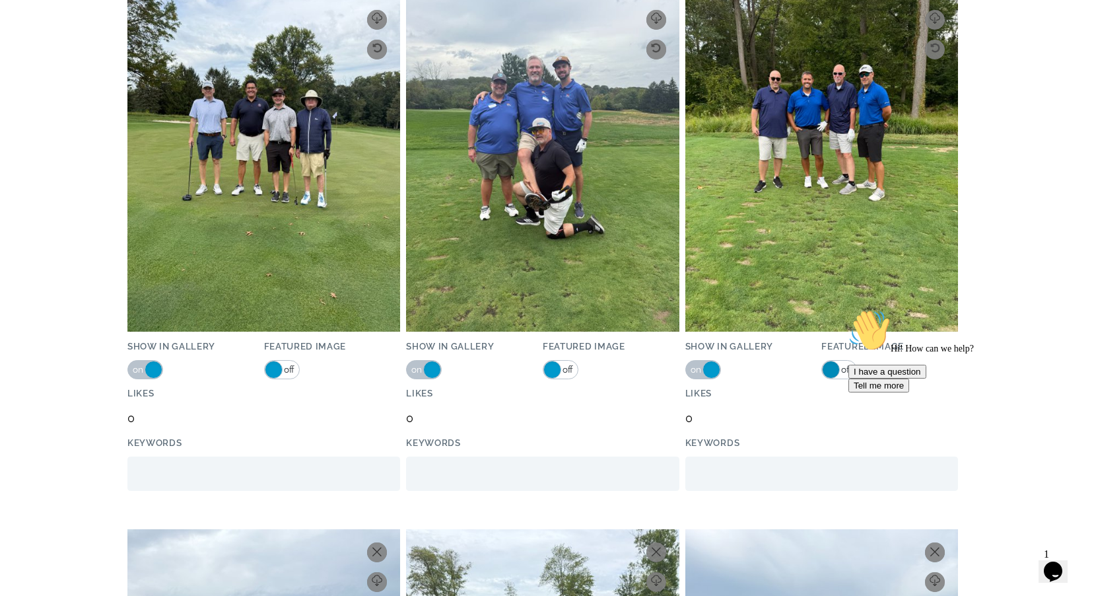
click at [837, 369] on span at bounding box center [831, 370] width 18 height 18
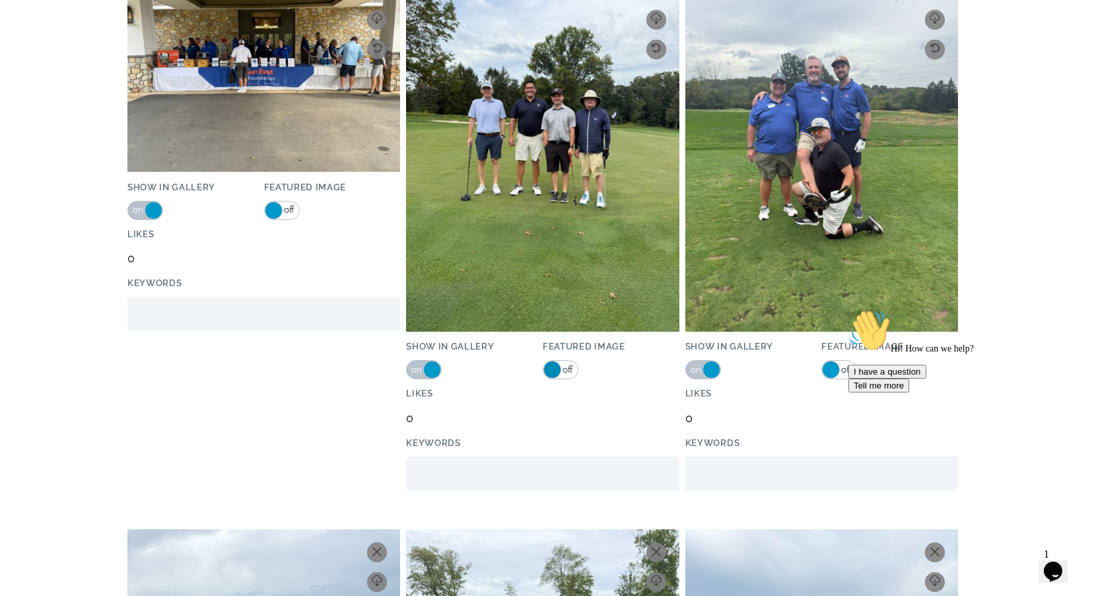
click at [555, 370] on span at bounding box center [553, 370] width 18 height 18
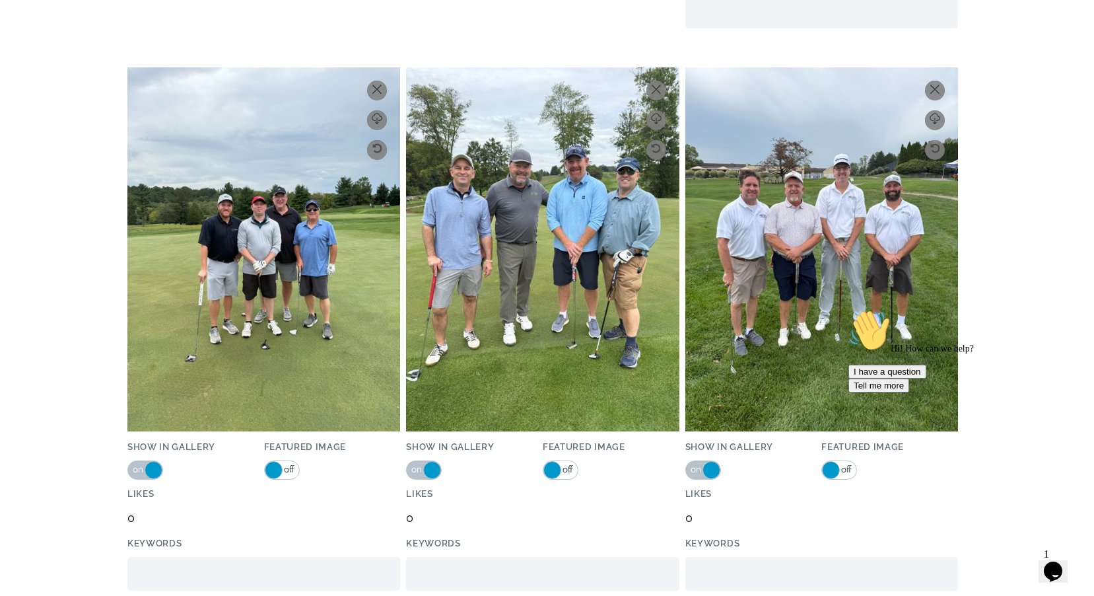
scroll to position [21925, 0]
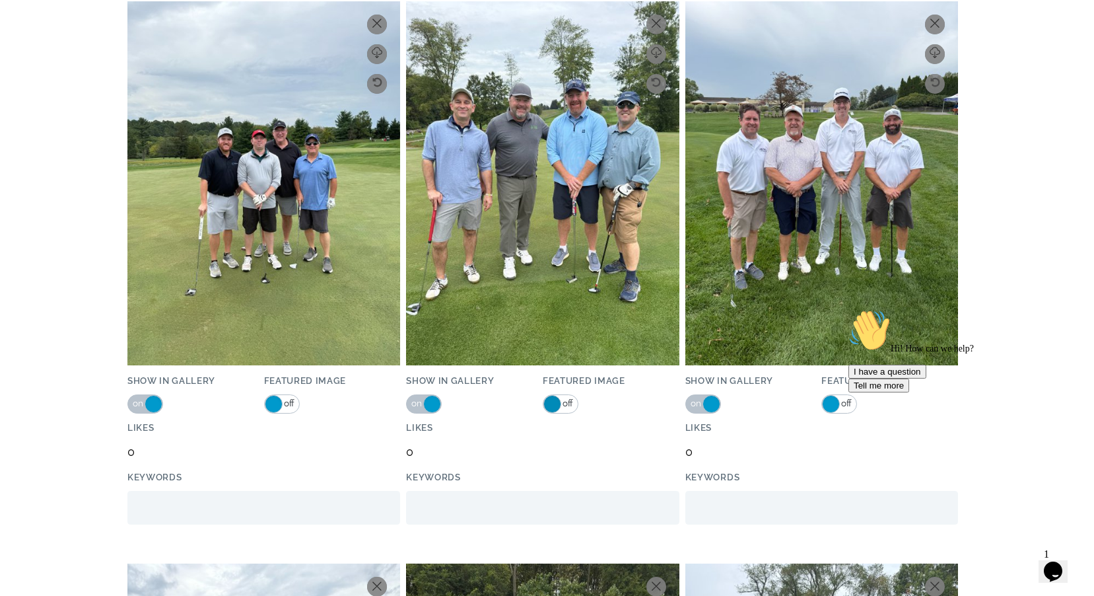
click at [551, 400] on span at bounding box center [553, 404] width 18 height 18
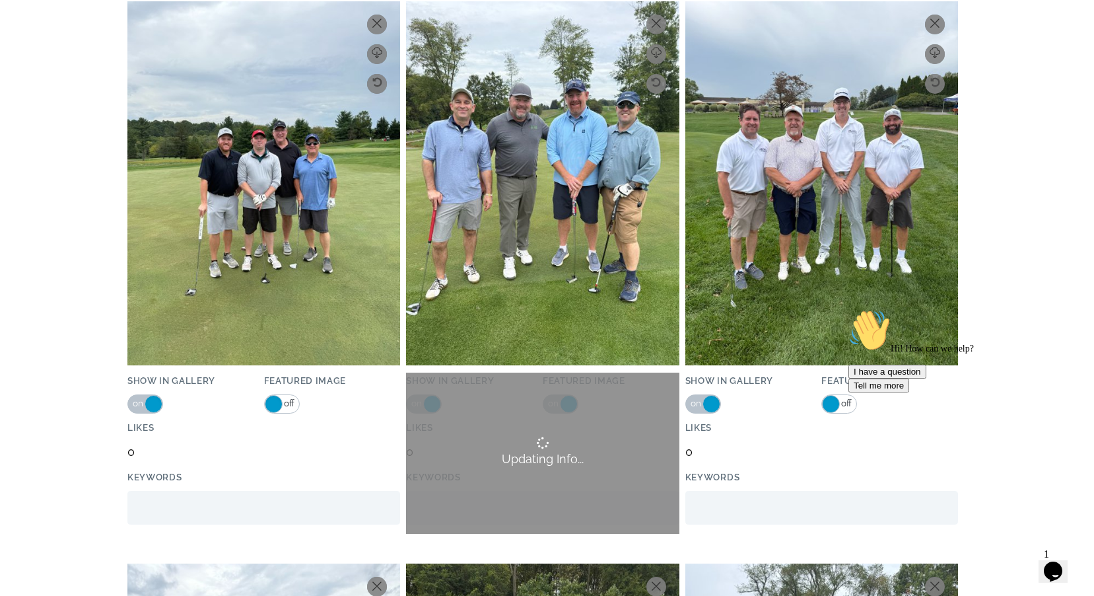
scroll to position [22084, 0]
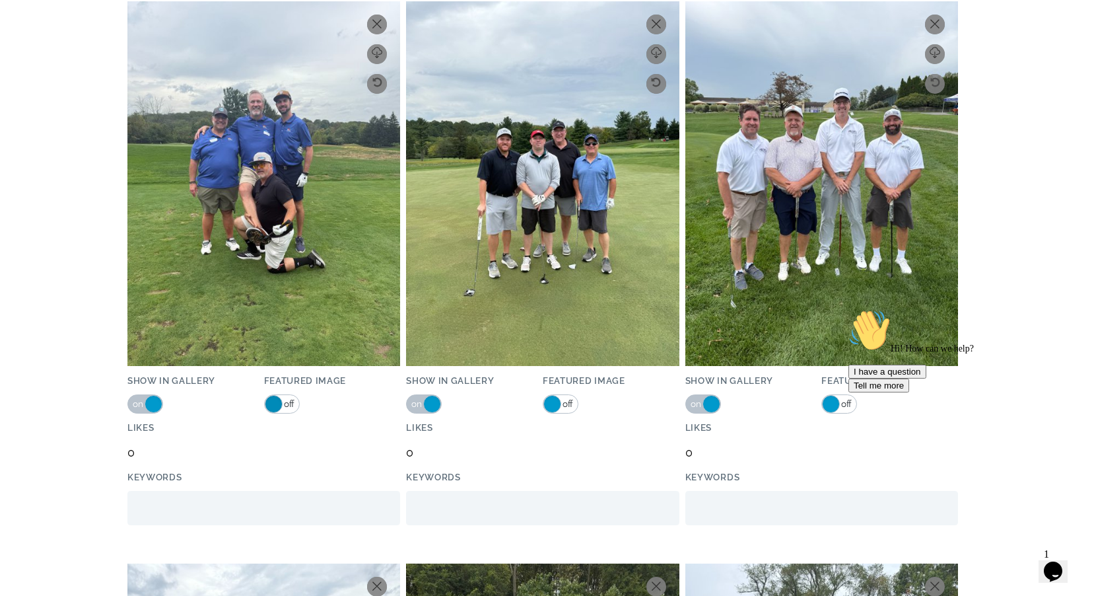
click at [271, 401] on span at bounding box center [274, 404] width 18 height 18
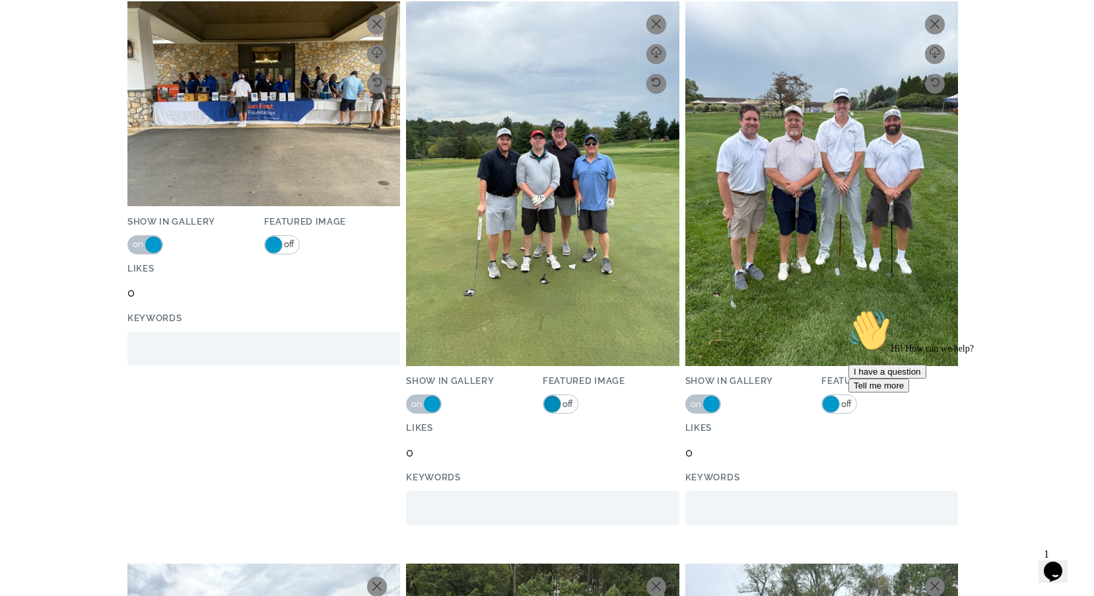
click at [553, 402] on span at bounding box center [553, 404] width 18 height 18
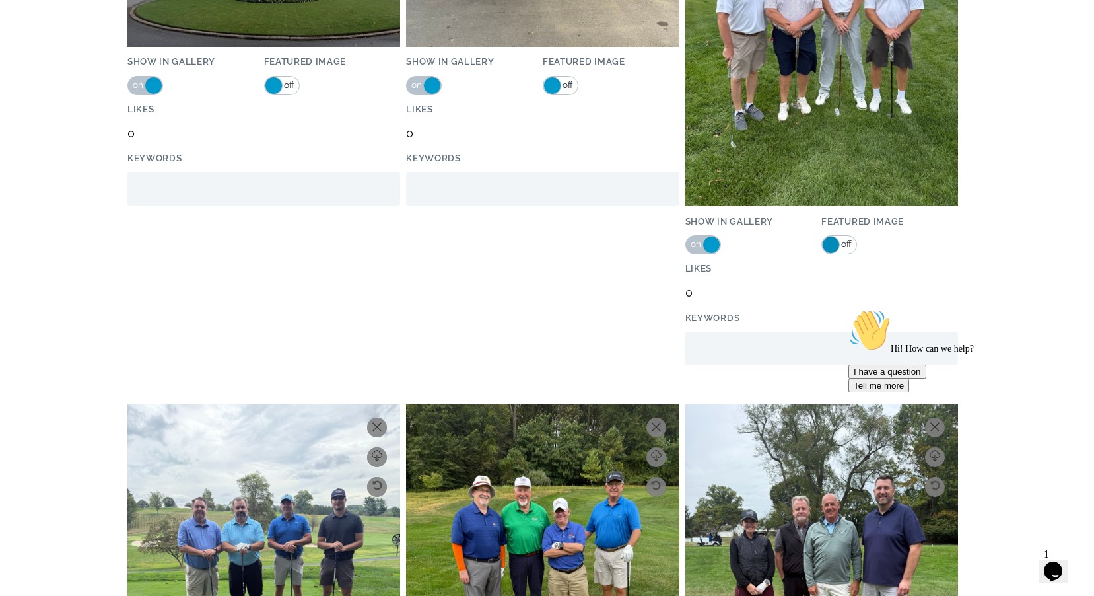
scroll to position [21925, 0]
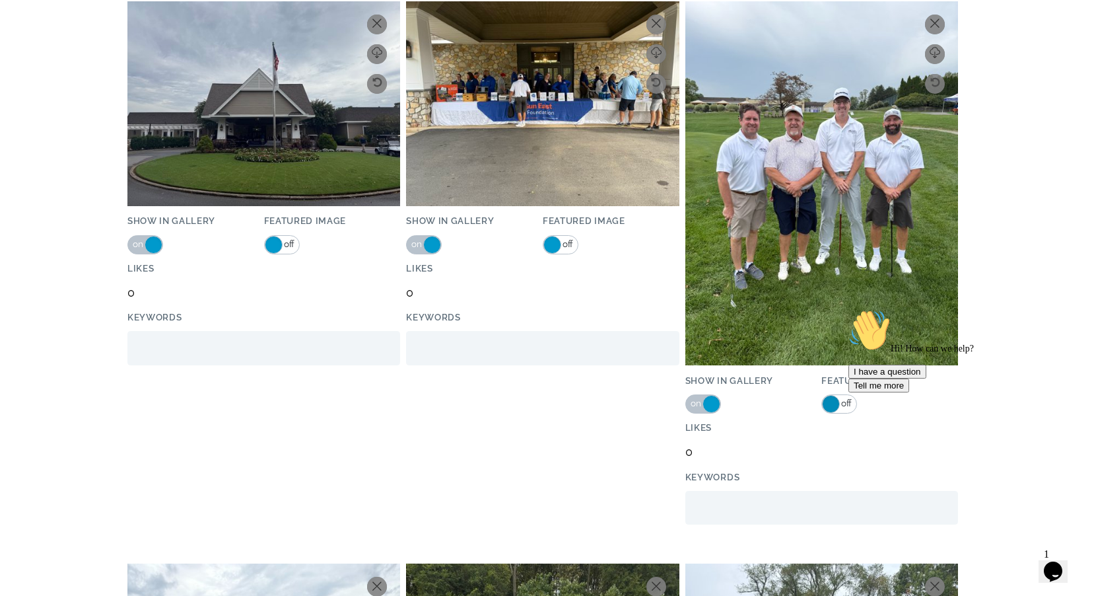
click at [828, 404] on span at bounding box center [831, 404] width 18 height 18
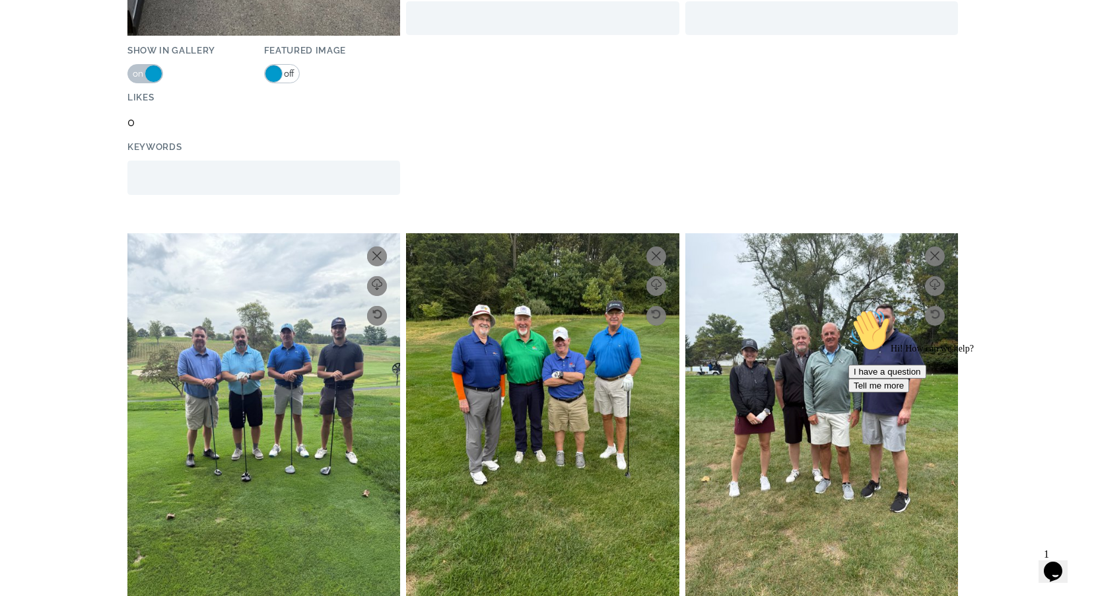
scroll to position [22612, 0]
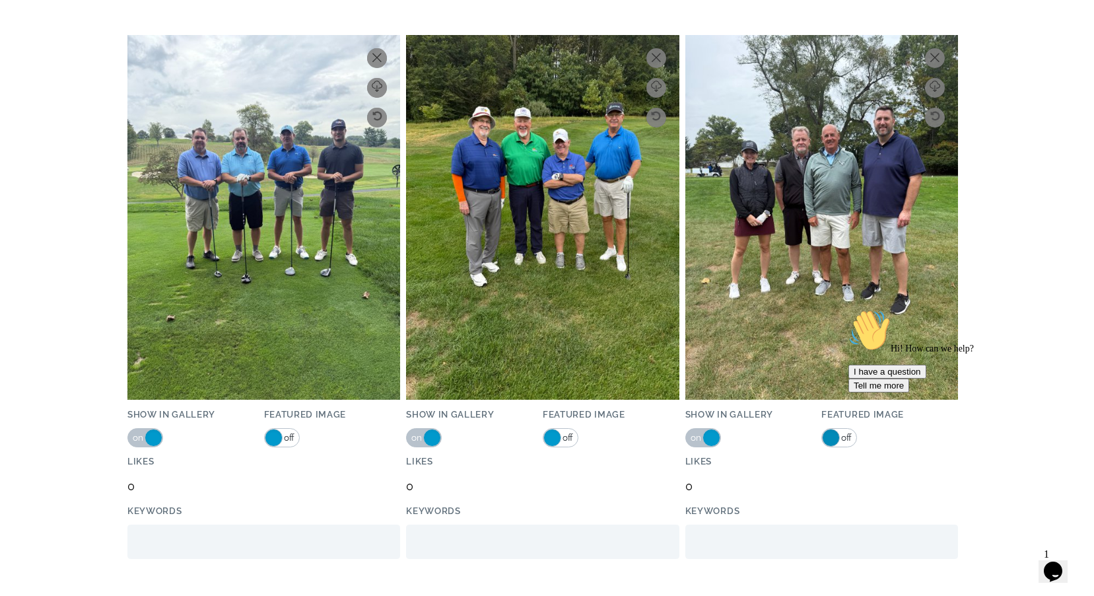
click at [829, 435] on span at bounding box center [831, 438] width 18 height 18
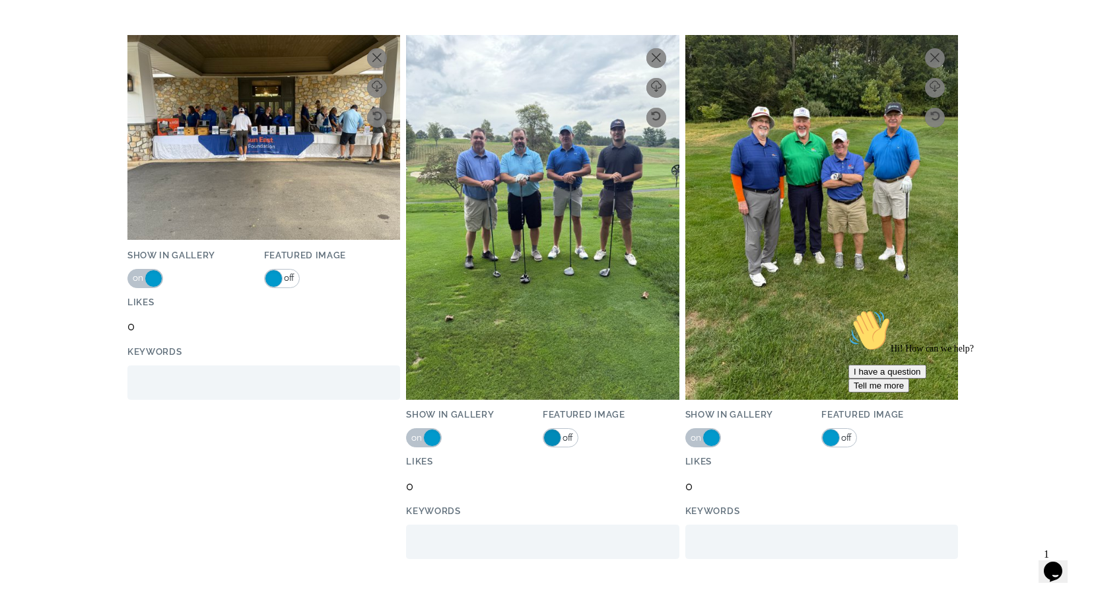
click at [552, 436] on span at bounding box center [553, 438] width 18 height 18
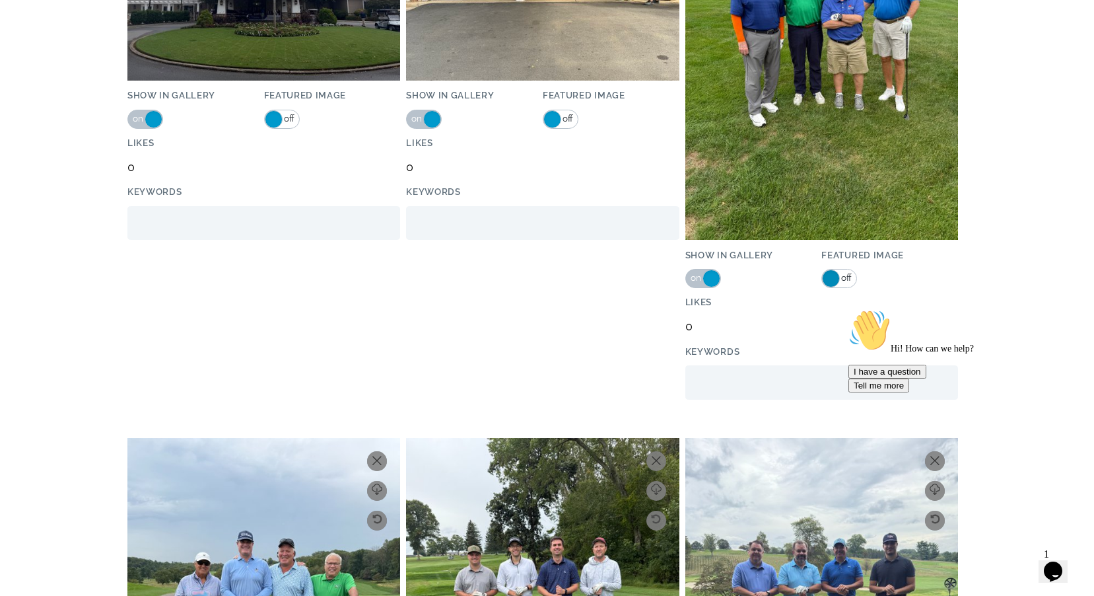
scroll to position [22453, 0]
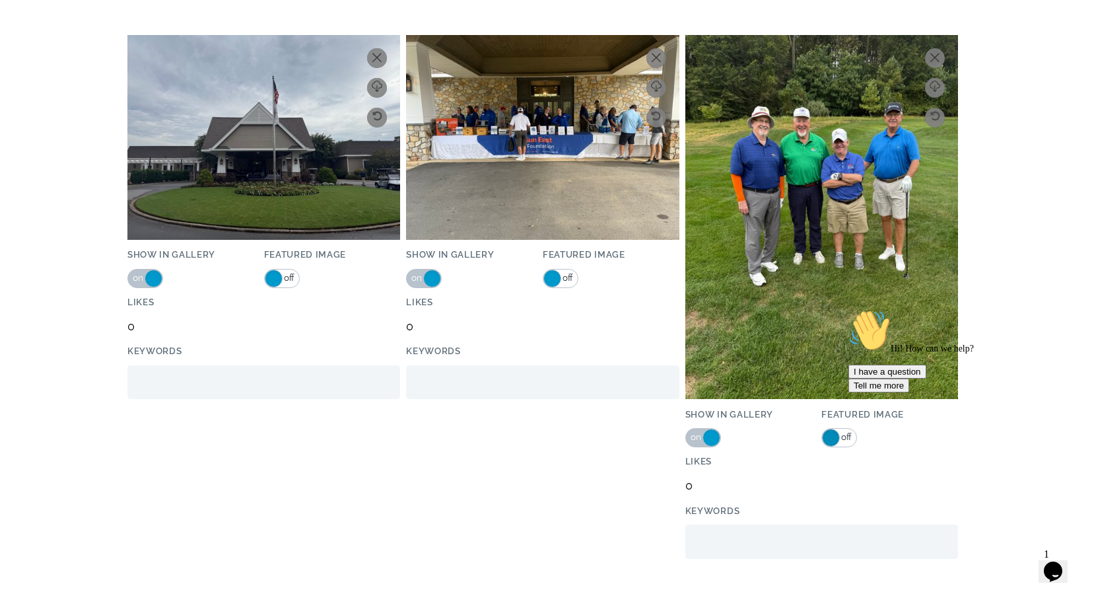
click at [828, 437] on span at bounding box center [831, 438] width 18 height 18
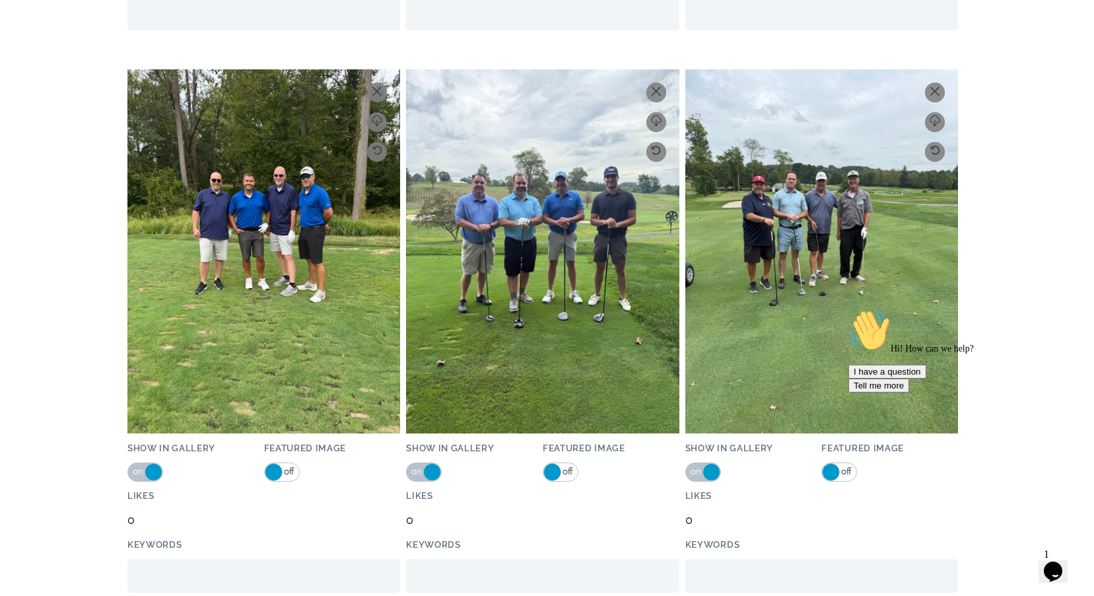
scroll to position [23768, 0]
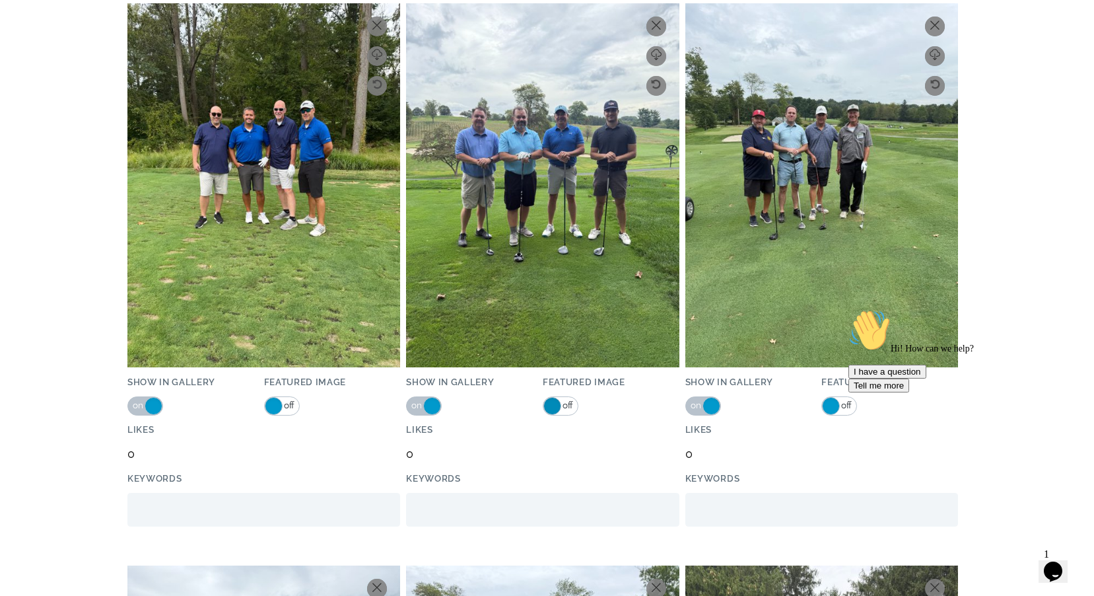
click at [554, 406] on span at bounding box center [553, 406] width 18 height 18
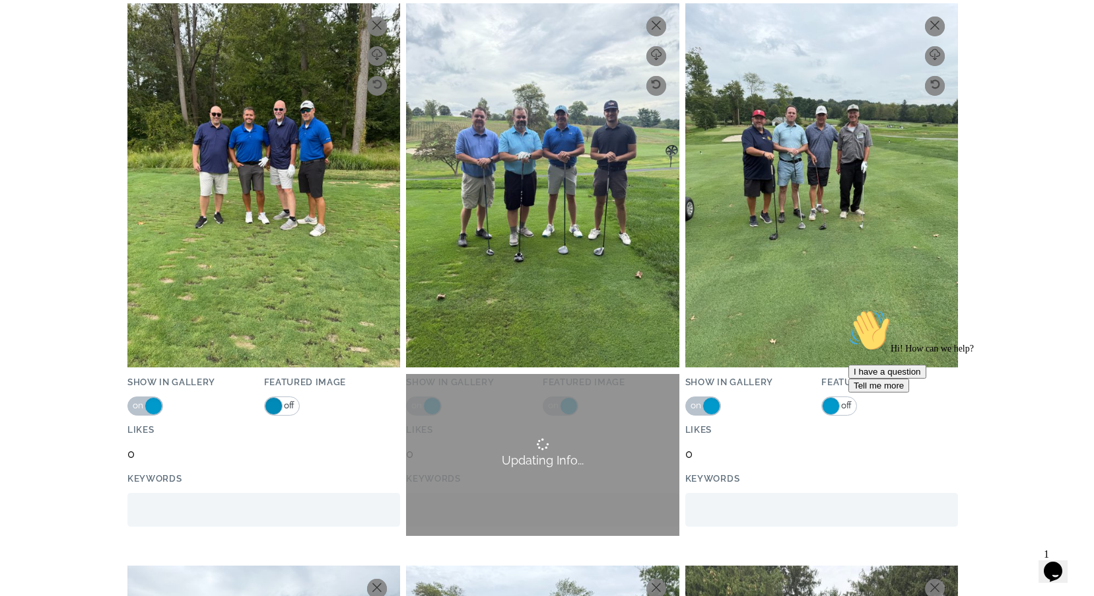
click at [269, 405] on span at bounding box center [274, 406] width 18 height 18
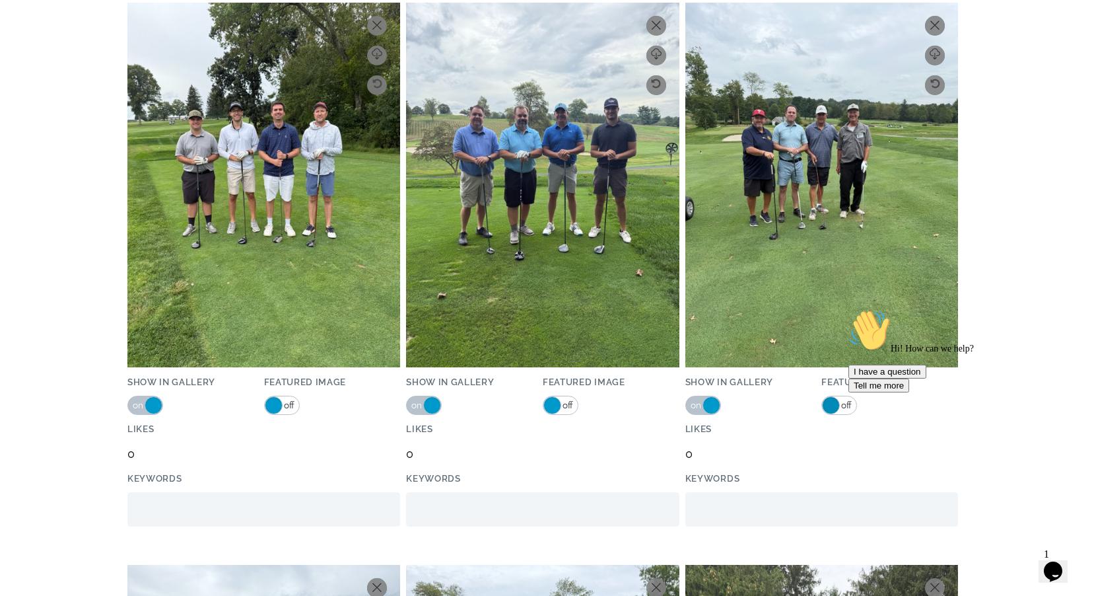
click at [827, 406] on span at bounding box center [831, 405] width 18 height 18
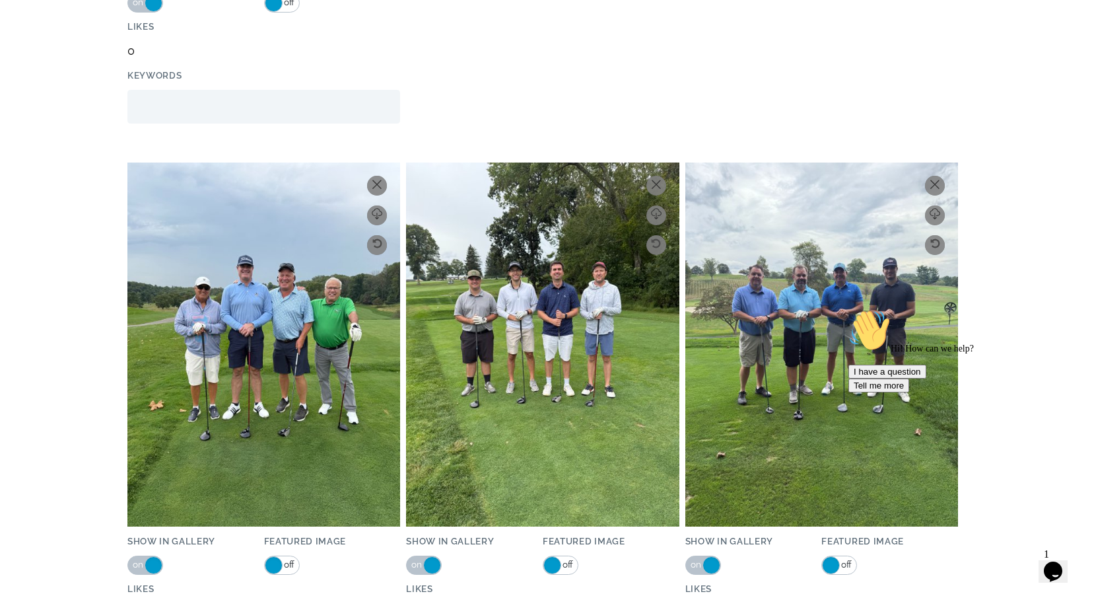
scroll to position [24330, 0]
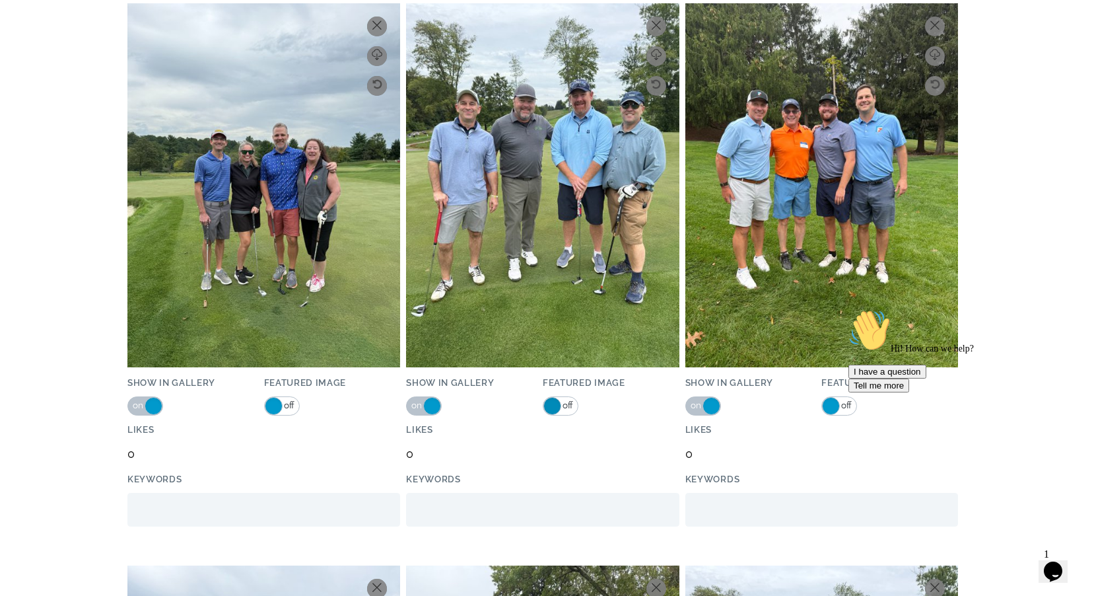
click at [550, 407] on span at bounding box center [553, 406] width 18 height 18
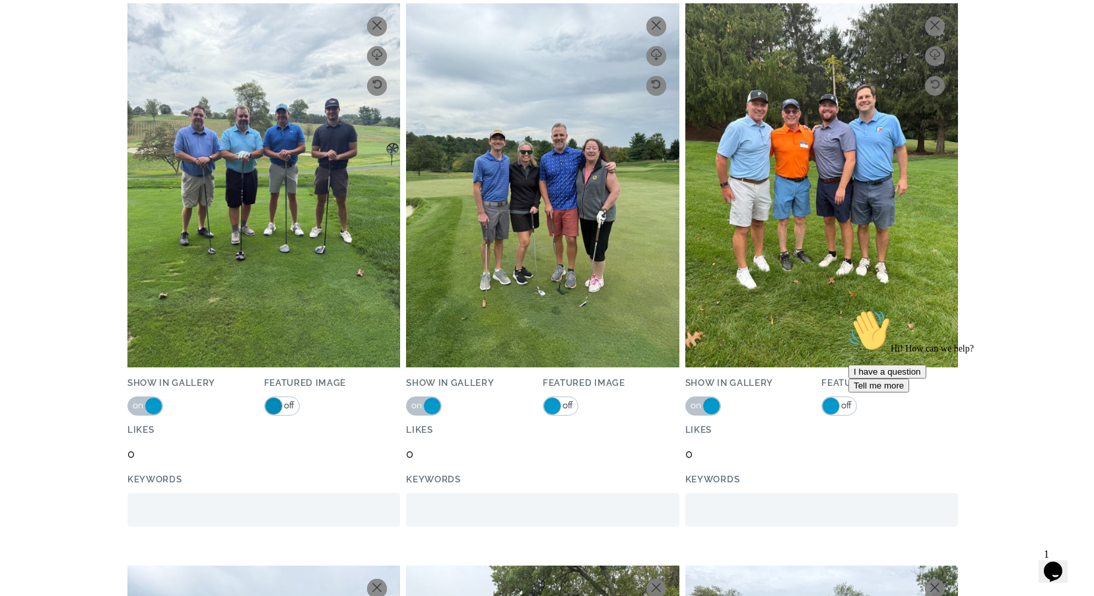
click at [270, 407] on span at bounding box center [274, 406] width 18 height 18
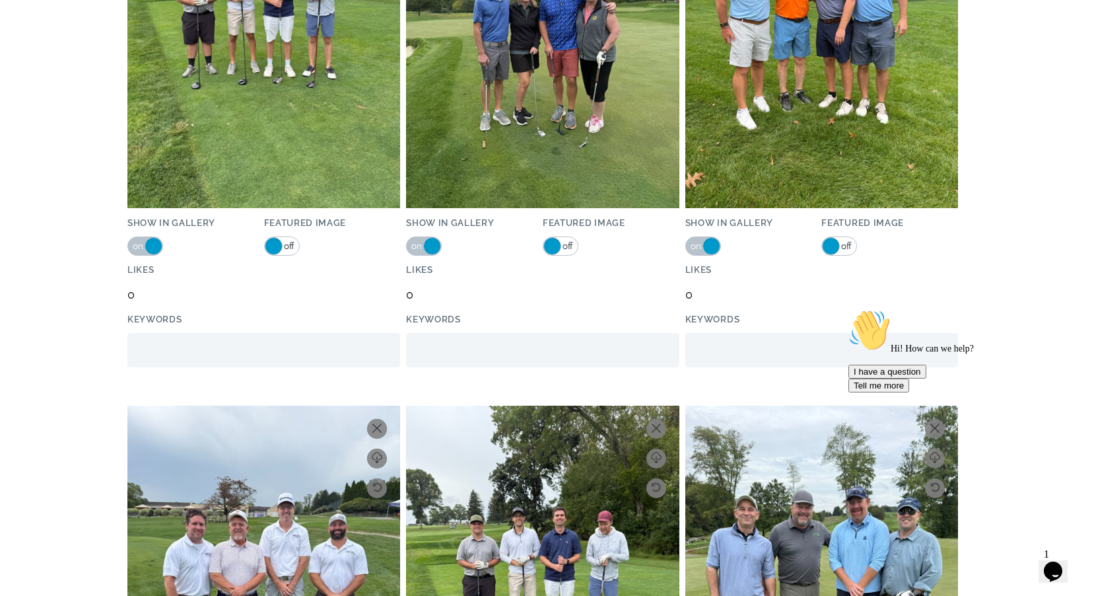
scroll to position [24171, 0]
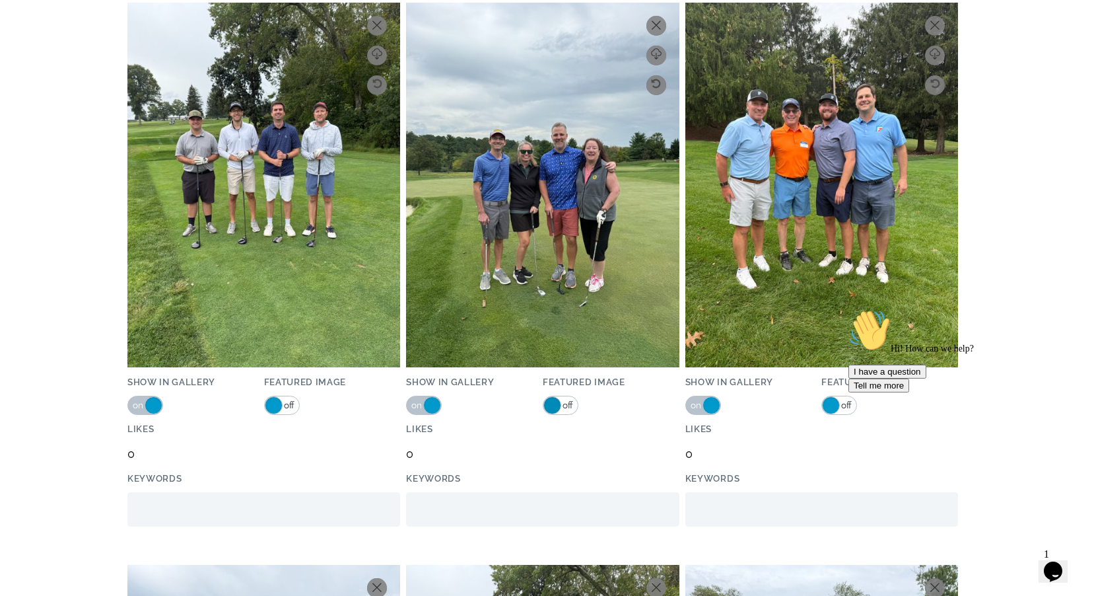
click at [551, 404] on span at bounding box center [553, 405] width 18 height 18
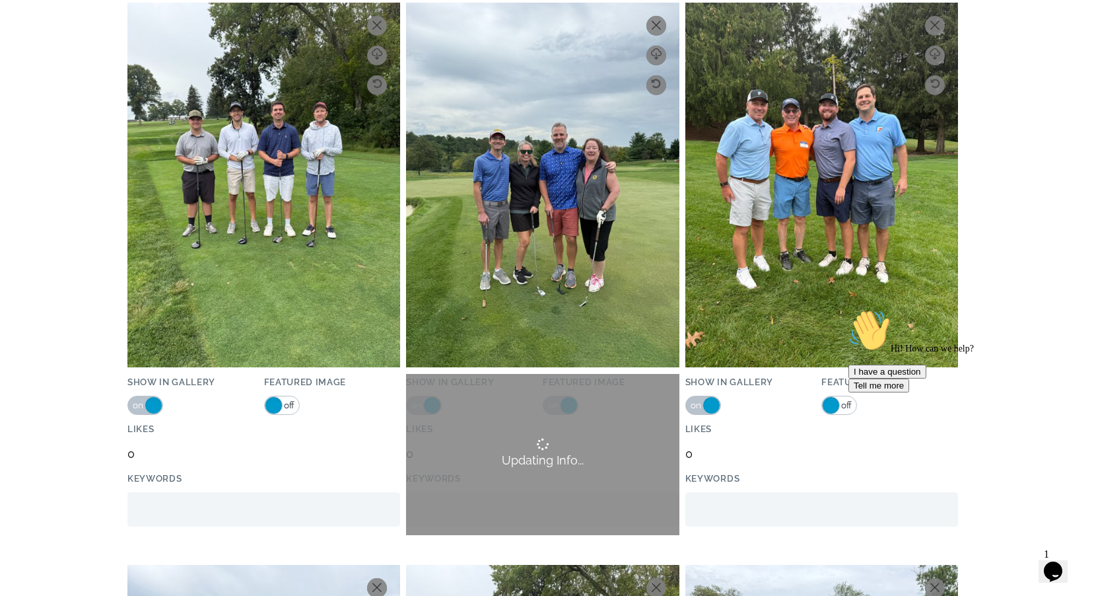
scroll to position [24892, 0]
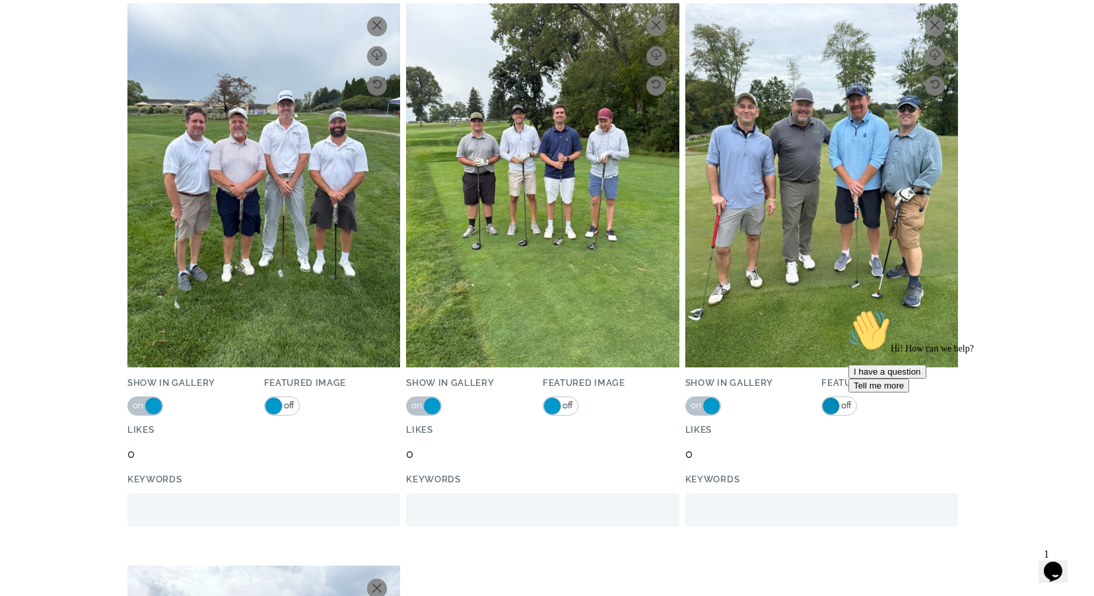
click at [833, 401] on span at bounding box center [831, 406] width 18 height 18
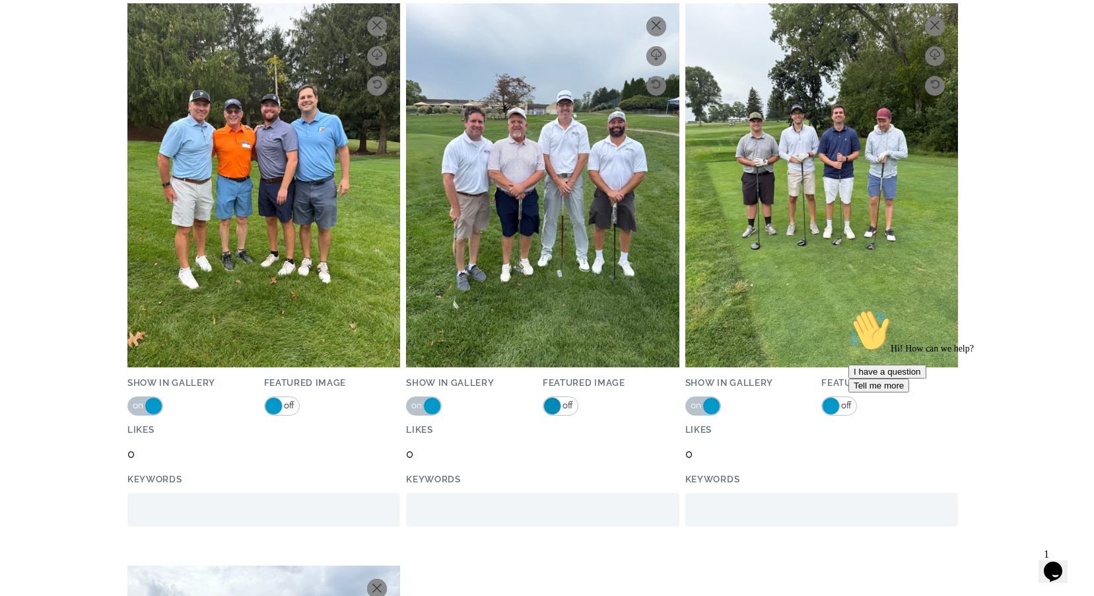
click at [551, 400] on span at bounding box center [553, 406] width 18 height 18
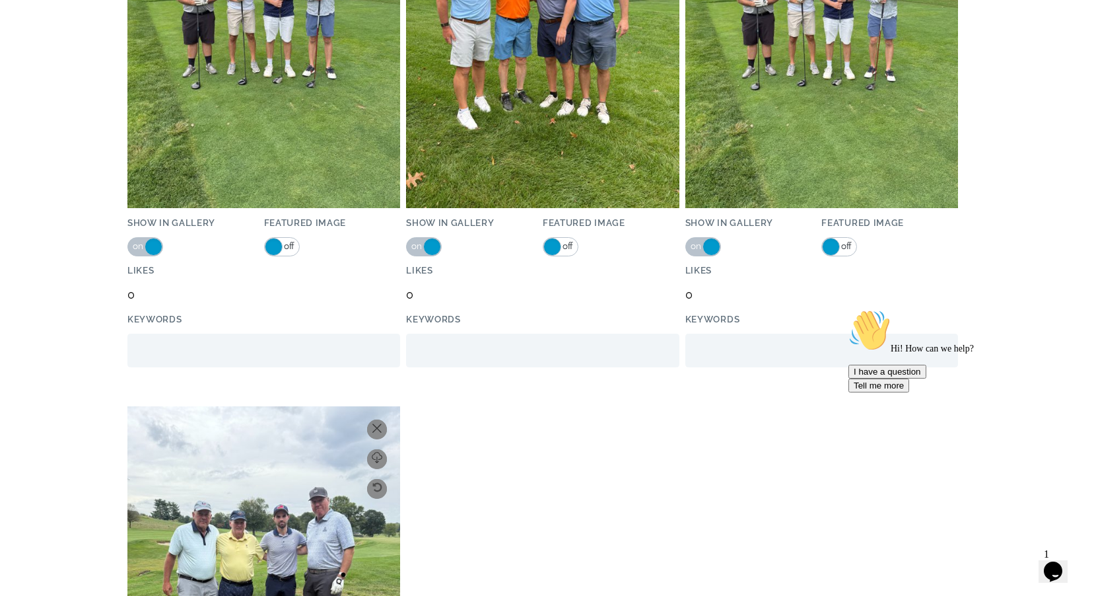
scroll to position [24733, 0]
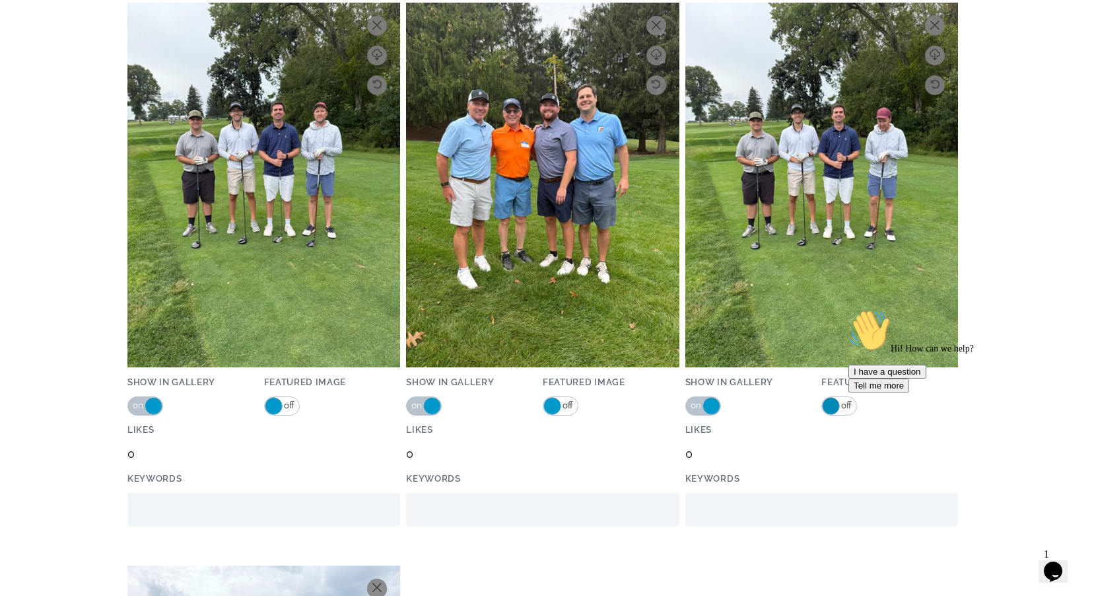
click at [835, 407] on span at bounding box center [831, 406] width 18 height 18
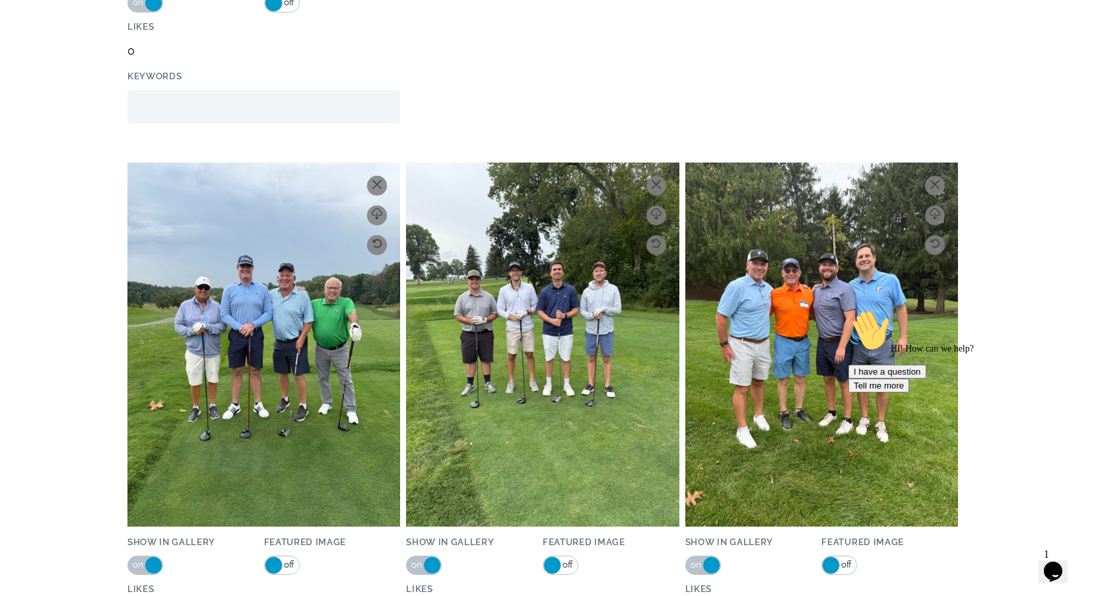
scroll to position [25454, 0]
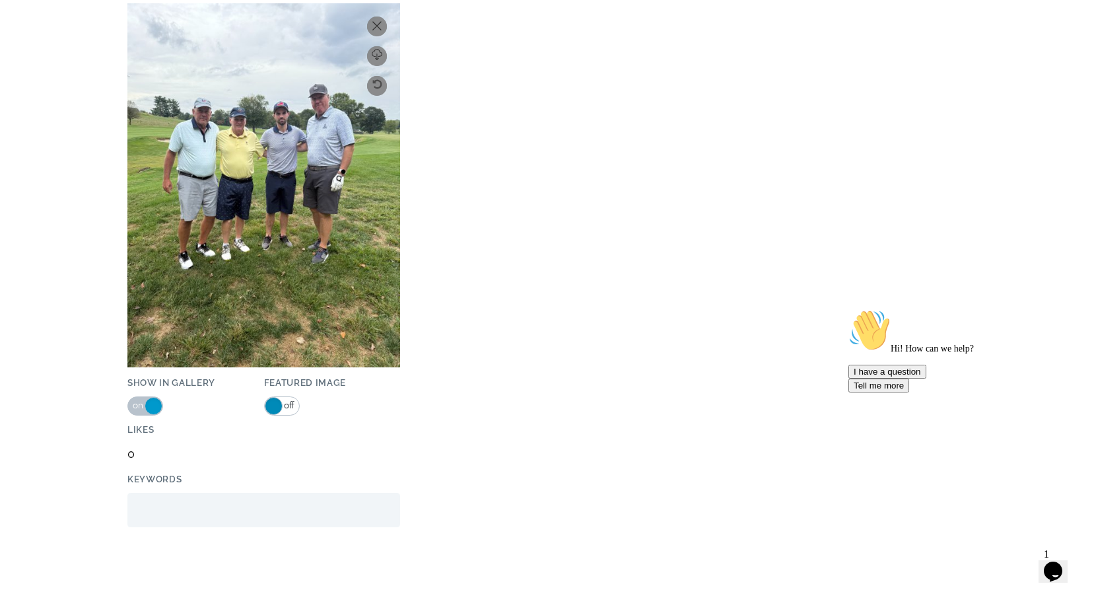
click at [273, 405] on span at bounding box center [274, 406] width 18 height 18
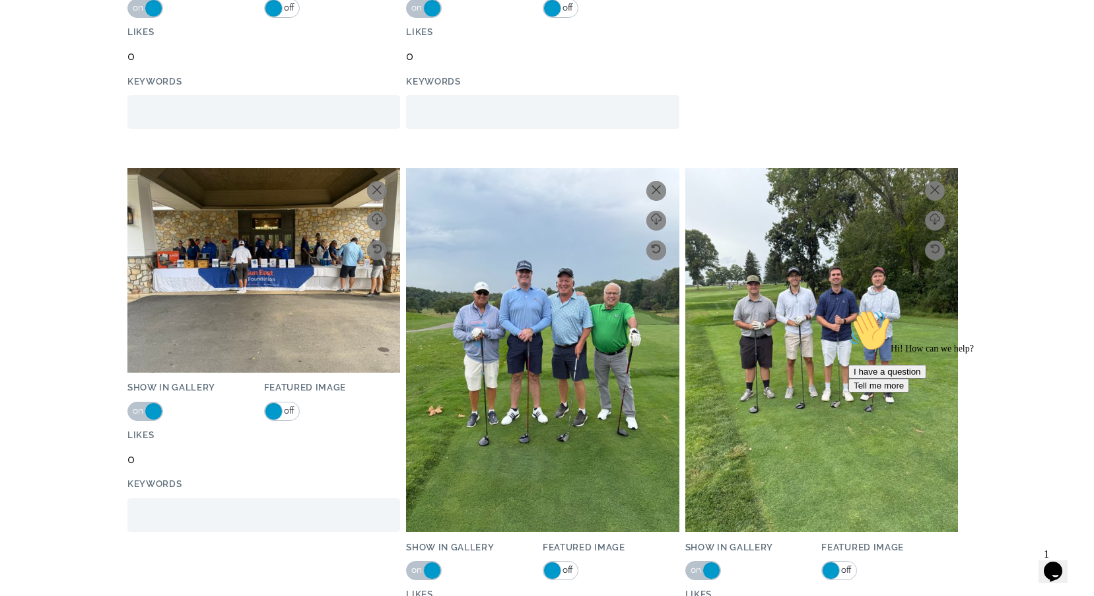
scroll to position [24860, 0]
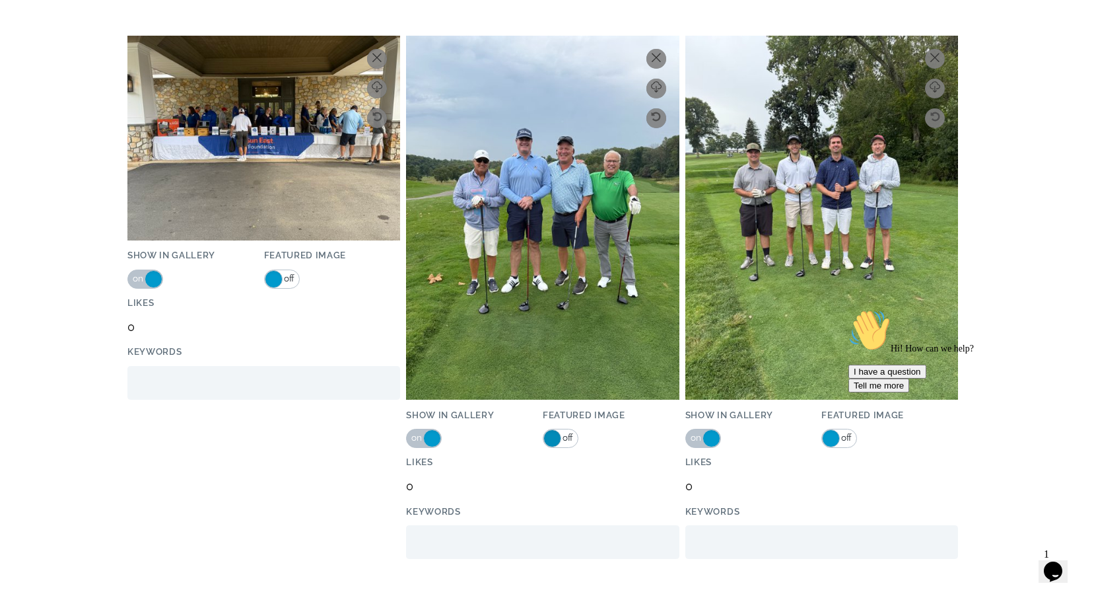
click at [553, 437] on span at bounding box center [553, 438] width 18 height 18
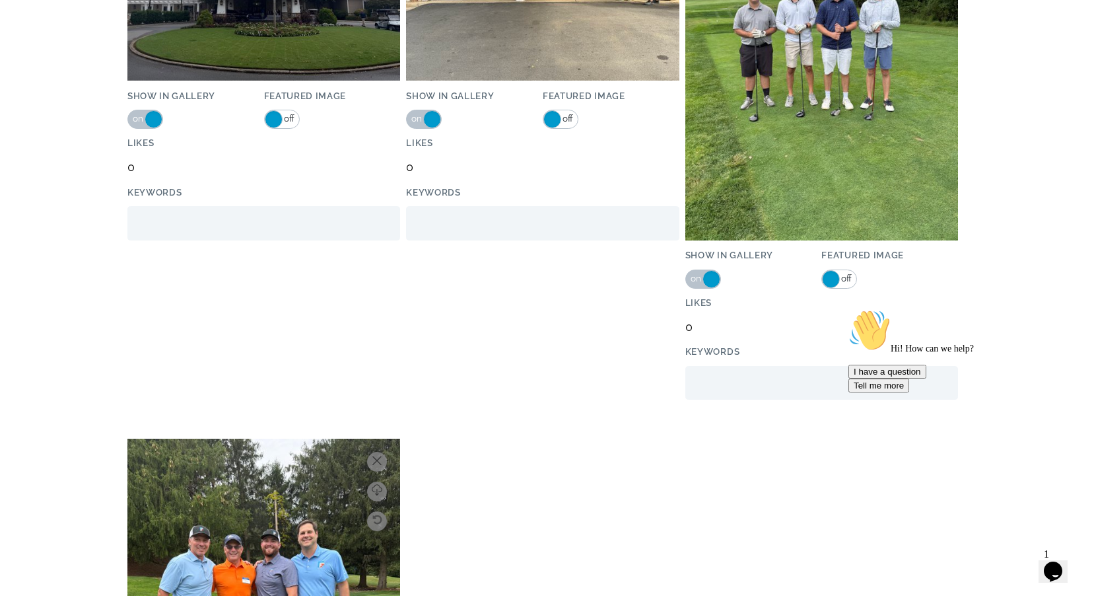
scroll to position [24700, 0]
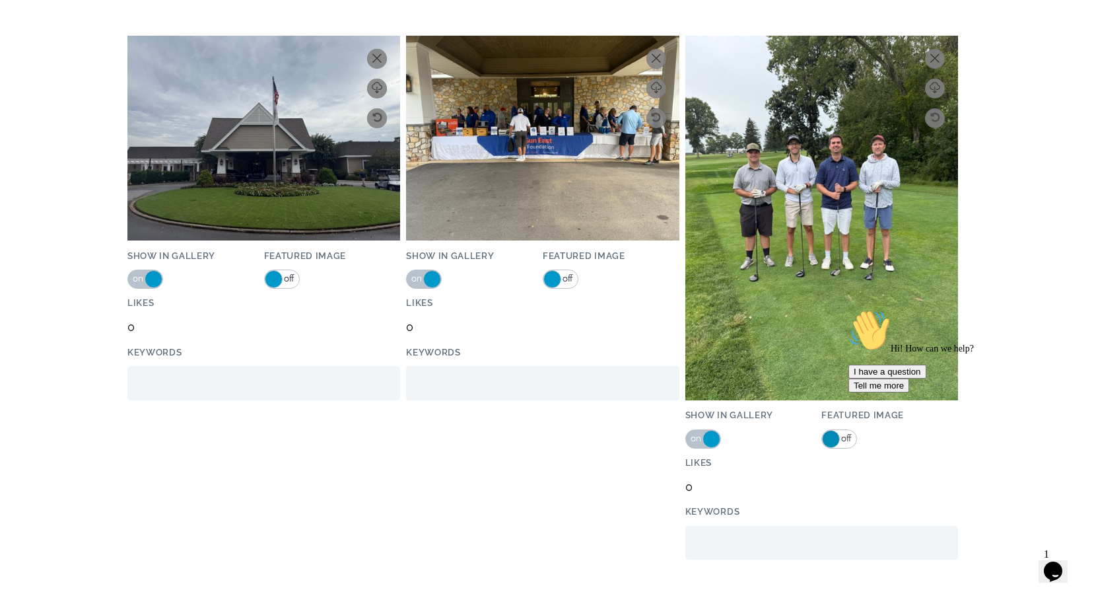
click at [833, 437] on span at bounding box center [831, 439] width 18 height 18
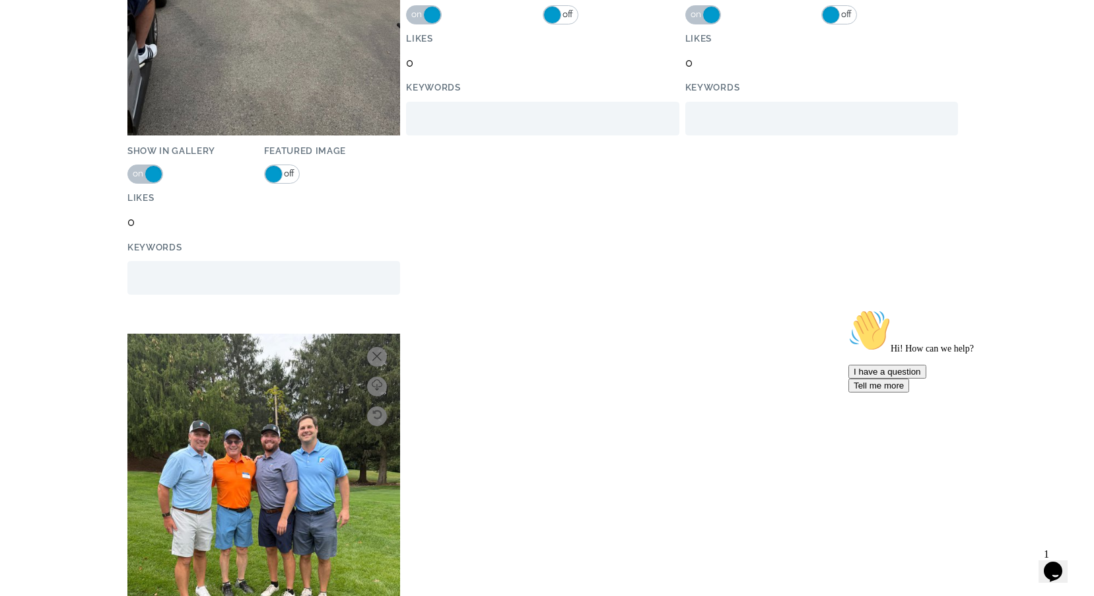
scroll to position [25322, 0]
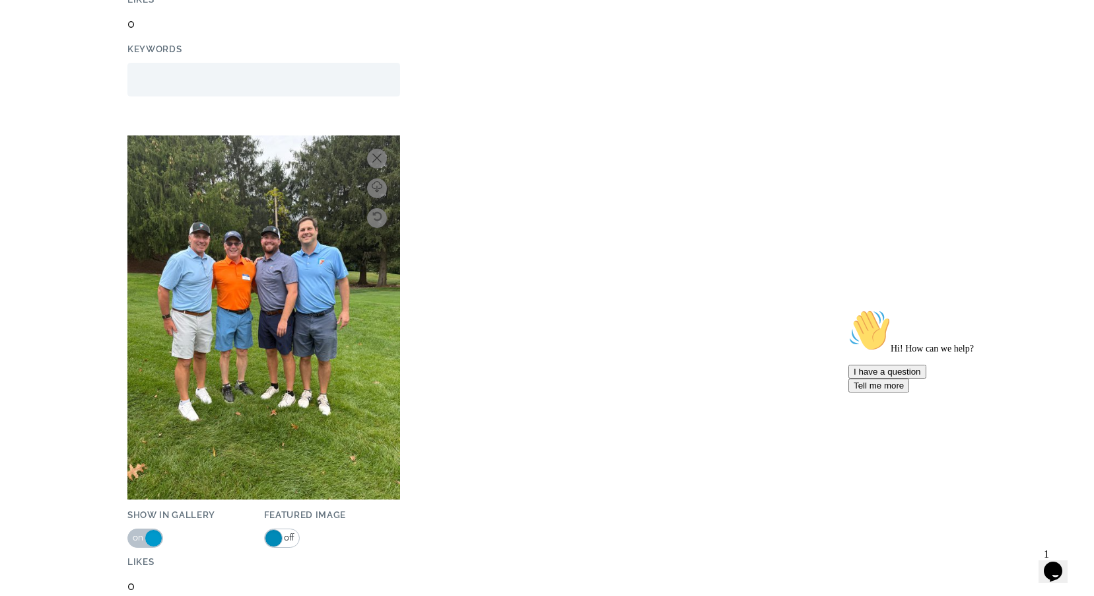
click at [272, 536] on span at bounding box center [274, 538] width 18 height 18
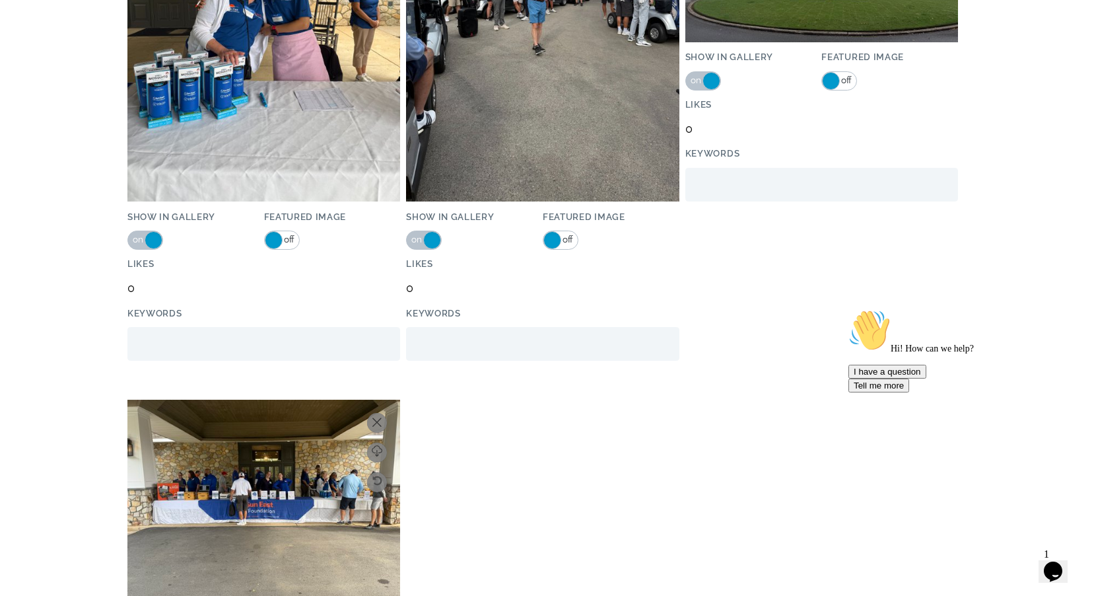
scroll to position [24728, 0]
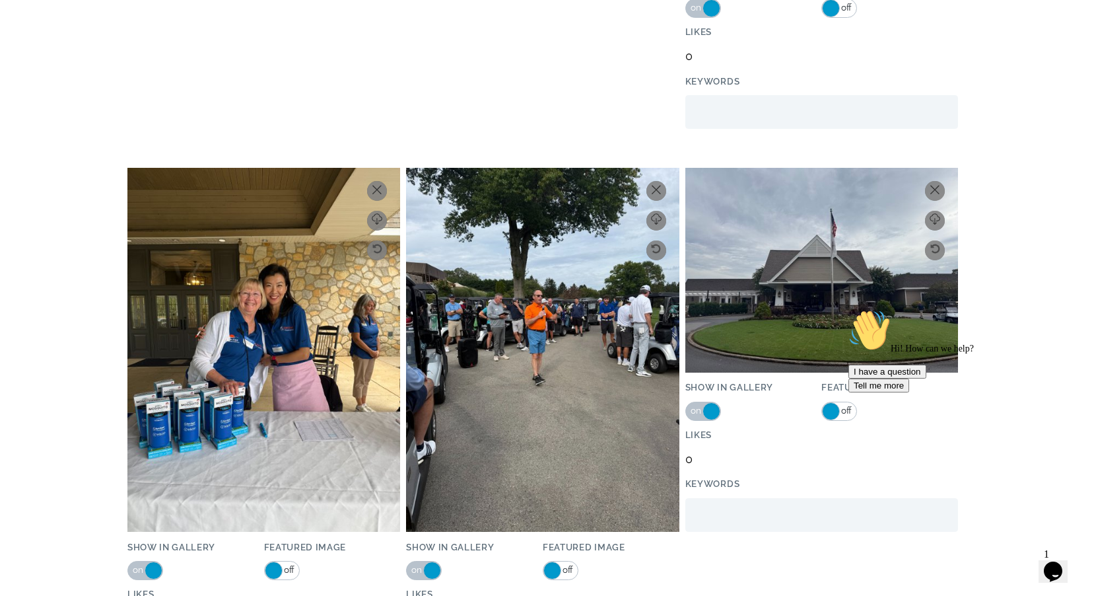
click at [546, 569] on span at bounding box center [553, 570] width 18 height 18
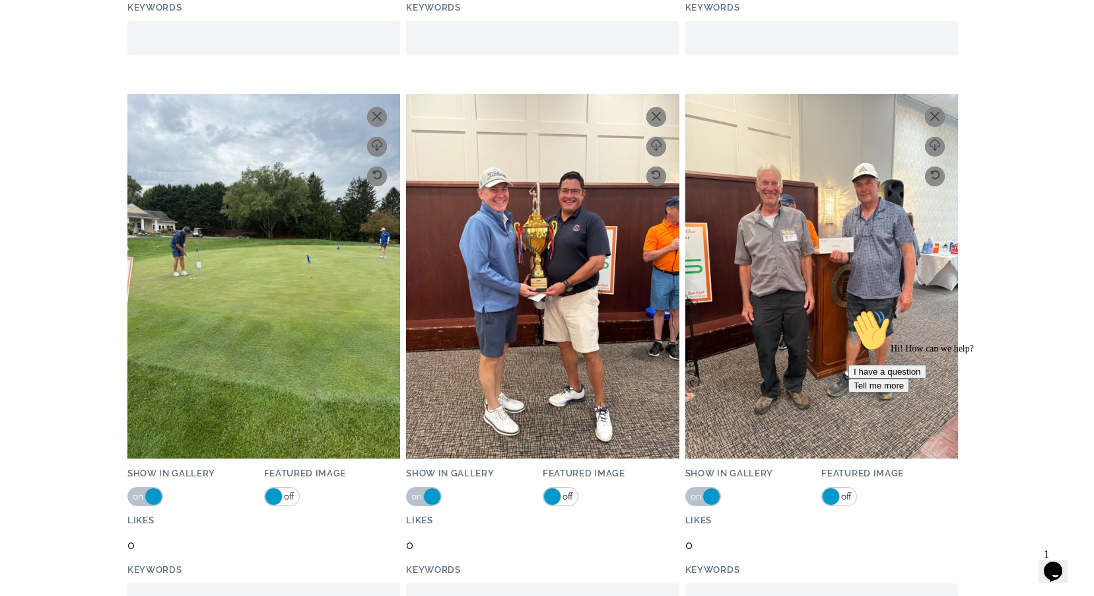
scroll to position [15454, 0]
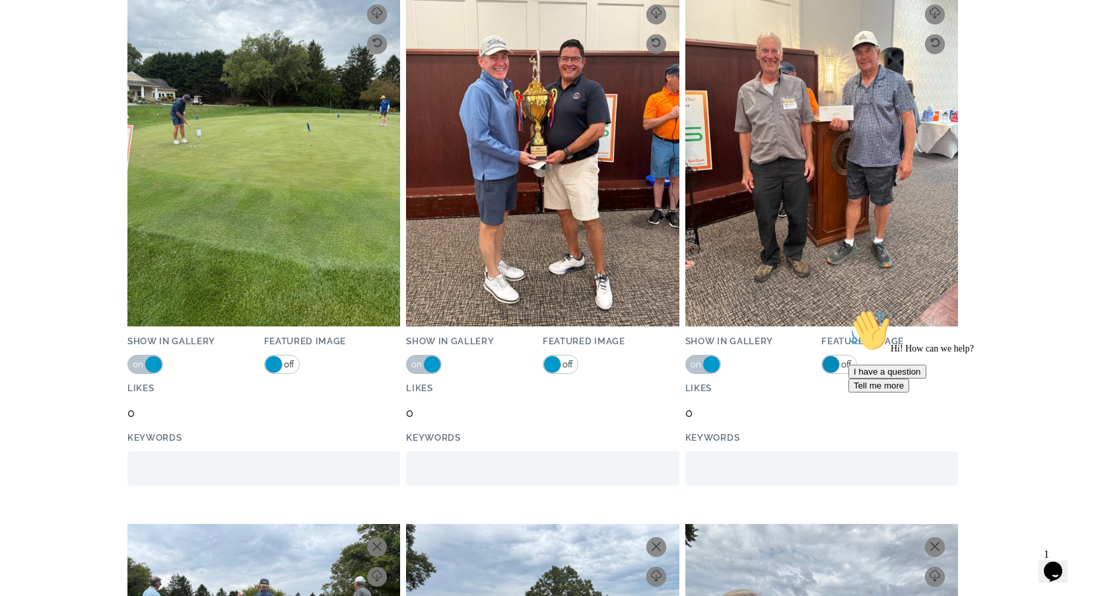
click at [828, 365] on span at bounding box center [831, 364] width 18 height 18
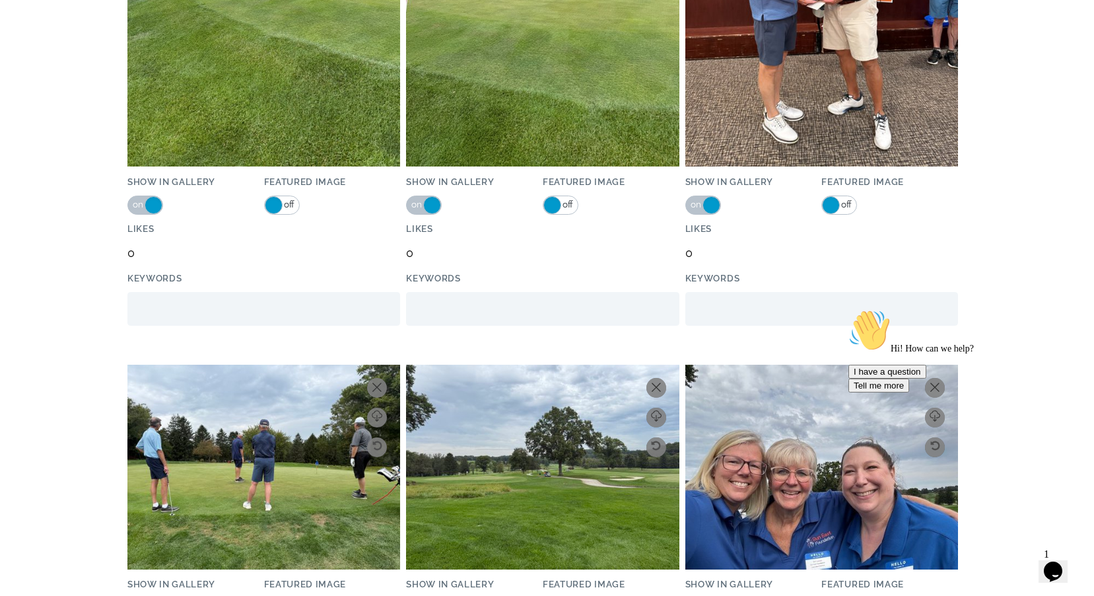
scroll to position [15295, 0]
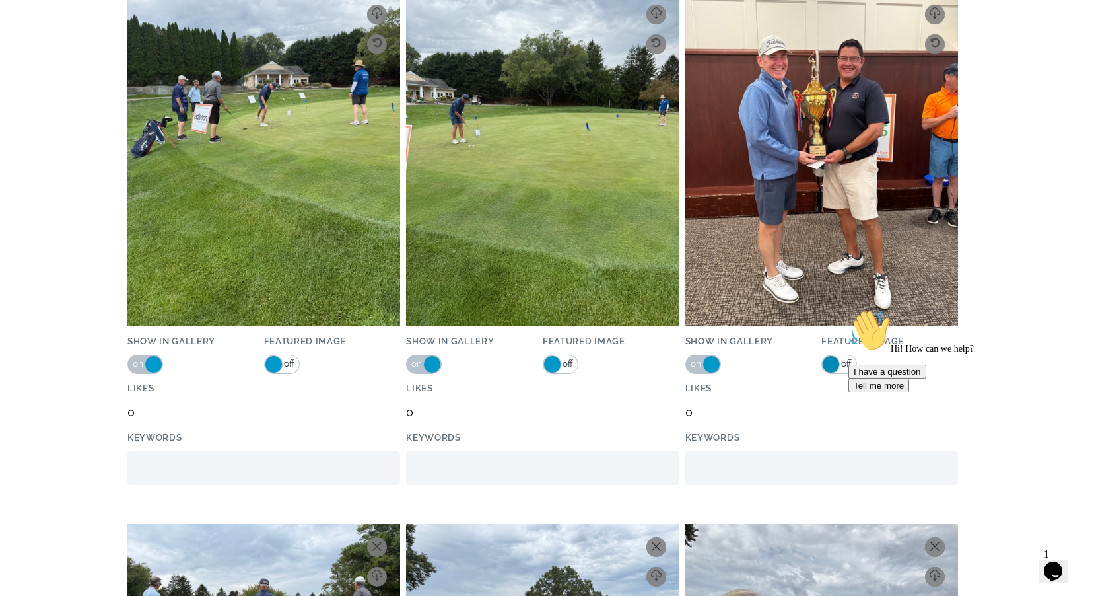
click at [828, 363] on span at bounding box center [831, 364] width 18 height 18
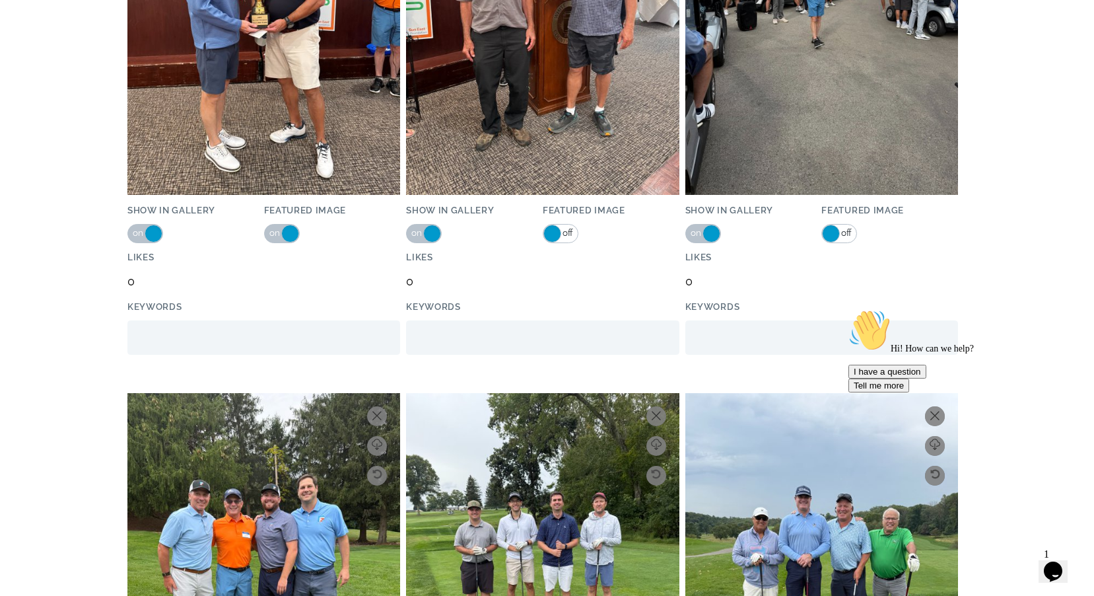
scroll to position [0, 0]
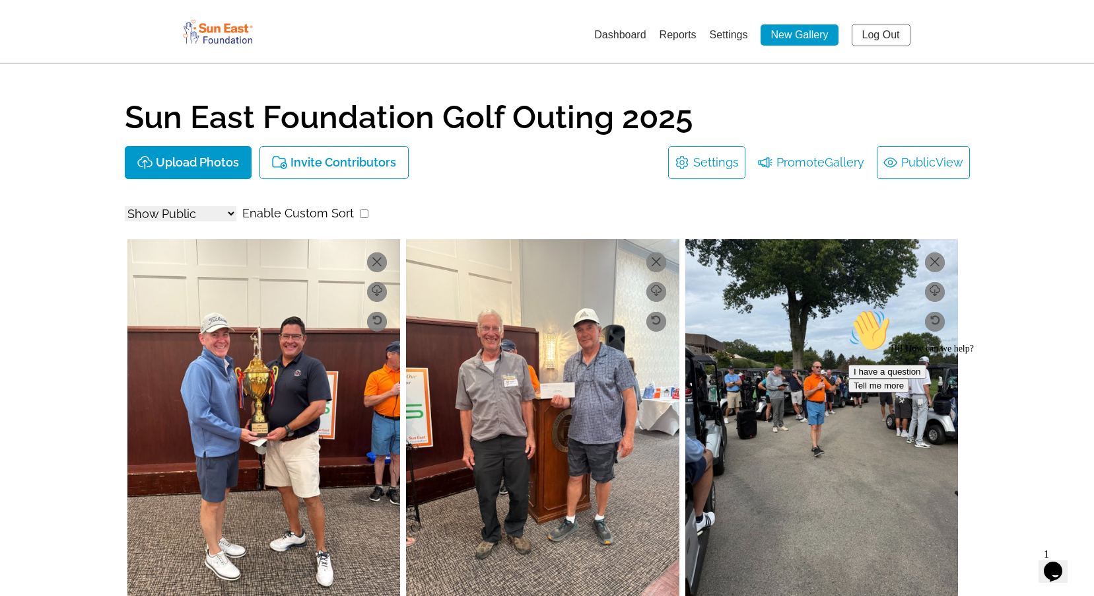
click at [912, 166] on link "Public View" at bounding box center [924, 162] width 80 height 21
click at [906, 39] on link "Log Out" at bounding box center [881, 35] width 59 height 22
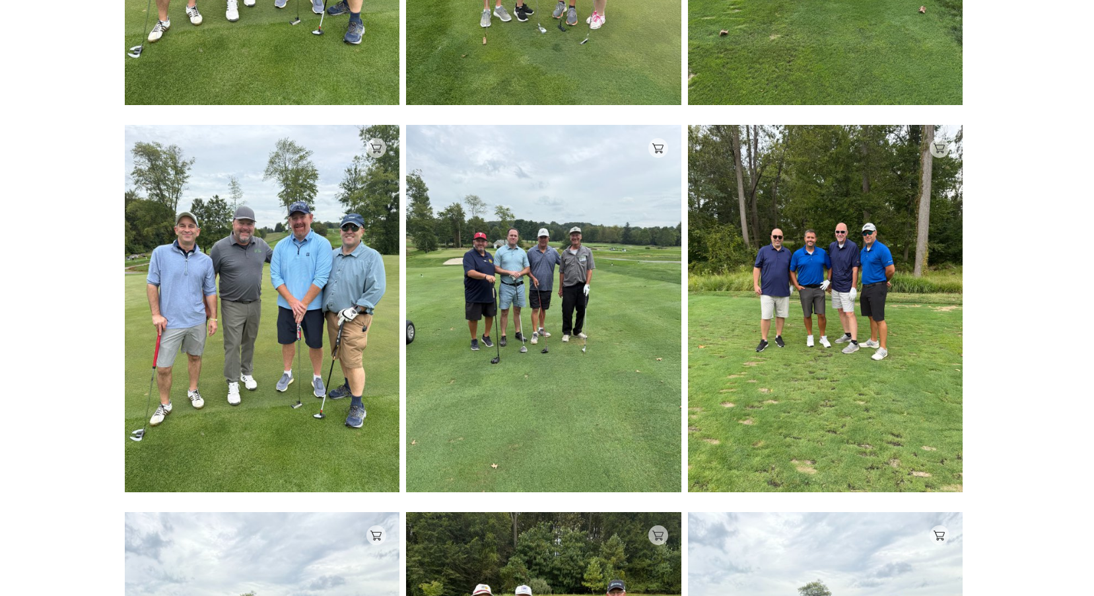
scroll to position [1255, 0]
